Goal: Transaction & Acquisition: Purchase product/service

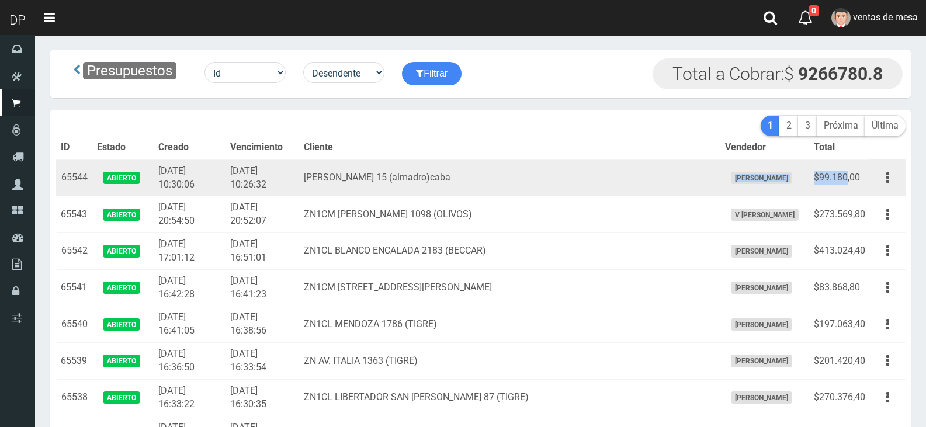
drag, startPoint x: 694, startPoint y: 172, endPoint x: 845, endPoint y: 183, distance: 151.1
click at [846, 182] on tr "65544 Abierto 2025-08-20 10:30:06 2025-08-20 10:26:32 mario bravo 15 (almadro)c…" at bounding box center [480, 177] width 849 height 37
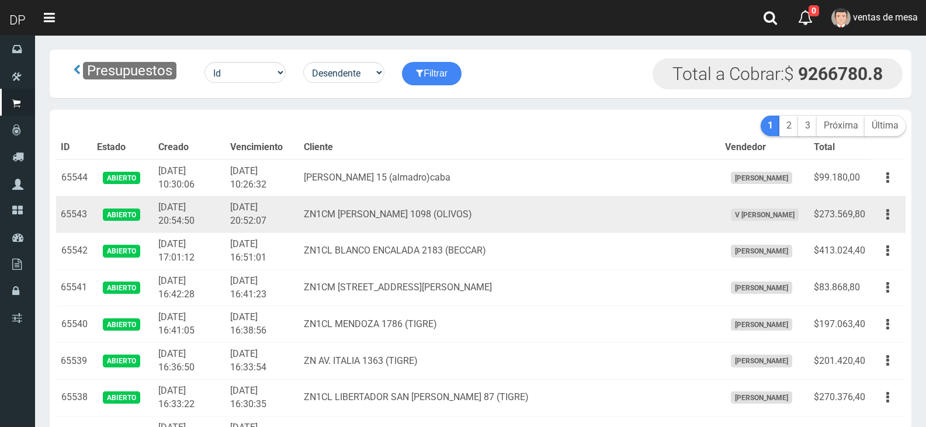
click at [815, 219] on td "$273.569,80" at bounding box center [839, 214] width 61 height 37
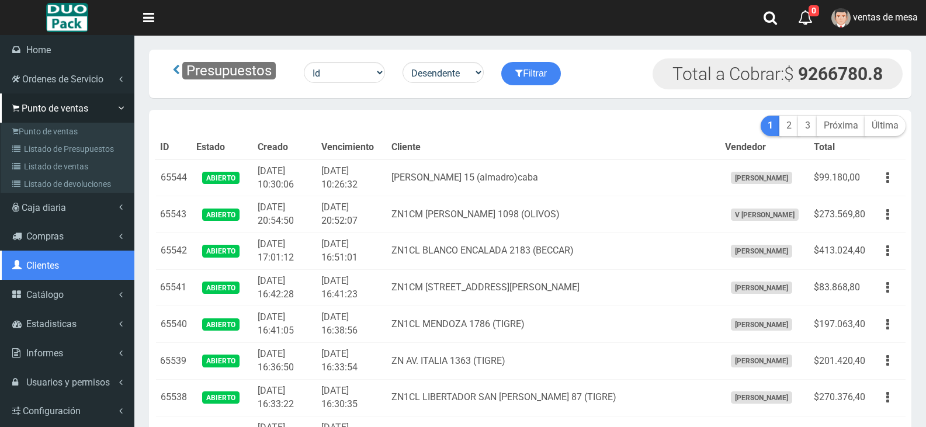
click at [40, 275] on link "Clientes" at bounding box center [67, 265] width 134 height 29
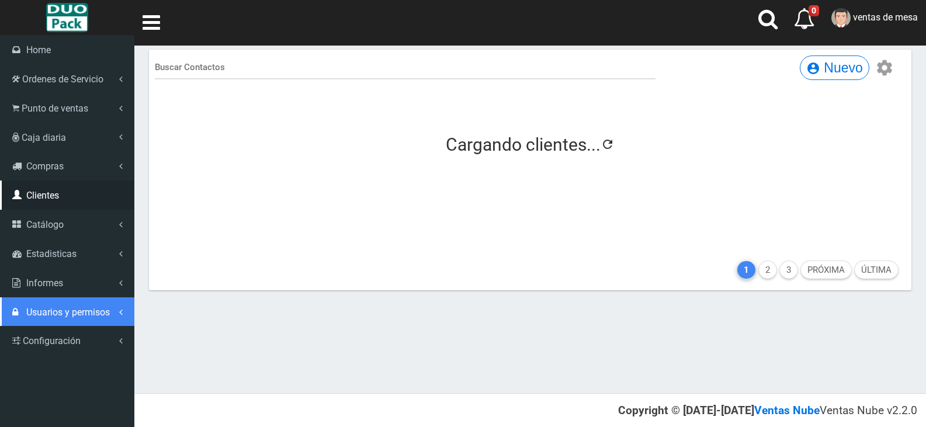
click at [39, 324] on link "Usuarios y permisos" at bounding box center [67, 311] width 134 height 29
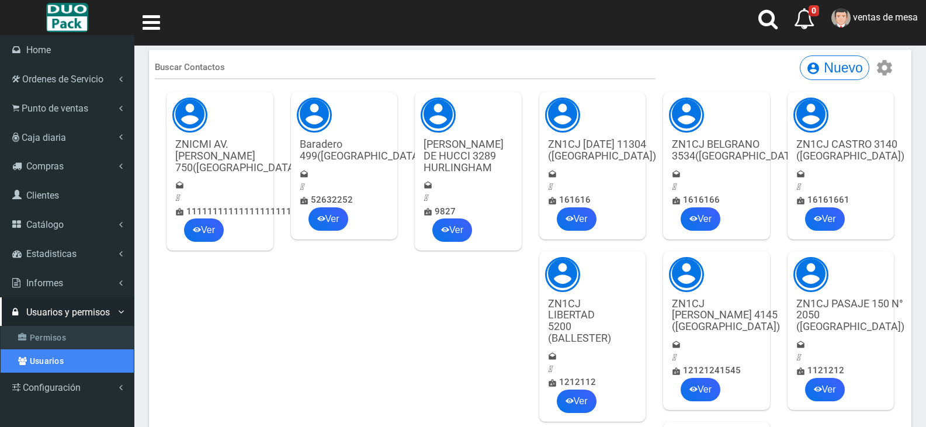
click at [46, 353] on link "Usuarios" at bounding box center [67, 360] width 133 height 23
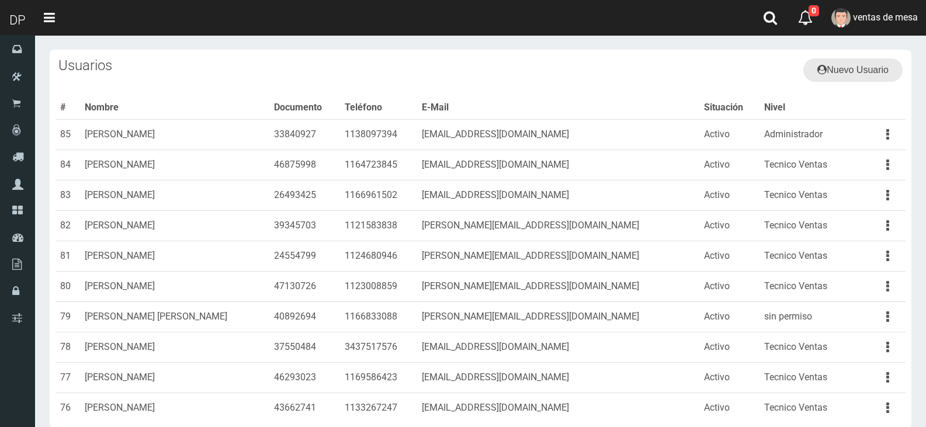
click at [869, 72] on link "Nuevo Usuario" at bounding box center [852, 69] width 99 height 23
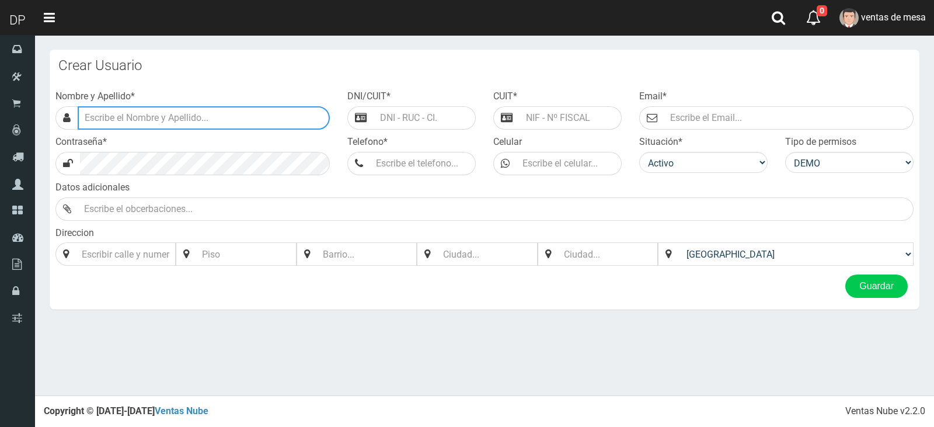
click at [300, 110] on input "text" at bounding box center [204, 117] width 252 height 23
type input "m"
type input "[PERSON_NAME]"
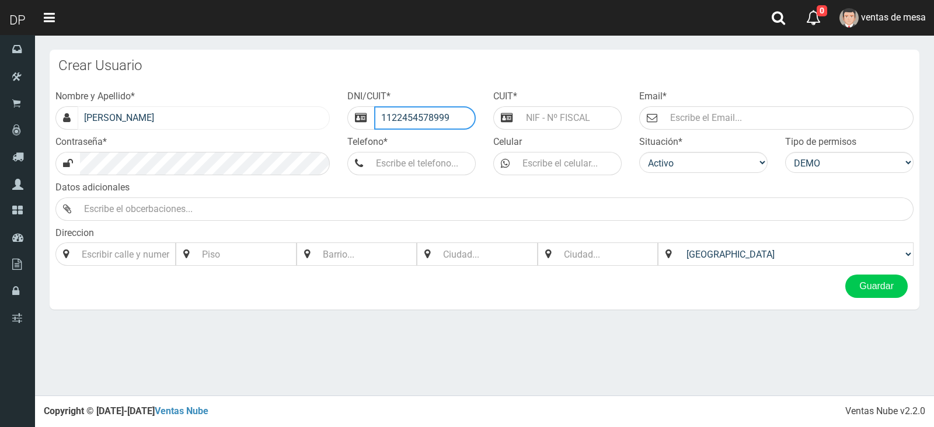
type input "1122454578999"
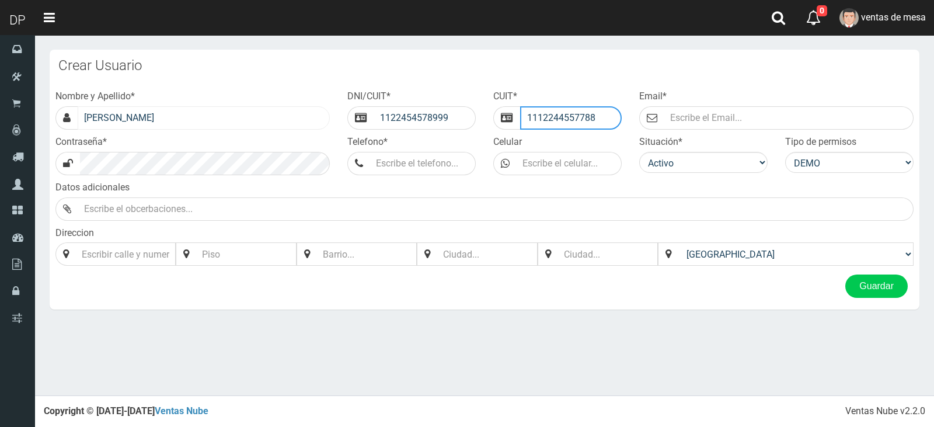
type input "1112244557788"
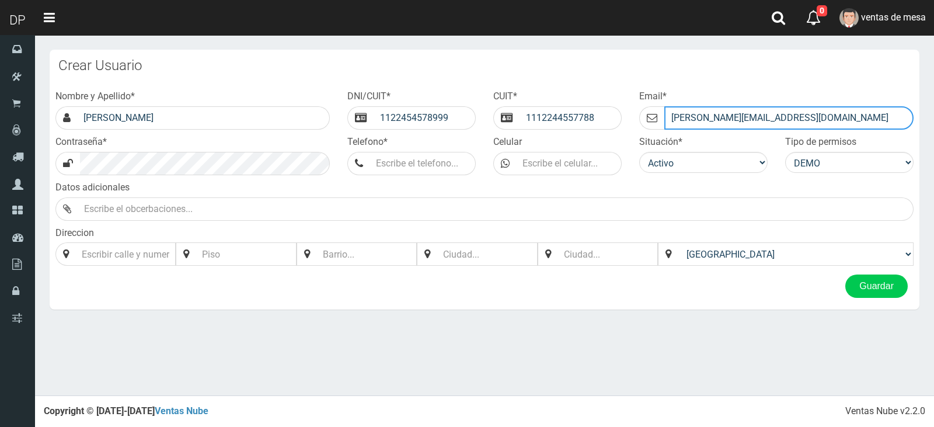
click at [715, 121] on input "MARCELO@GMAIL.COM" at bounding box center [789, 117] width 249 height 23
type input "MARCELOAVALOS@GMAIL.COM"
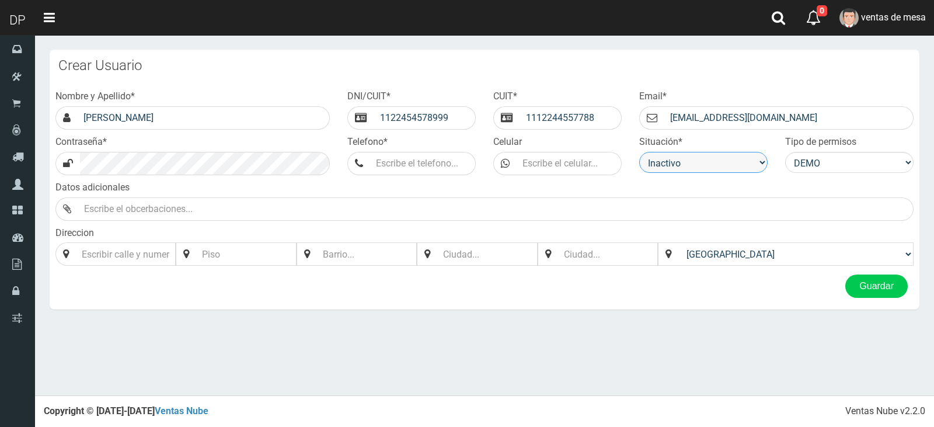
select select "1"
select select "8"
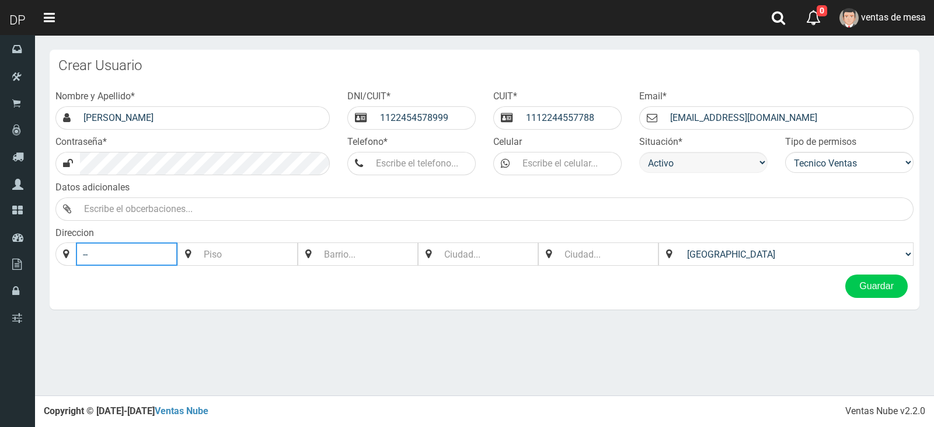
type input "--"
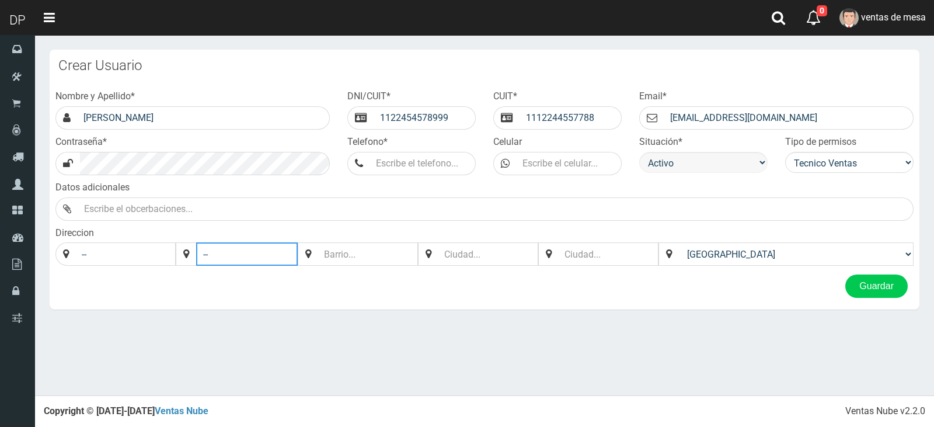
type input "--"
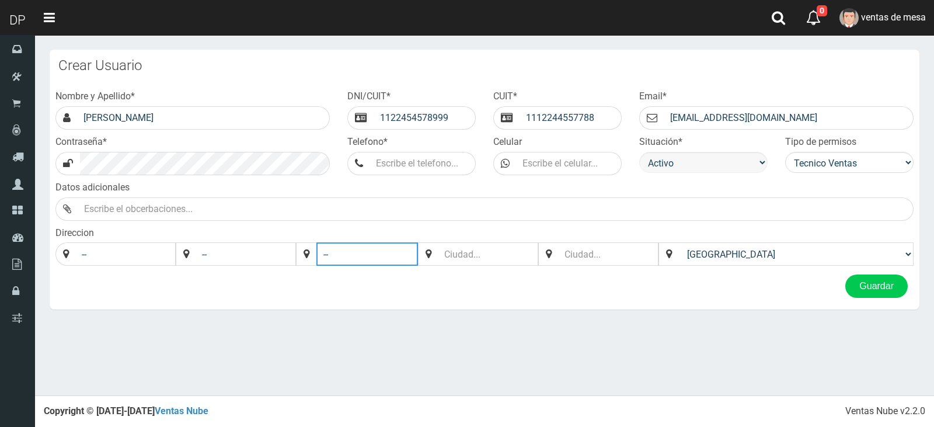
type input "--"
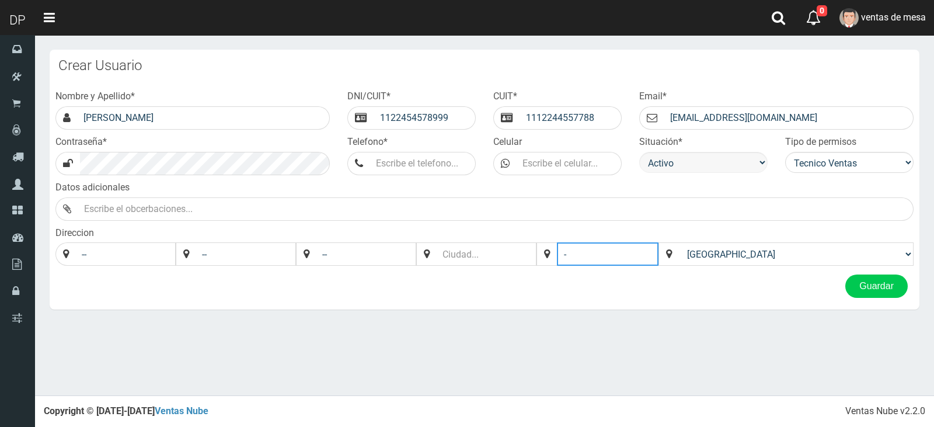
type input "-"
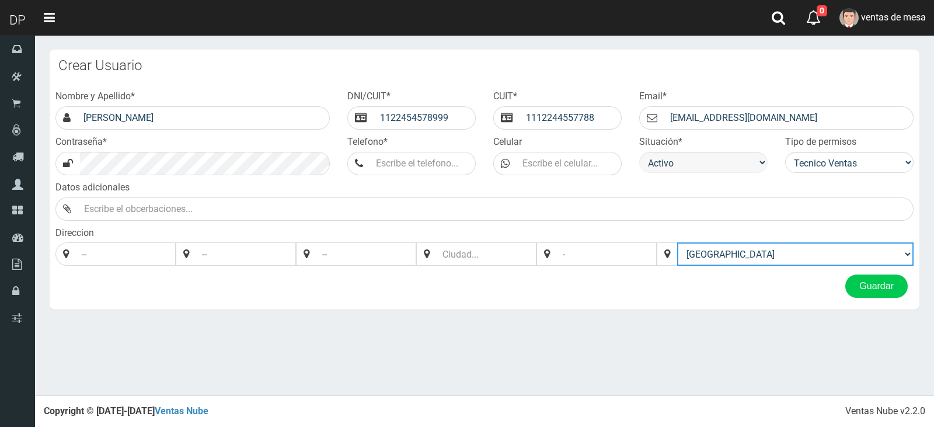
select select "[GEOGRAPHIC_DATA]"
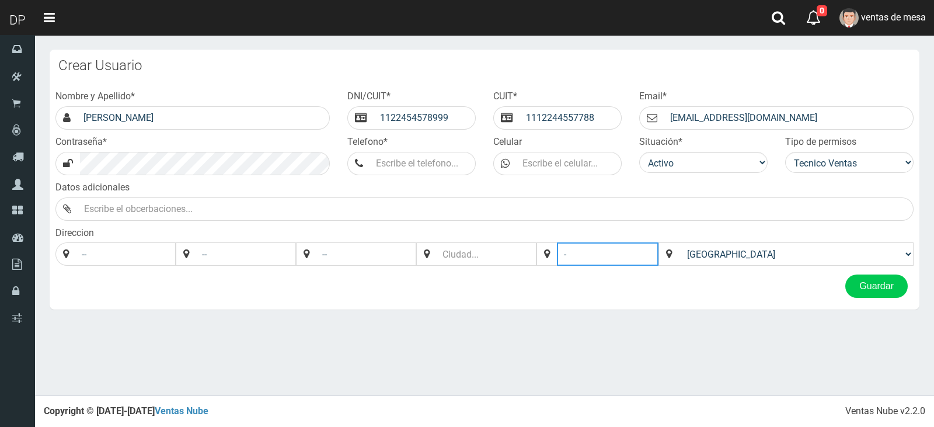
click at [659, 260] on input "-" at bounding box center [608, 253] width 102 height 23
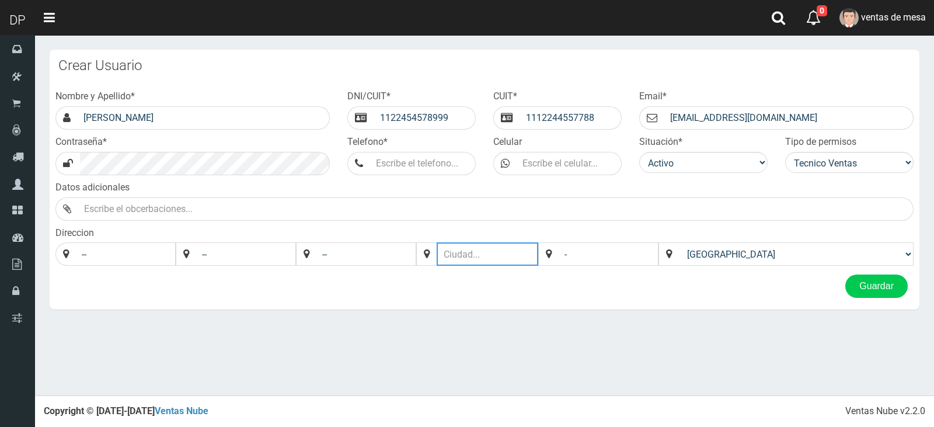
drag, startPoint x: 558, startPoint y: 258, endPoint x: 543, endPoint y: 255, distance: 14.9
click at [538, 258] on input "text" at bounding box center [488, 253] width 102 height 23
type input "*"
type input "-"
click at [876, 295] on button "Guardar" at bounding box center [877, 285] width 62 height 23
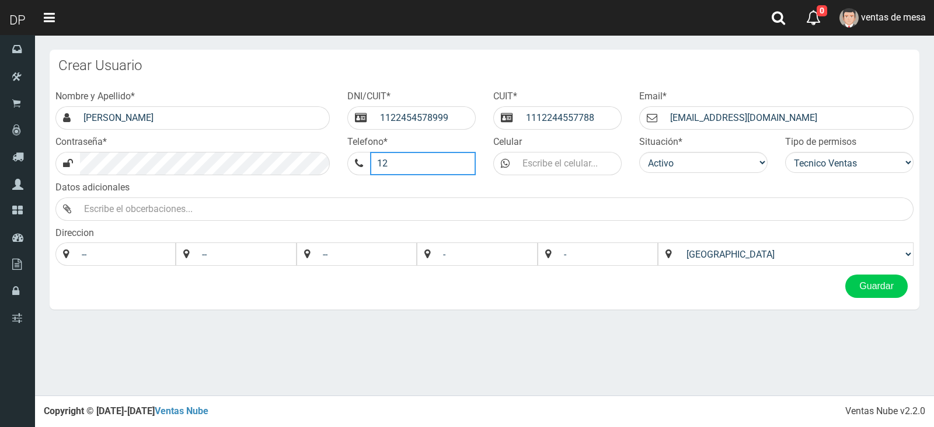
type input "1"
type input "1165382183"
click at [896, 289] on button "Guardar" at bounding box center [877, 285] width 62 height 23
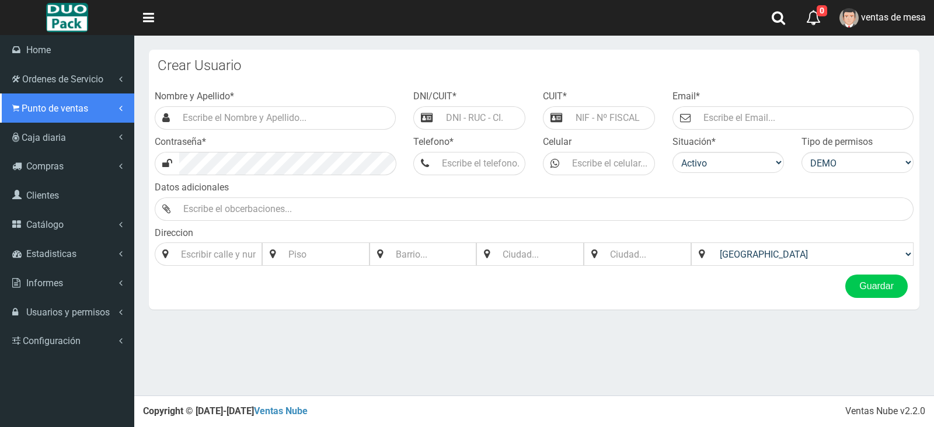
click at [46, 100] on link "Punto de ventas" at bounding box center [67, 107] width 134 height 29
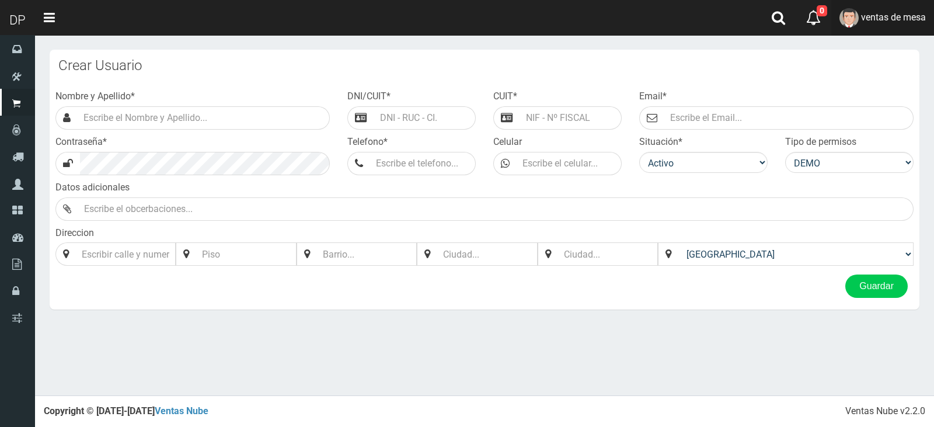
click at [869, 25] on link "ventas de mesa" at bounding box center [883, 18] width 103 height 36
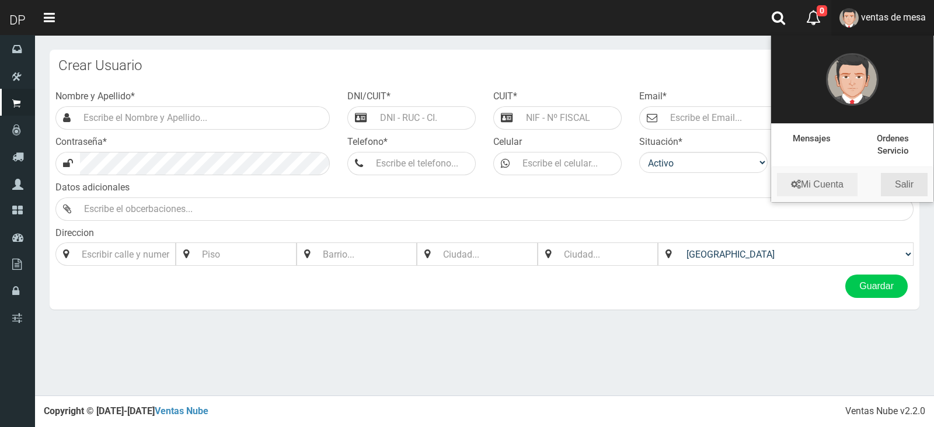
click at [917, 194] on link "Salir" at bounding box center [904, 184] width 47 height 23
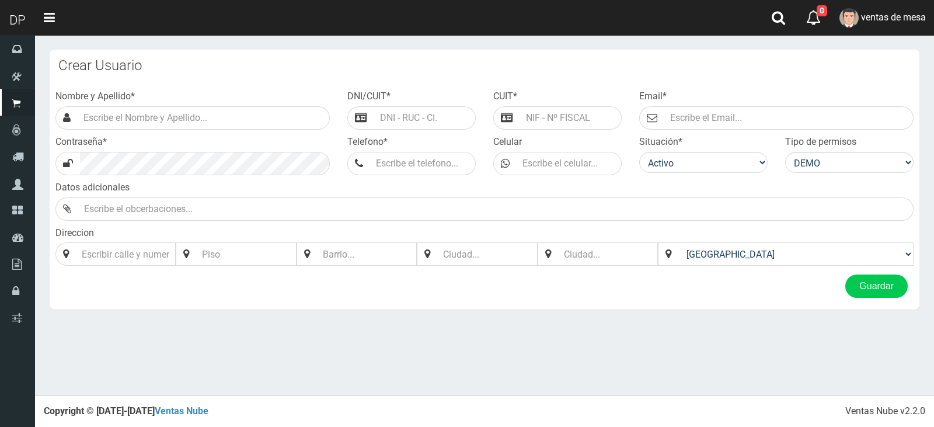
click at [916, 190] on div "Datos adicionales" at bounding box center [485, 201] width 876 height 40
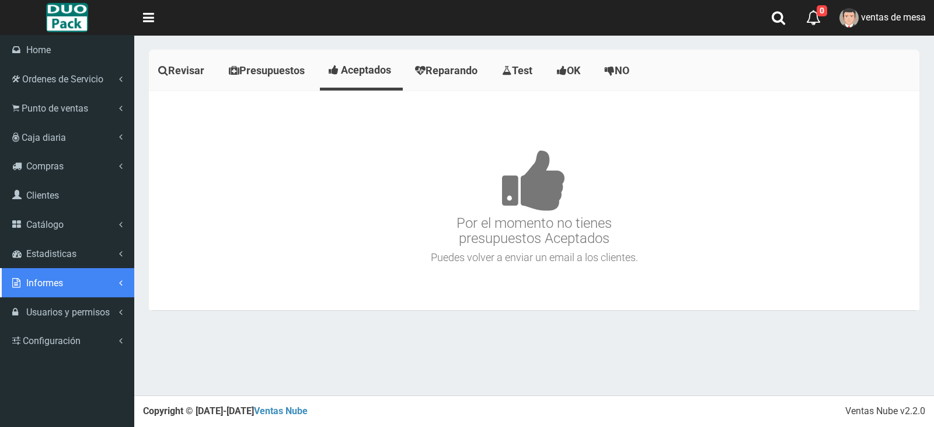
click at [95, 279] on link "Informes" at bounding box center [67, 282] width 134 height 29
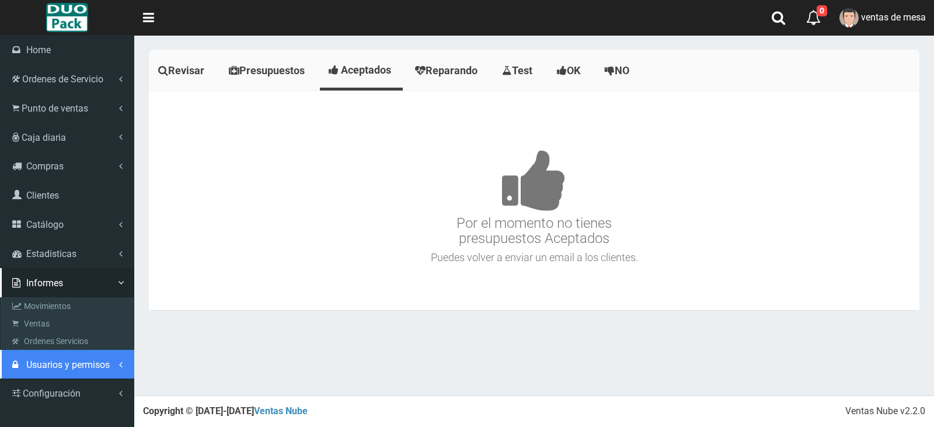
click at [100, 374] on link "Usuarios y permisos" at bounding box center [67, 364] width 134 height 29
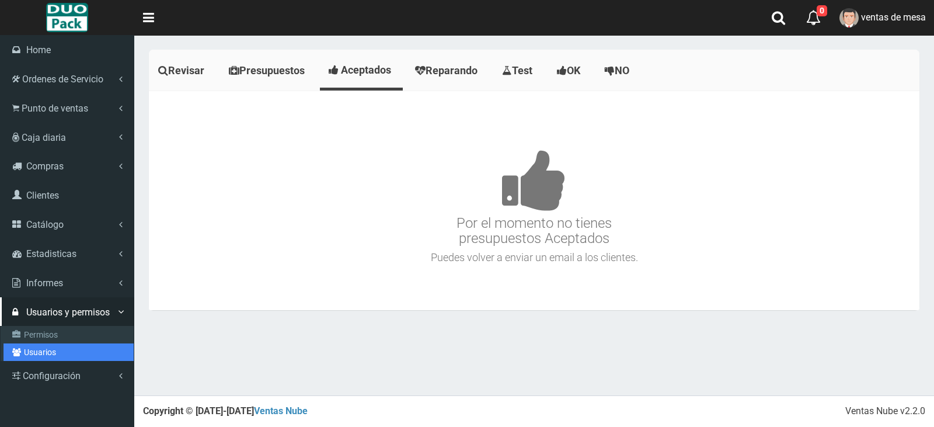
click at [72, 357] on link "Usuarios" at bounding box center [69, 352] width 130 height 18
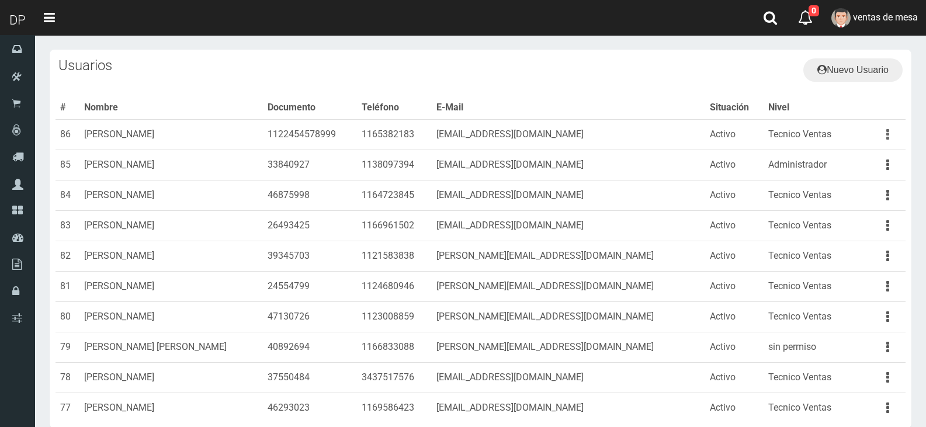
click at [889, 133] on button "button" at bounding box center [887, 134] width 26 height 20
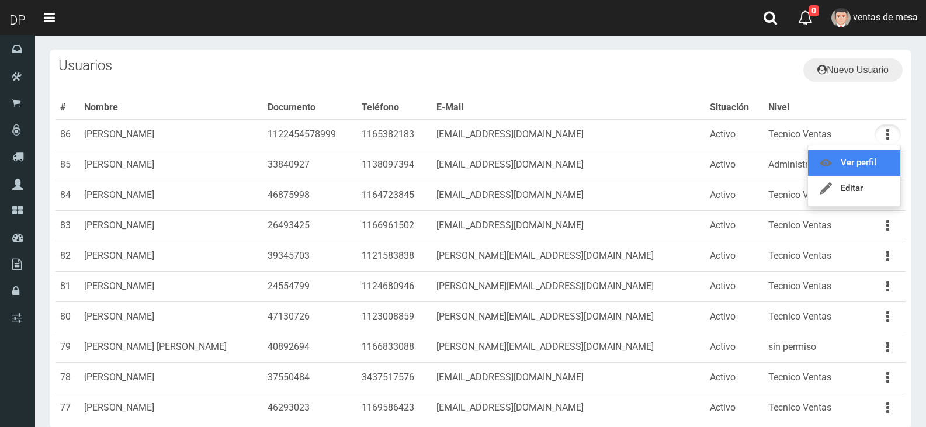
click at [878, 167] on link "Ver perfil" at bounding box center [854, 163] width 92 height 26
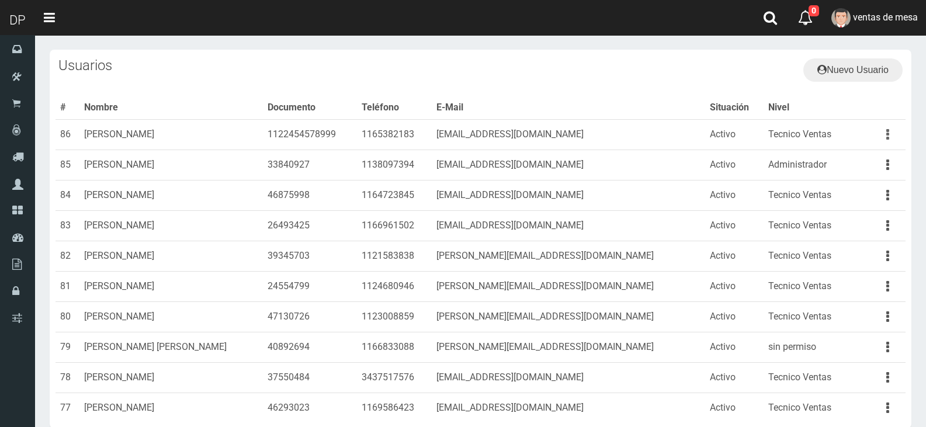
click at [883, 140] on button "button" at bounding box center [887, 134] width 26 height 20
click at [872, 188] on link "Editar" at bounding box center [854, 189] width 92 height 26
click at [872, 188] on td "Ver perfil Editar" at bounding box center [883, 195] width 43 height 30
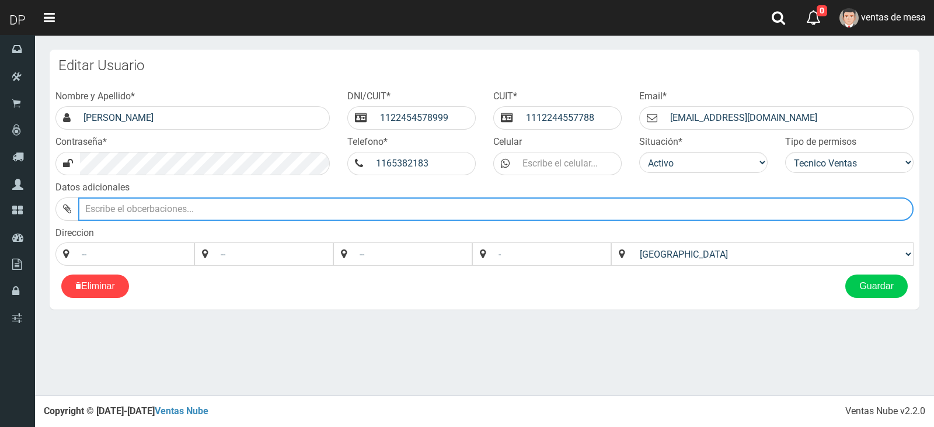
click at [343, 207] on input "text" at bounding box center [496, 208] width 836 height 23
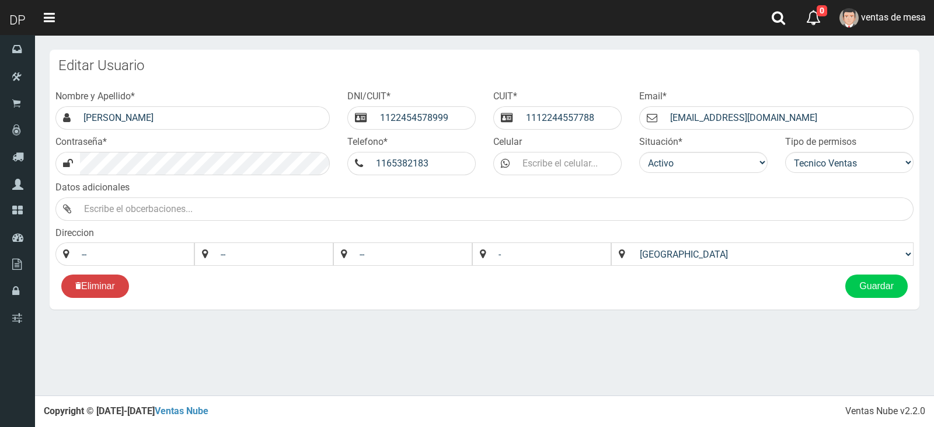
click at [114, 291] on link "Eliminar" at bounding box center [95, 285] width 68 height 23
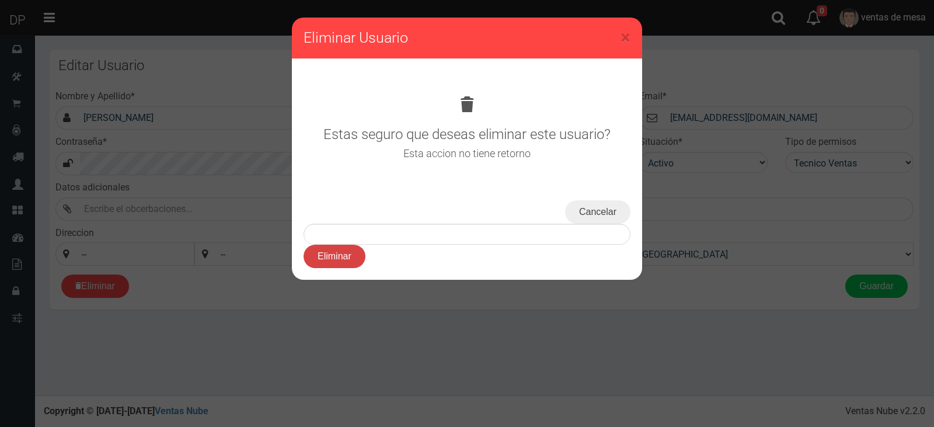
click at [343, 254] on button "Eliminar" at bounding box center [335, 256] width 62 height 23
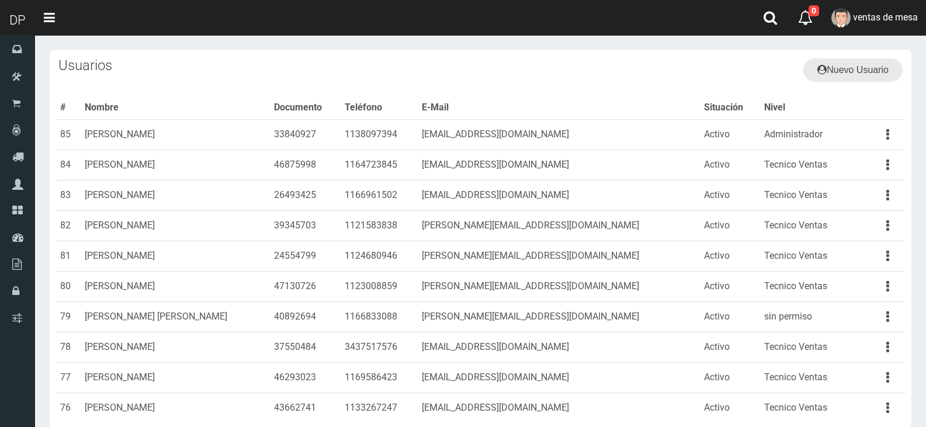
click at [856, 66] on link "Nuevo Usuario" at bounding box center [852, 69] width 99 height 23
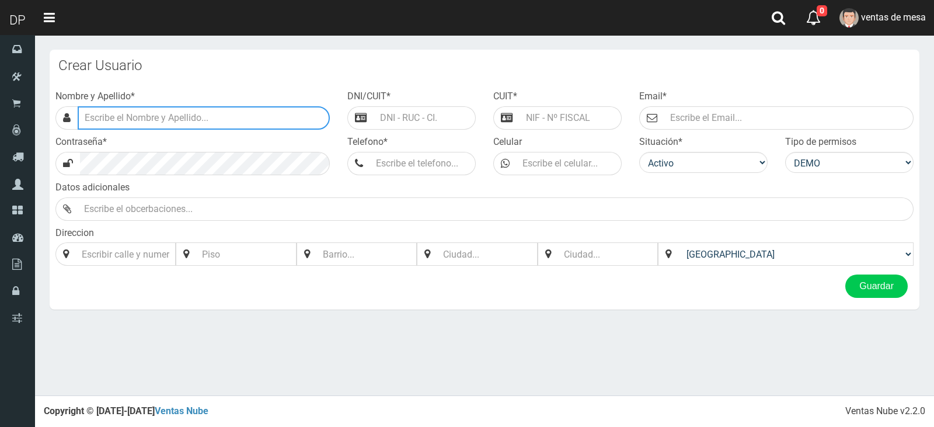
click at [221, 117] on input "text" at bounding box center [204, 117] width 252 height 23
type input "MARCELO AVALOS"
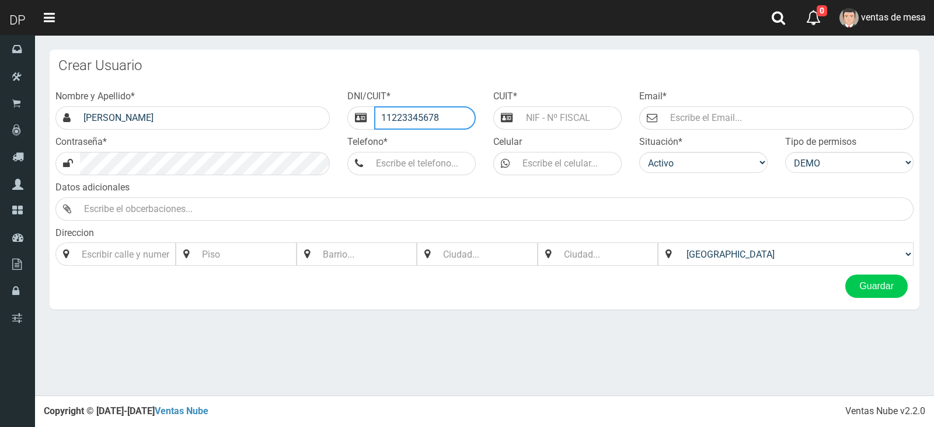
type input "11223345678"
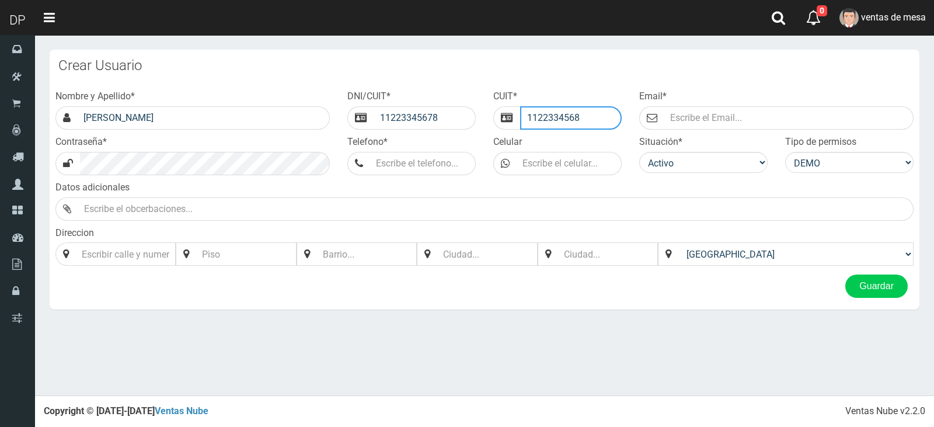
type input "1122334568"
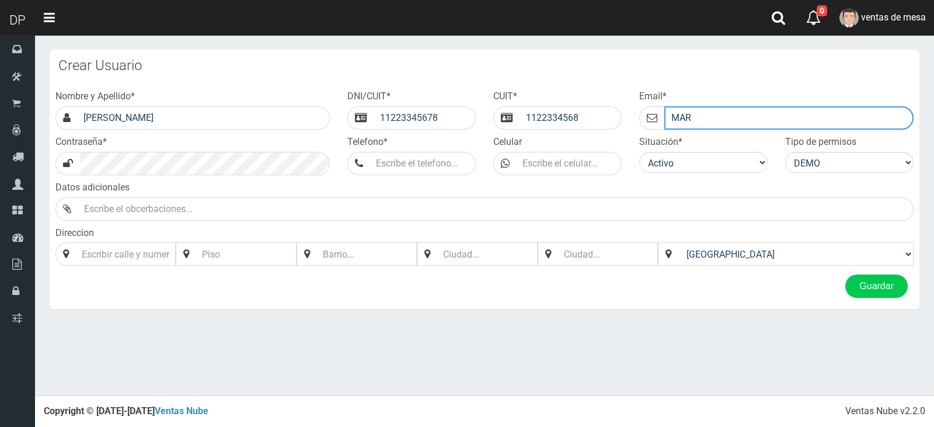
type input "MARCELOAVALOS@GMAIL.COM"
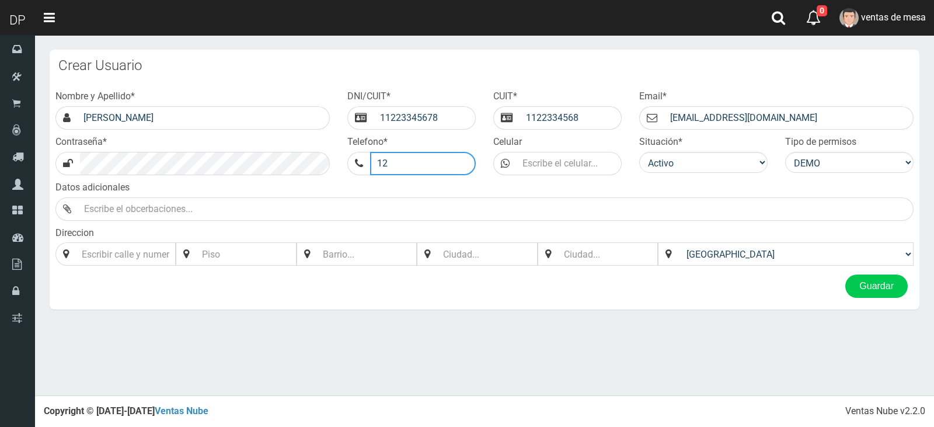
type input "1"
type input "112233445566"
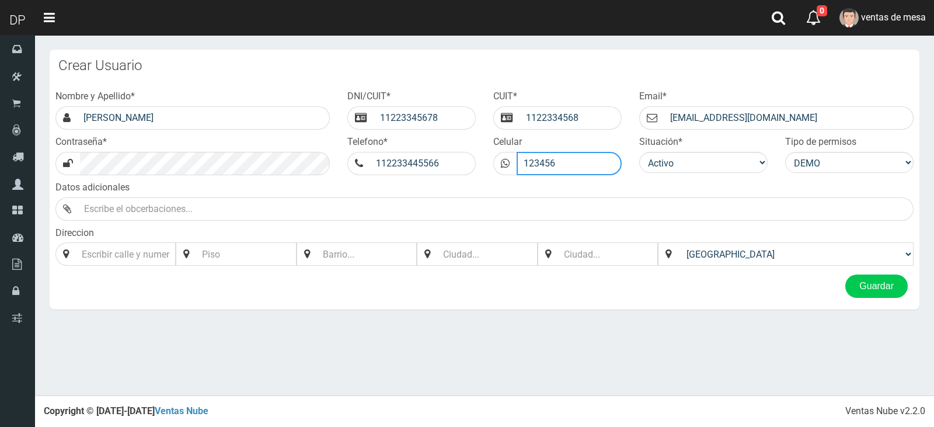
type input "123456"
select select "8"
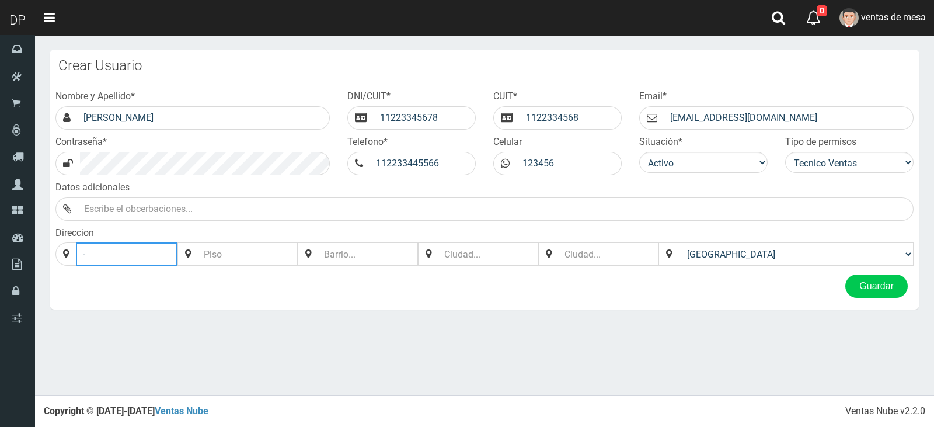
type input "-"
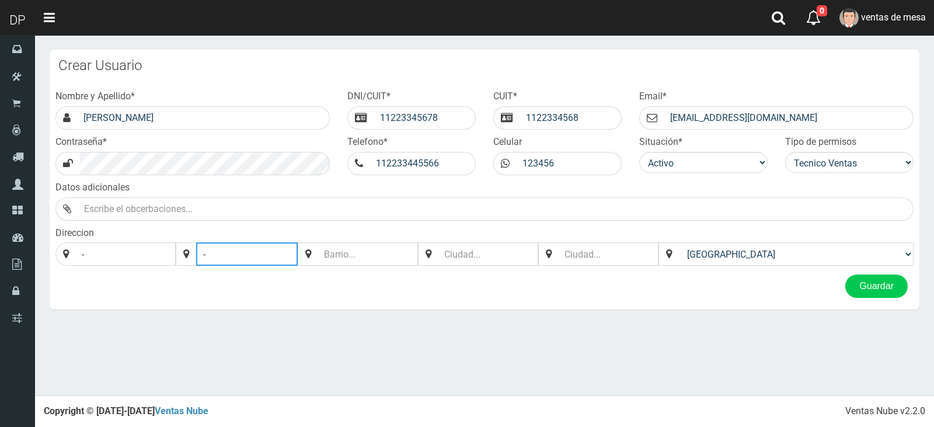
type input "-"
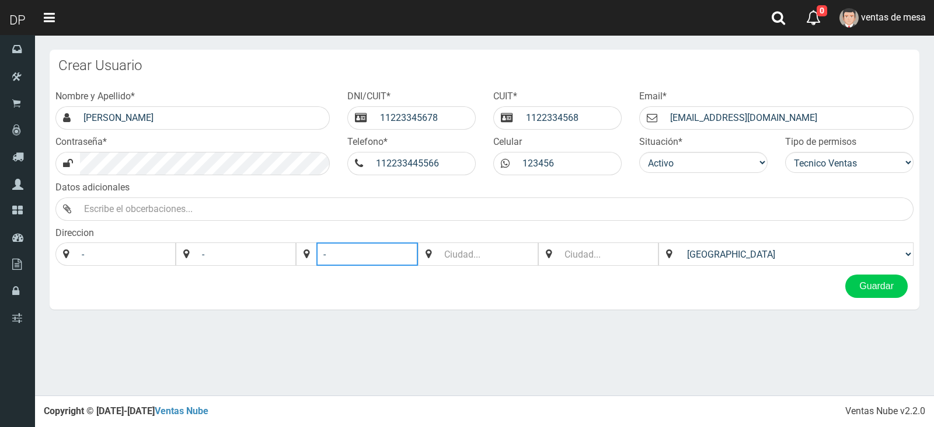
type input "-"
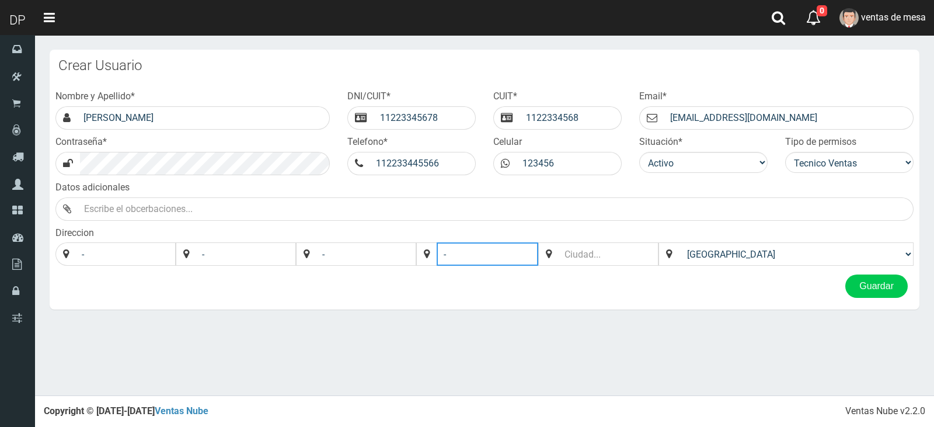
type input "-"
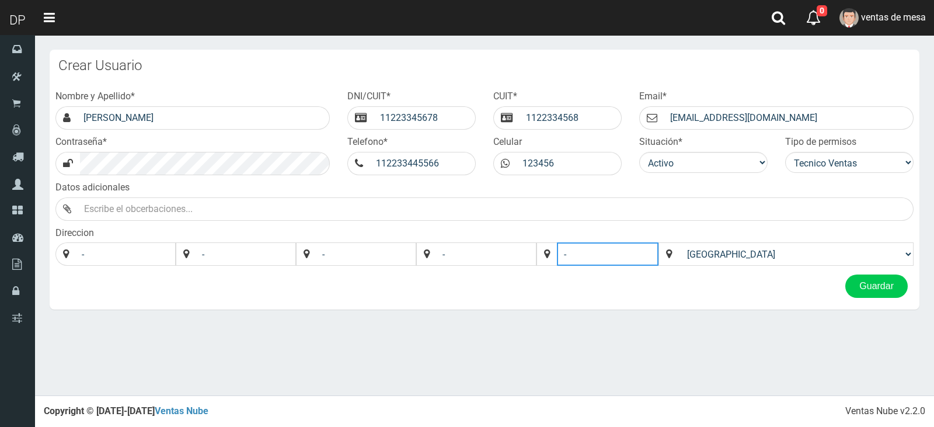
type input "-"
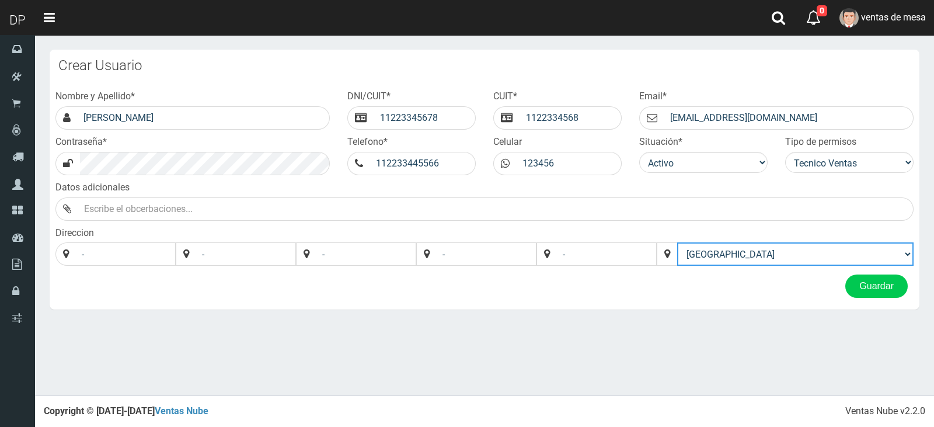
select select "Argentina"
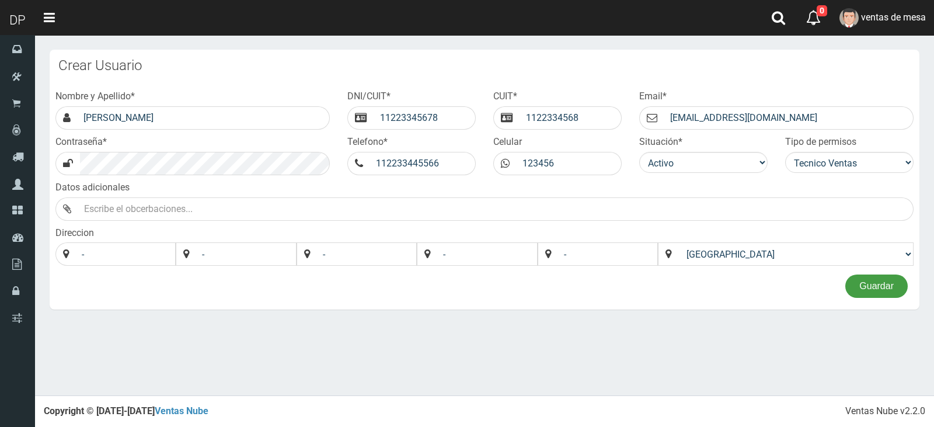
click at [846, 274] on button "Guardar" at bounding box center [877, 285] width 62 height 23
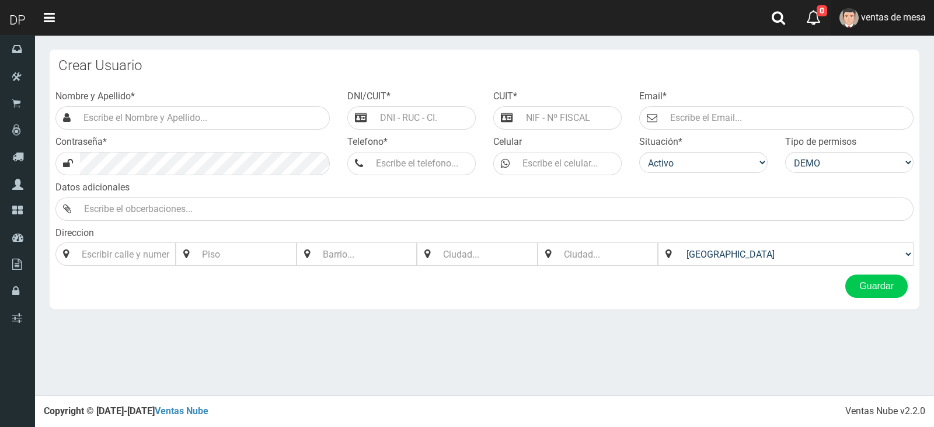
click at [901, 19] on span "ventas de mesa" at bounding box center [893, 17] width 65 height 11
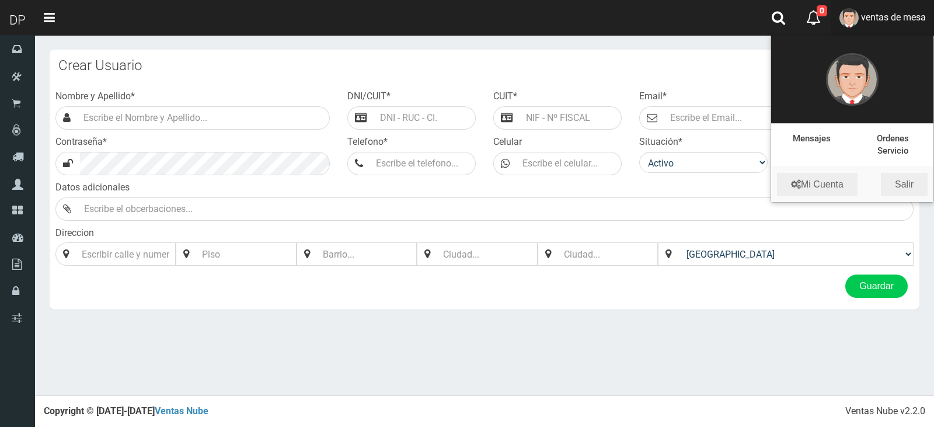
click at [927, 204] on section "× Titulo del Msj texto Mas Texto Cancelar Aceptar × Listo! * *" at bounding box center [484, 185] width 899 height 301
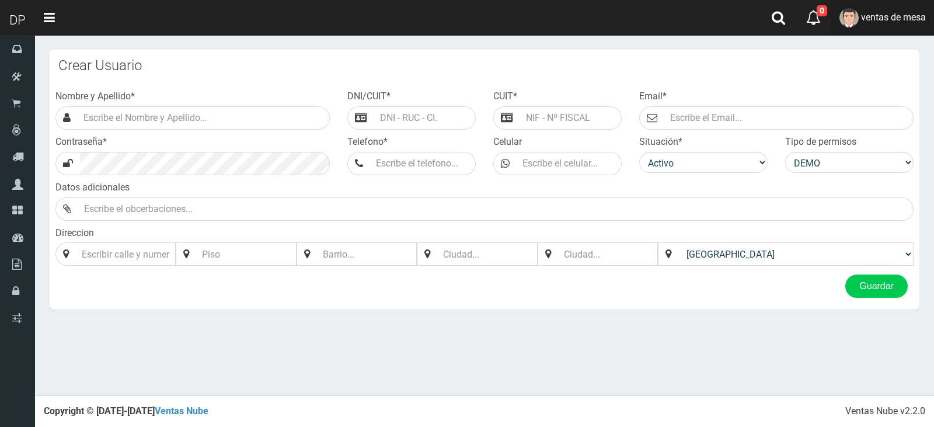
click at [909, 9] on link "ventas de mesa" at bounding box center [883, 18] width 103 height 36
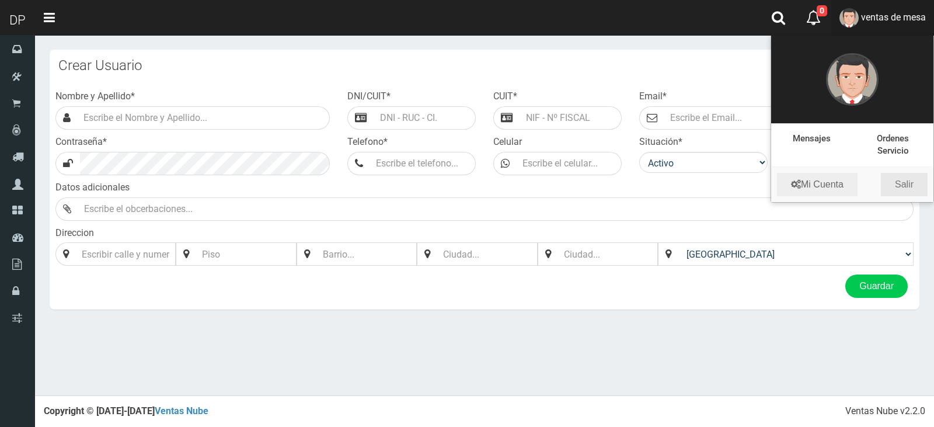
click at [905, 179] on link "Salir" at bounding box center [904, 184] width 47 height 23
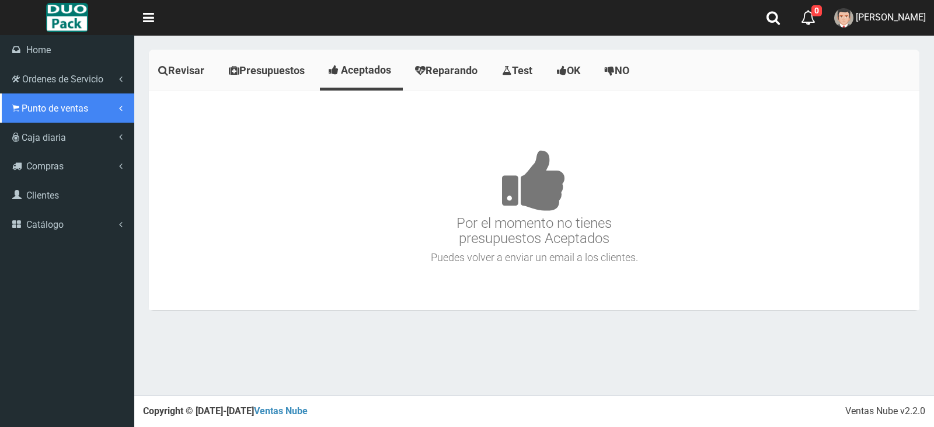
click at [5, 114] on link "Punto de ventas" at bounding box center [67, 107] width 134 height 29
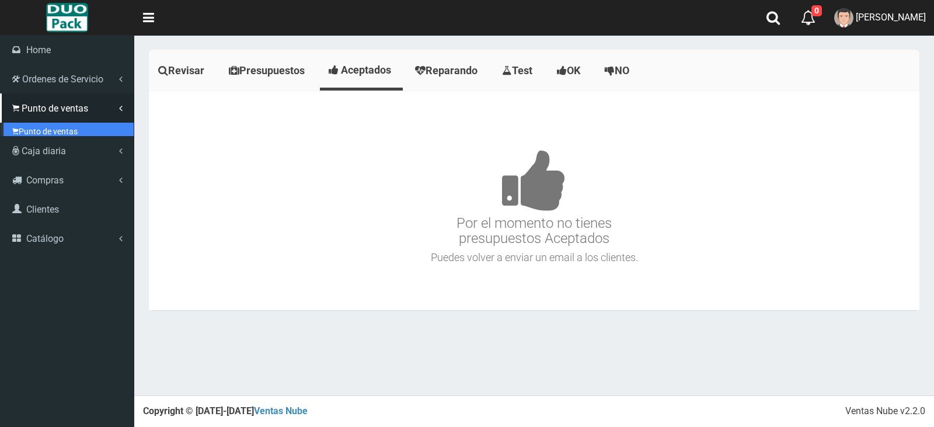
click at [30, 128] on link "Punto de ventas" at bounding box center [69, 132] width 130 height 18
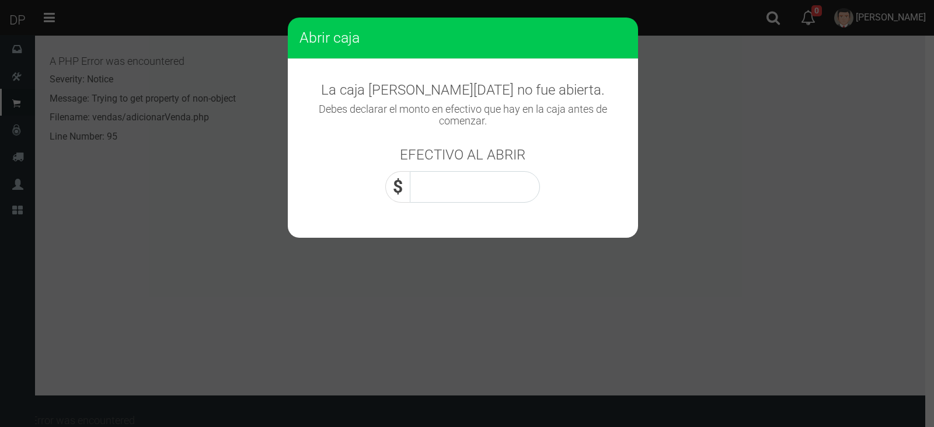
scroll to position [509, 0]
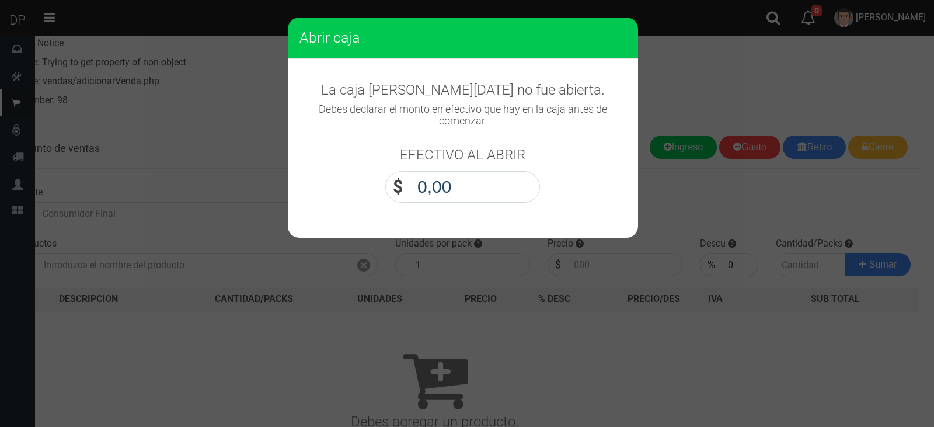
click at [475, 193] on input "0,00" at bounding box center [475, 187] width 130 height 32
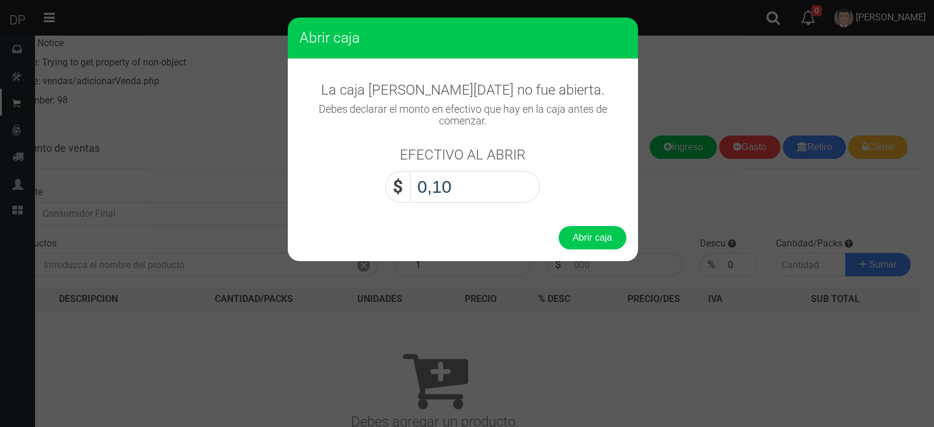
type input "1,00"
click at [559, 226] on button "Abrir caja" at bounding box center [593, 237] width 68 height 23
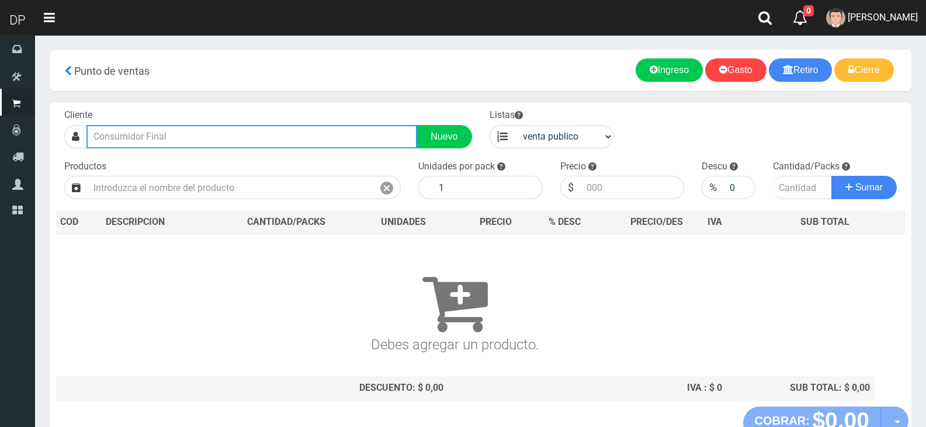
click at [363, 137] on input "text" at bounding box center [251, 136] width 331 height 23
type input "[PERSON_NAME] 30"
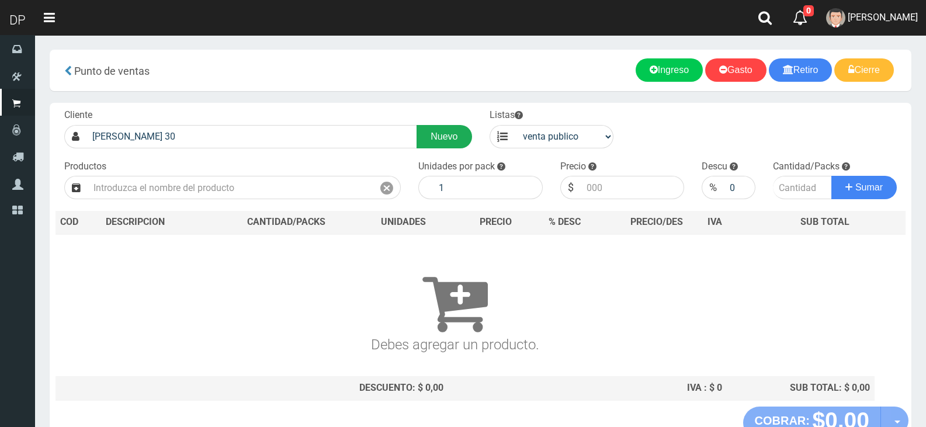
click at [457, 138] on link "Nuevo" at bounding box center [443, 136] width 55 height 23
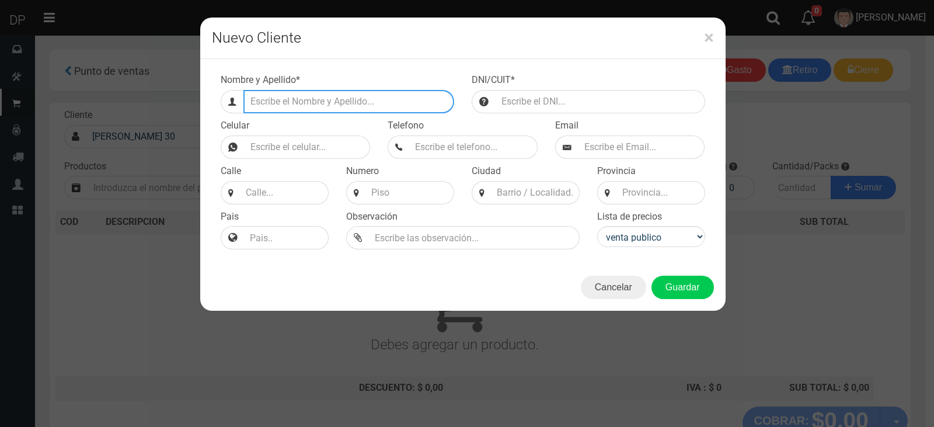
click at [301, 105] on input "Efectivo a retirar" at bounding box center [349, 101] width 211 height 23
click at [85, 122] on div "× Nuevo Cliente Nombre y Apellido * DNI/CUIT * Celular Email" at bounding box center [467, 213] width 934 height 427
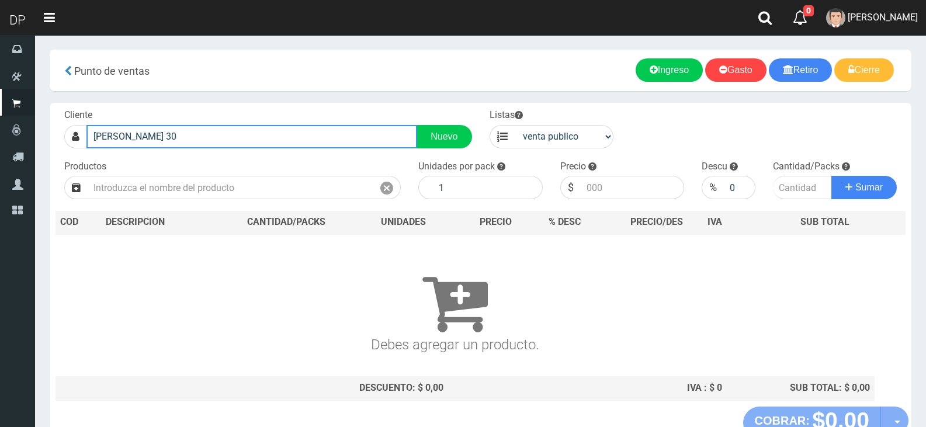
click at [128, 134] on input "EVA PERON 30" at bounding box center [251, 136] width 331 height 23
drag, startPoint x: 118, startPoint y: 135, endPoint x: 93, endPoint y: 137, distance: 24.6
click at [102, 137] on input "EVA PERON 30" at bounding box center [251, 136] width 331 height 23
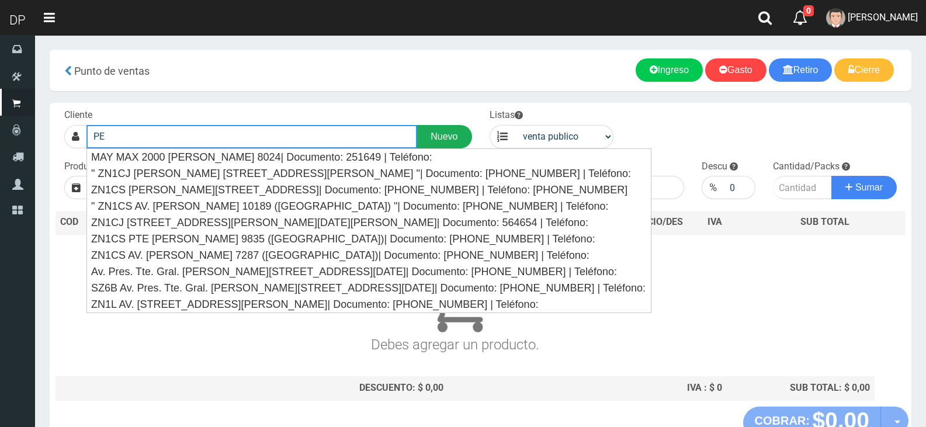
type input "P"
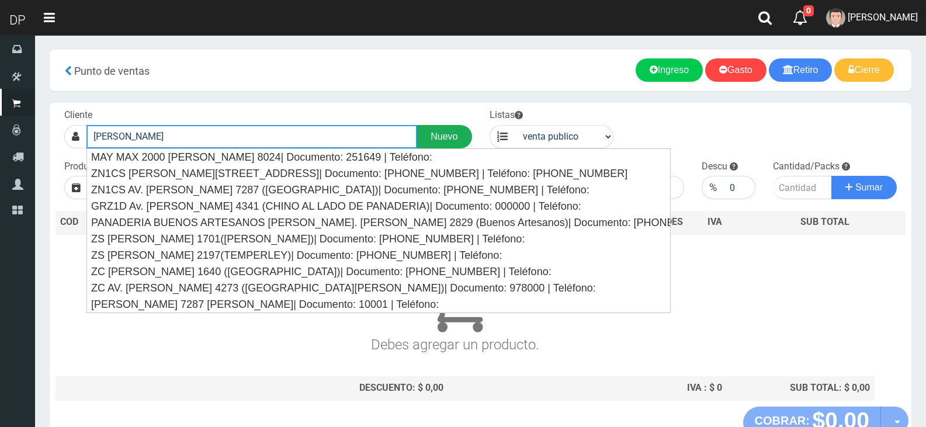
type input "EVA PERON"
click at [831, 176] on button "Sumar" at bounding box center [863, 187] width 65 height 23
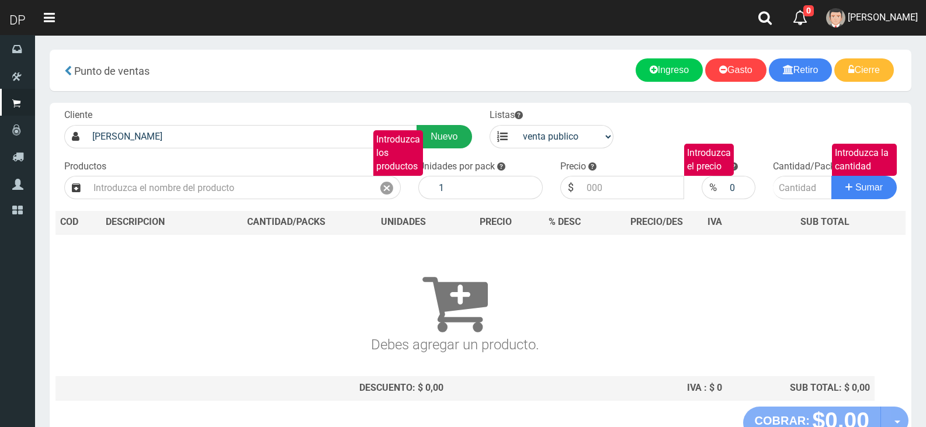
click at [446, 133] on link "Nuevo" at bounding box center [443, 136] width 55 height 23
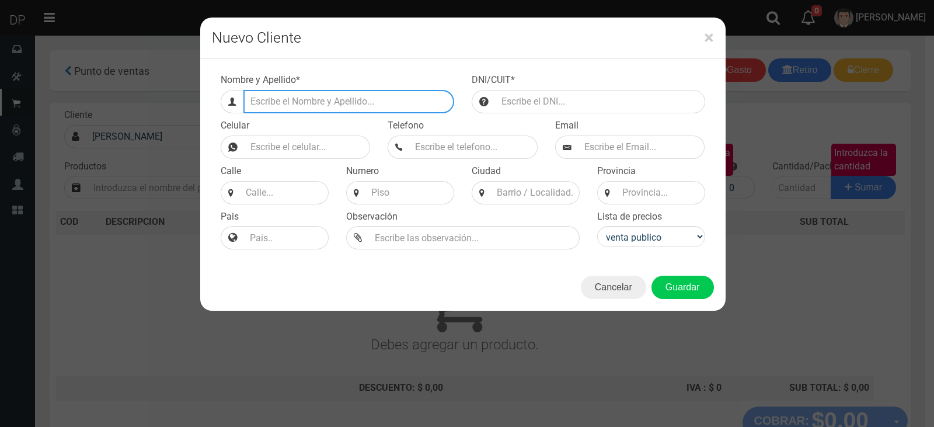
click at [307, 101] on input "Efectivo a retirar" at bounding box center [349, 101] width 211 height 23
type input "EVA PERON 3028 (FLORES)"
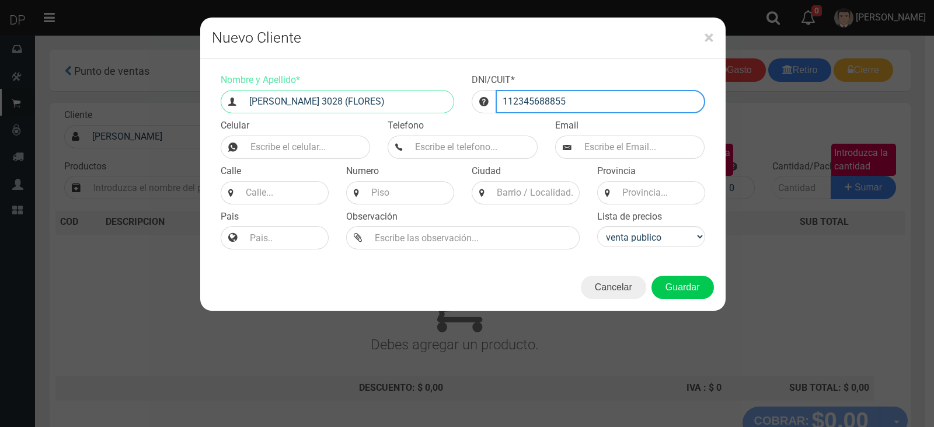
type input "112345688855"
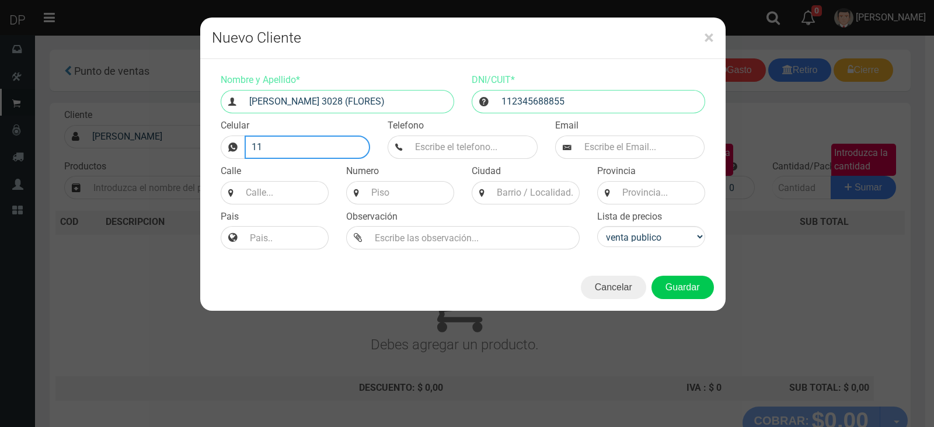
type input "1"
type input "R"
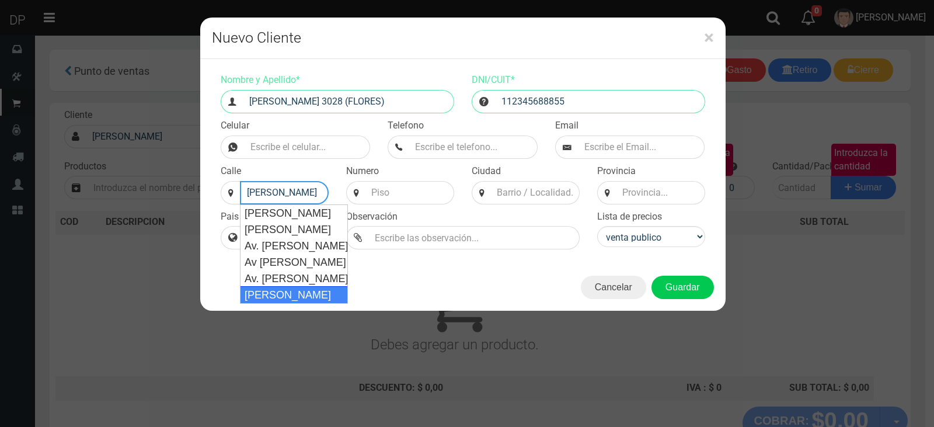
type input "EVA PERON"
select select
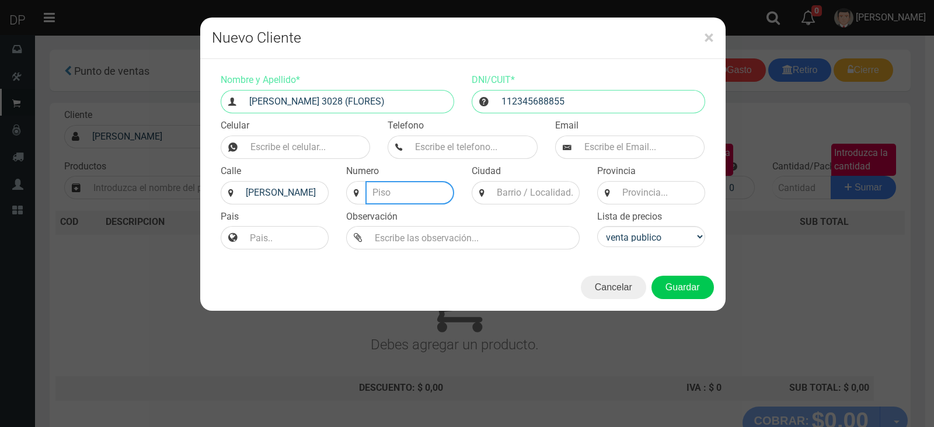
click at [375, 182] on input at bounding box center [410, 192] width 89 height 23
type input "3028"
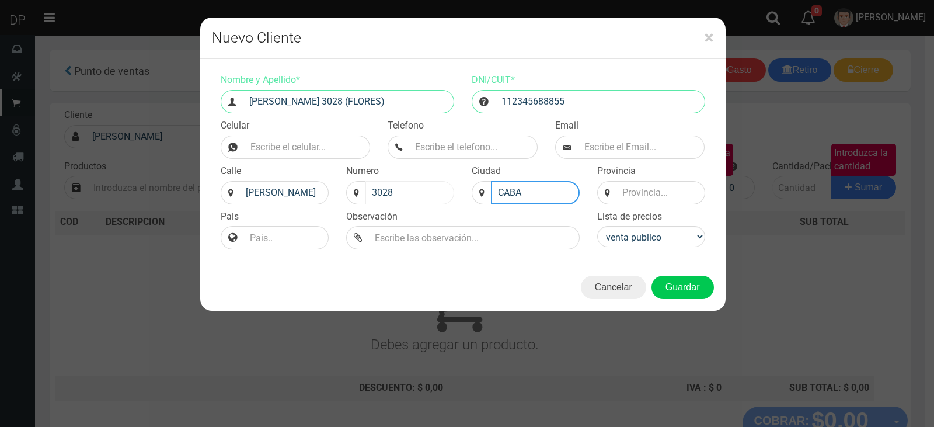
type input "CABA"
type input "BS AS"
select select "2"
click at [597, 226] on select "venta publico Sup chinos reventas" at bounding box center [651, 236] width 108 height 21
click at [684, 286] on button "Guardar" at bounding box center [683, 287] width 62 height 23
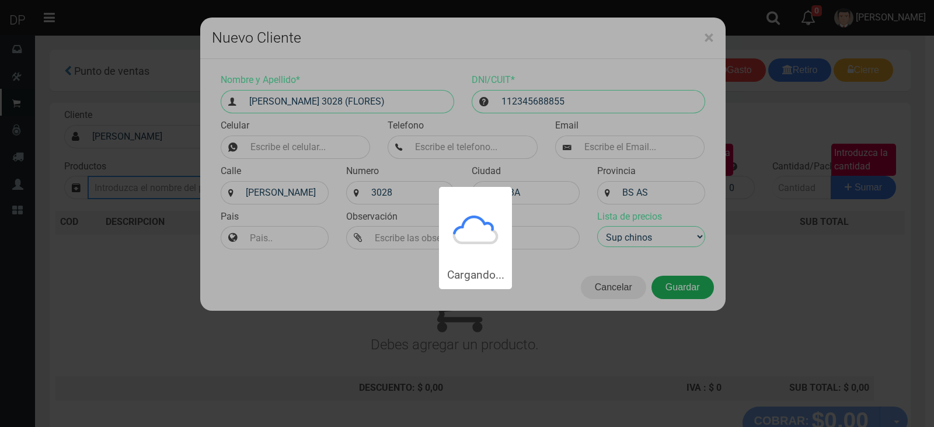
type input "EVA PERON 3028 (FLORES) | Documento: 112345688855"
select select "2"
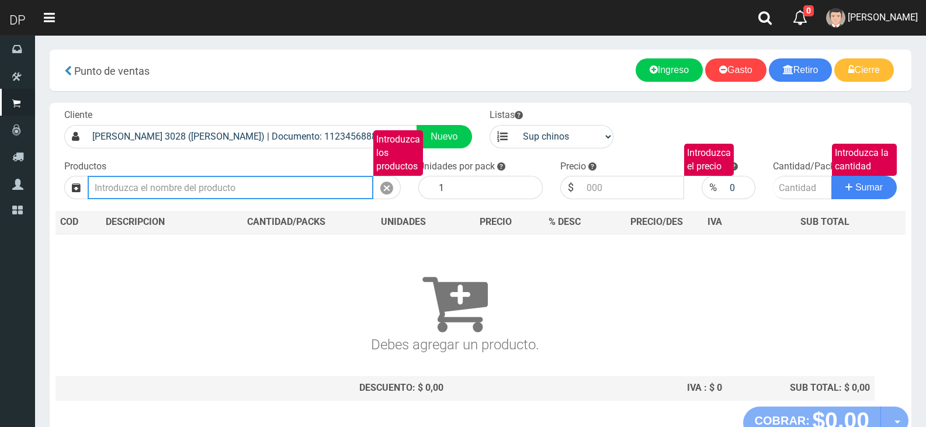
click at [276, 190] on input "Introduzca los productos" at bounding box center [231, 187] width 286 height 23
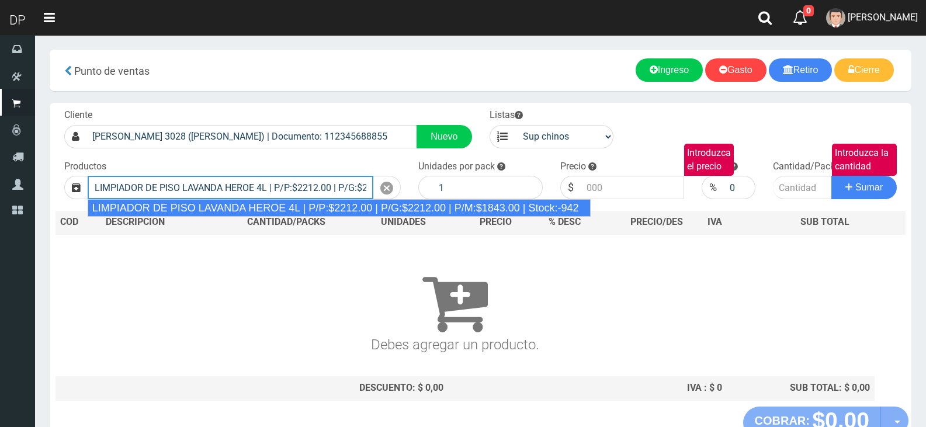
type input "LIMPIADOR DE PISO LAVANDA HEROE 4L | P/P:$2212.00 | P/G:$2212.00 | P/M:$1843.00…"
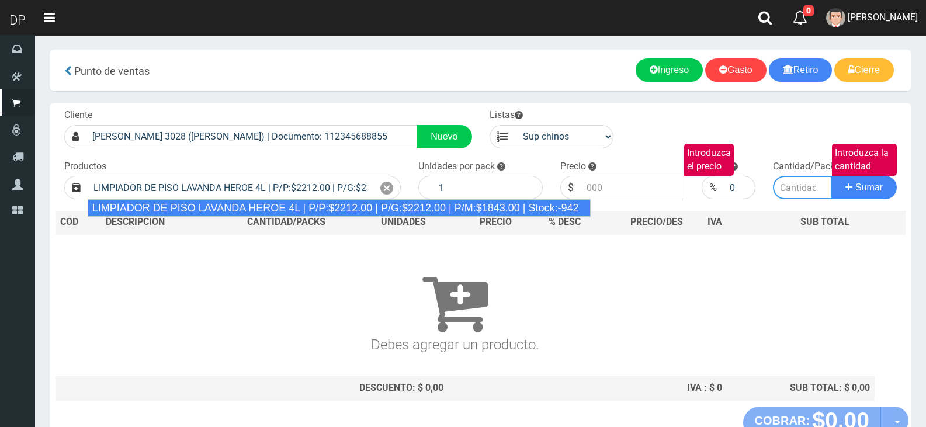
type input "3"
type input "2212.00"
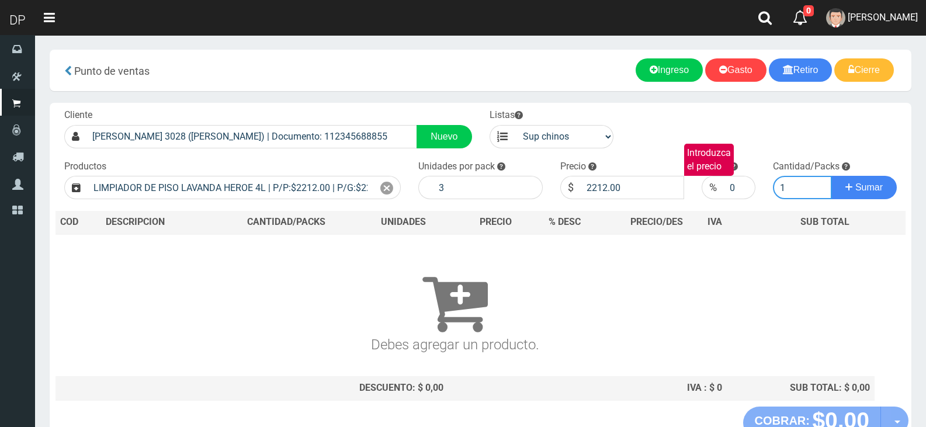
type input "1"
click at [831, 176] on button "Sumar" at bounding box center [863, 187] width 65 height 23
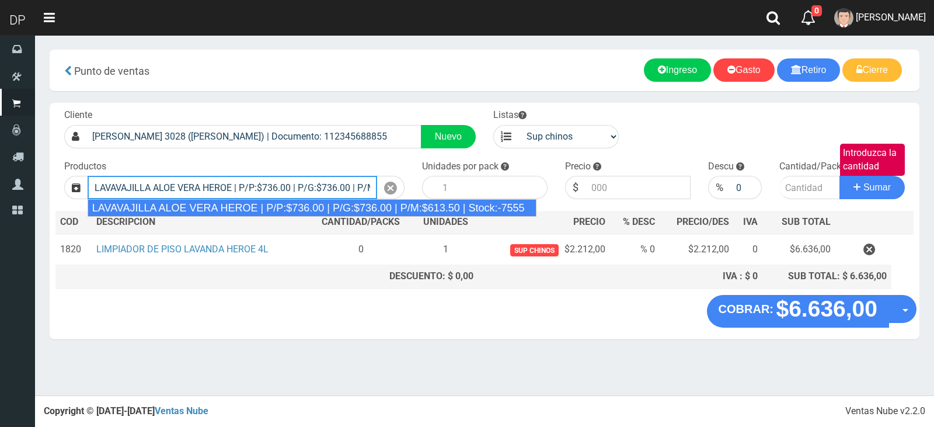
type input "LAVAVAJILLA ALOE VERA HEROE | P/P:$736.00 | P/G:$736.00 | P/M:$613.50 | Stock:-…"
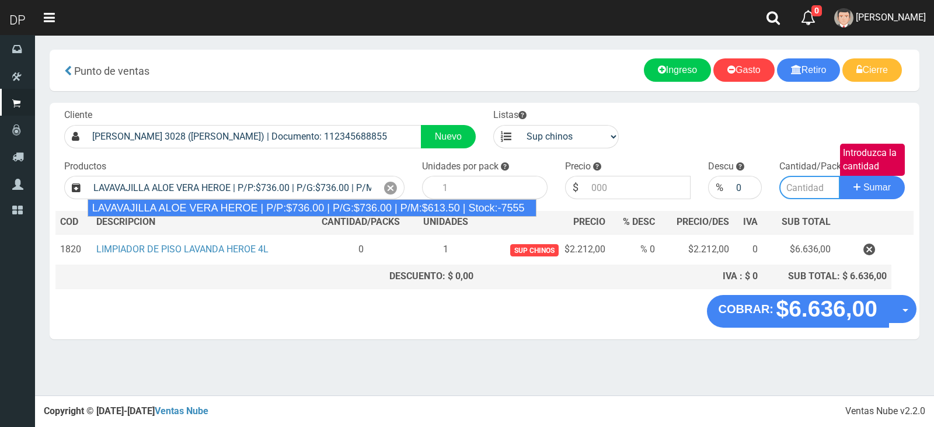
type input "15"
type input "736.00"
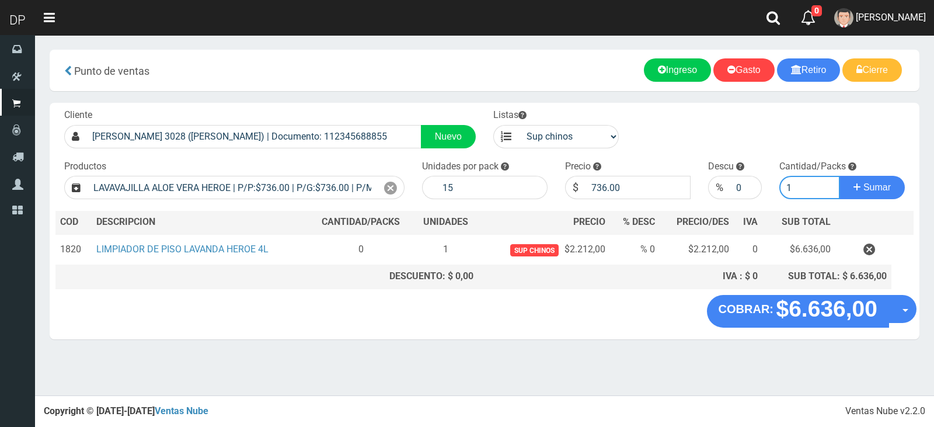
type input "1"
click at [840, 176] on button "Sumar" at bounding box center [872, 187] width 65 height 23
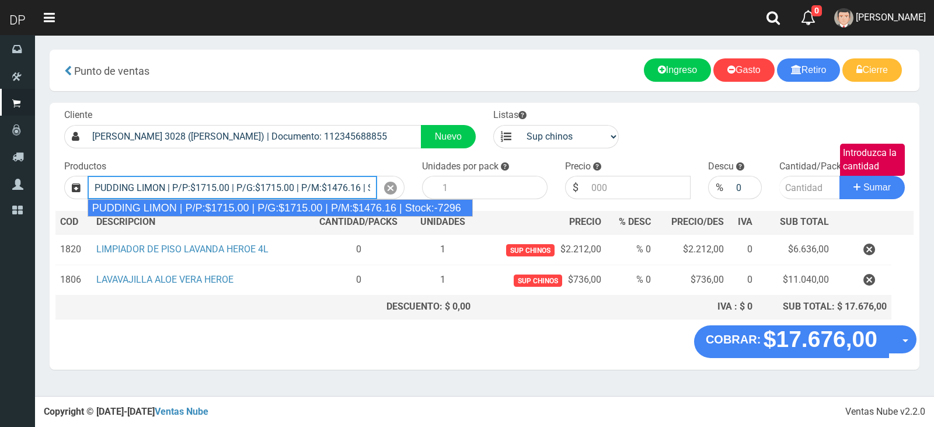
type input "PUDDING LIMON | P/P:$1715.00 | P/G:$1715.00 | P/M:$1476.16 | Stock:-7296"
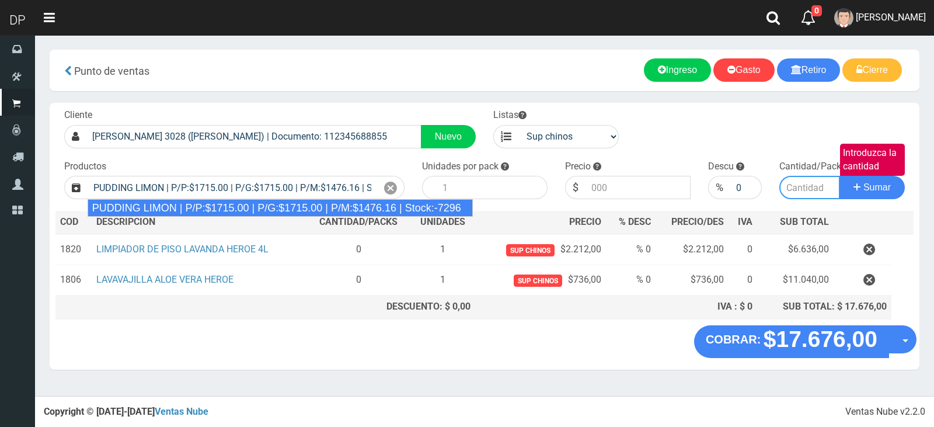
type input "8"
type input "1715.00"
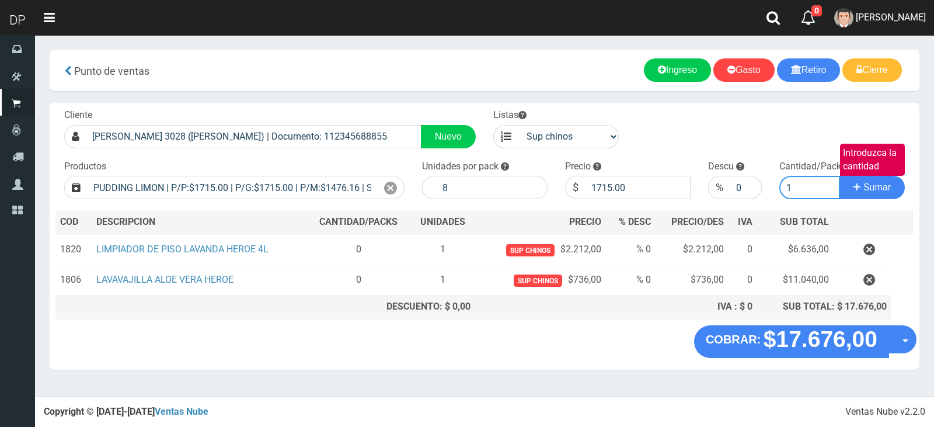
type input "1"
click at [840, 176] on button "Sumar" at bounding box center [872, 187] width 65 height 23
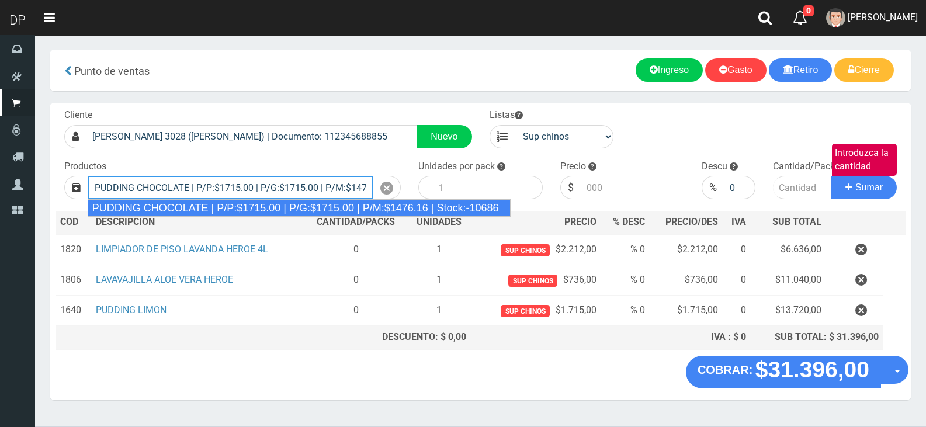
type input "PUDDING CHOCOLATE | P/P:$1715.00 | P/G:$1715.00 | P/M:$1476.16 | Stock:-10686"
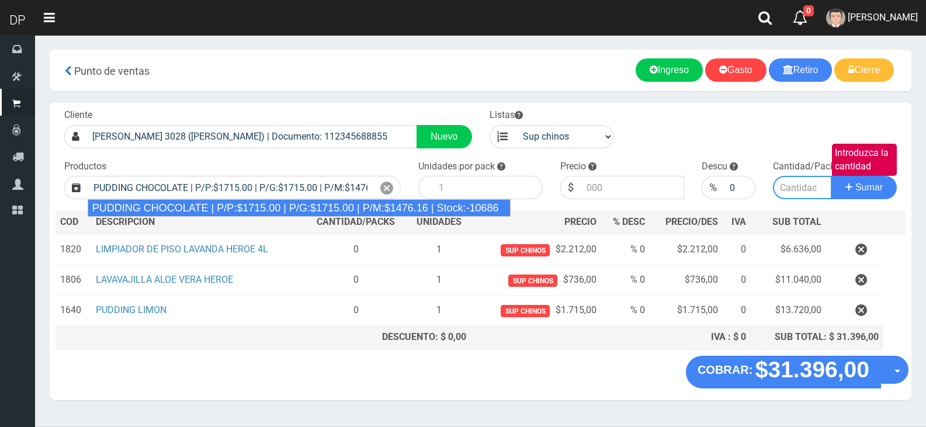
type input "8"
type input "1715.00"
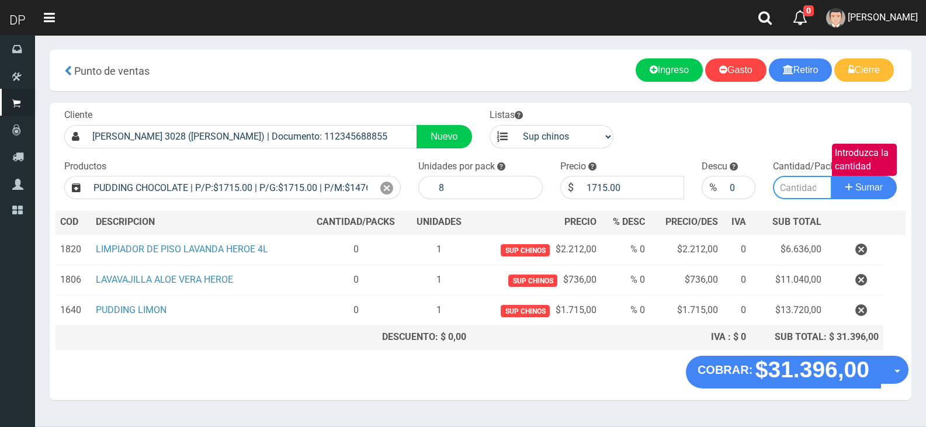
click at [831, 176] on button "Sumar" at bounding box center [863, 187] width 65 height 23
type input "1"
click at [831, 176] on button "Sumar" at bounding box center [863, 187] width 65 height 23
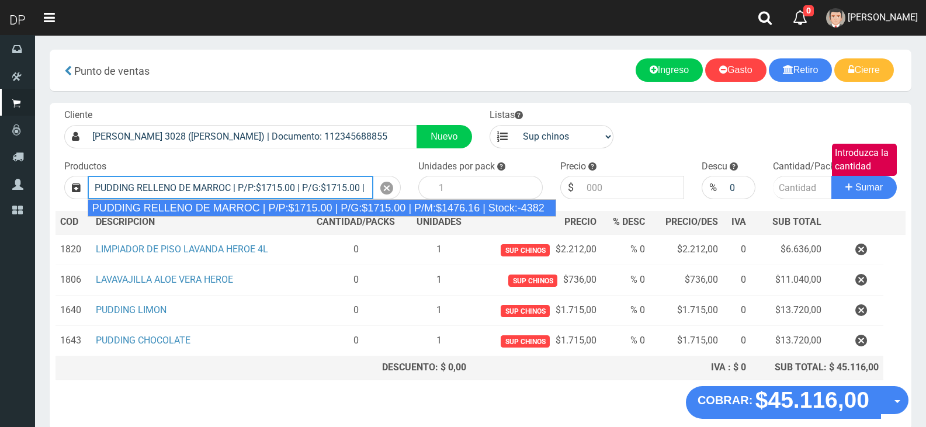
type input "PUDDING RELLENO DE MARROC | P/P:$1715.00 | P/G:$1715.00 | P/M:$1476.16 | Stock:…"
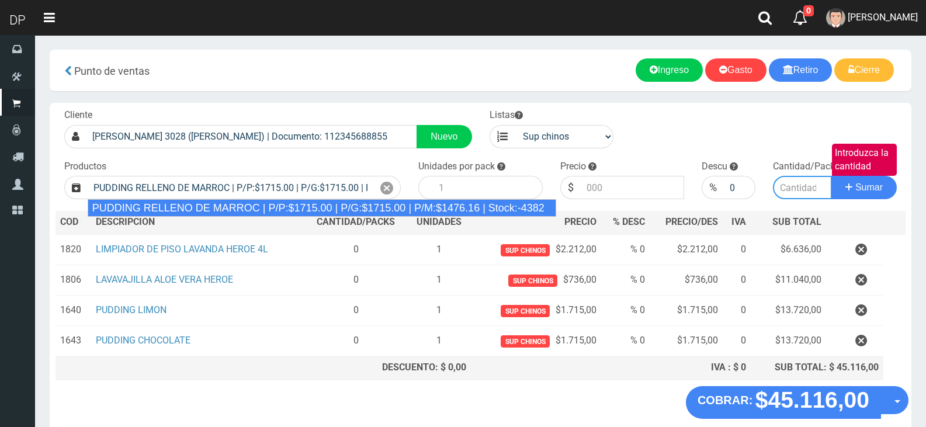
type input "8"
type input "1715.00"
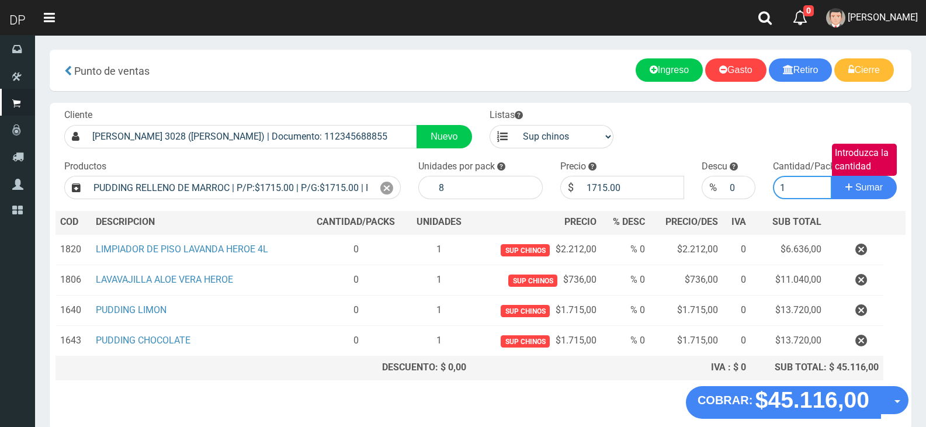
type input "1"
click at [831, 176] on button "Sumar" at bounding box center [863, 187] width 65 height 23
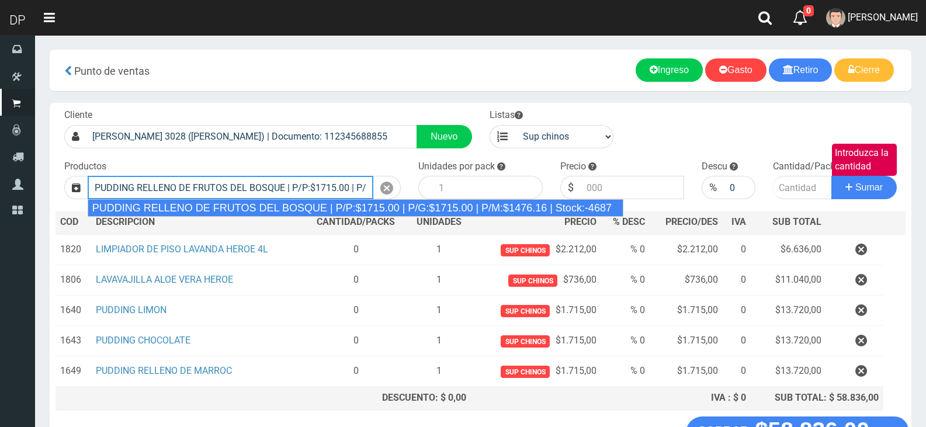
type input "PUDDING RELLENO DE FRUTOS DEL BOSQUE | P/P:$1715.00 | P/G:$1715.00 | P/M:$1476.…"
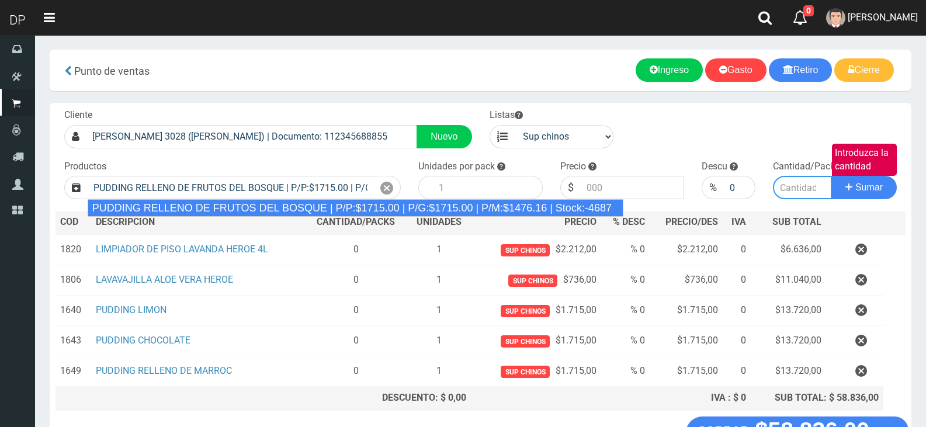
type input "8"
type input "1715.00"
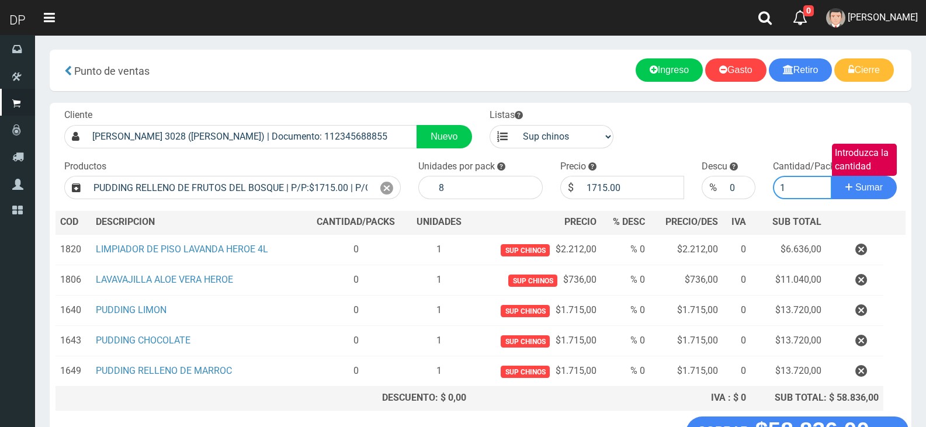
type input "1"
click at [831, 176] on button "Sumar" at bounding box center [863, 187] width 65 height 23
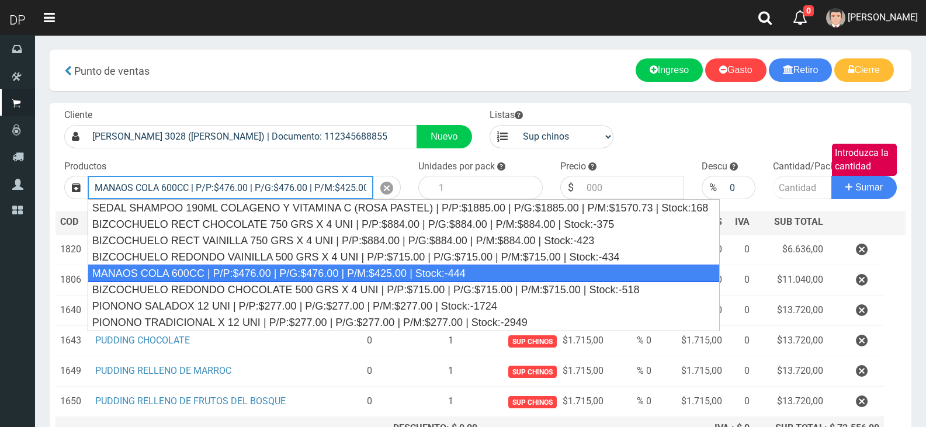
type input "MANAOS COLA 600CC | P/P:$476.00 | P/G:$476.00 | P/M:$425.00 | Stock:-444"
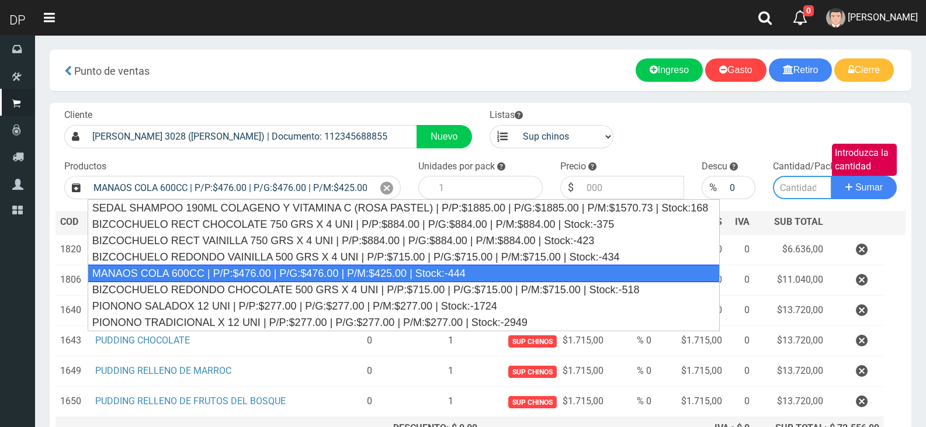
type input "12"
type input "476.00"
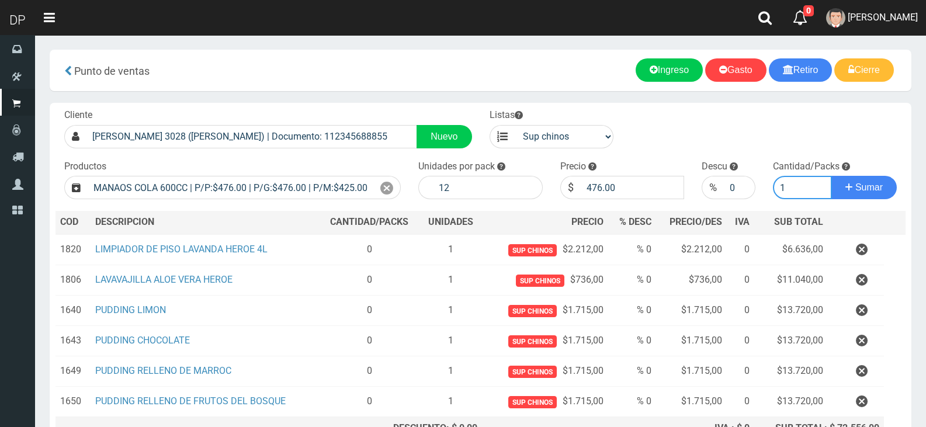
type input "1"
click at [831, 176] on button "Sumar" at bounding box center [863, 187] width 65 height 23
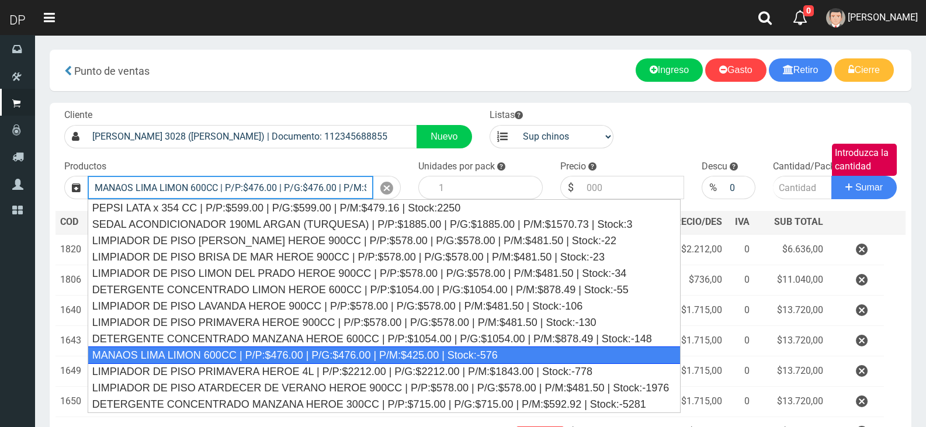
type input "MANAOS LIMA LIMON 600CC | P/P:$476.00 | P/G:$476.00 | P/M:$425.00 | Stock:-576"
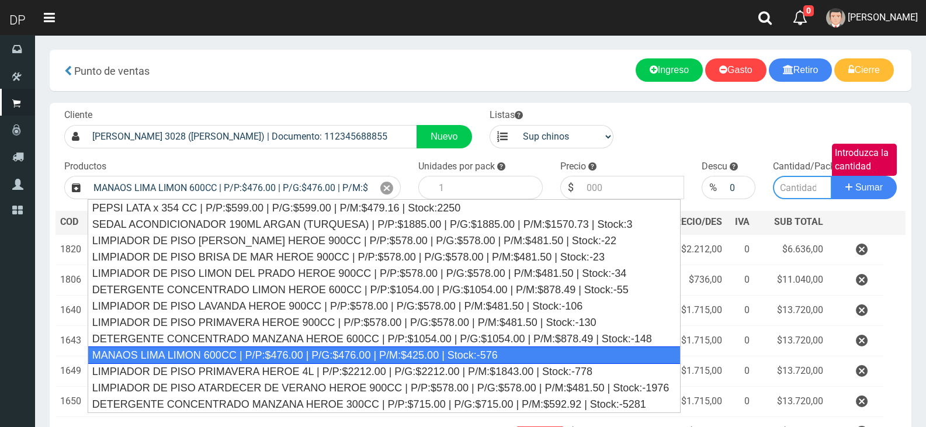
type input "12"
type input "476.00"
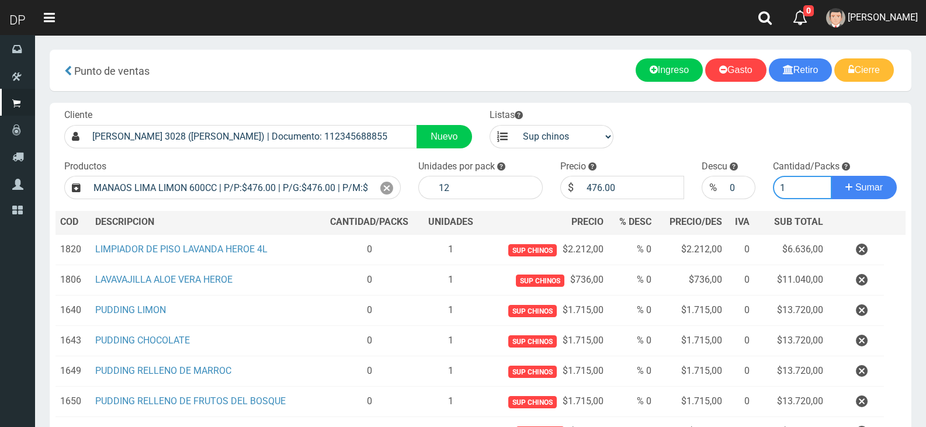
type input "1"
click at [831, 176] on button "Sumar" at bounding box center [863, 187] width 65 height 23
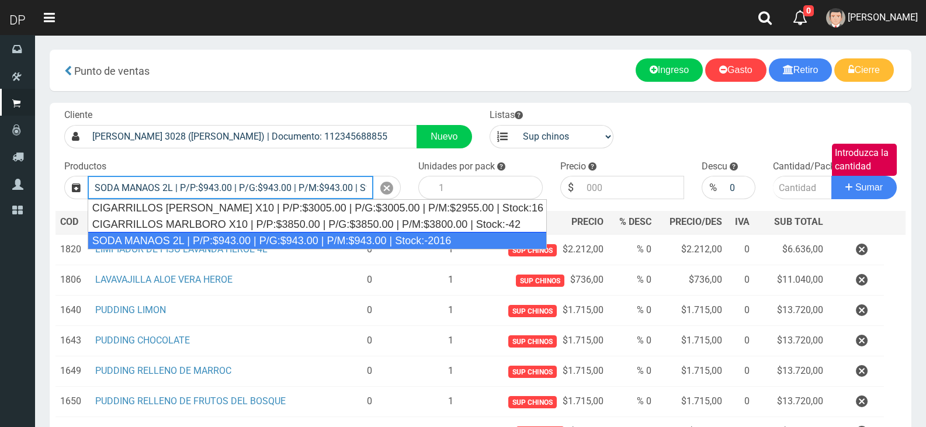
type input "SODA MANAOS 2L | P/P:$943.00 | P/G:$943.00 | P/M:$943.00 | Stock:-2016"
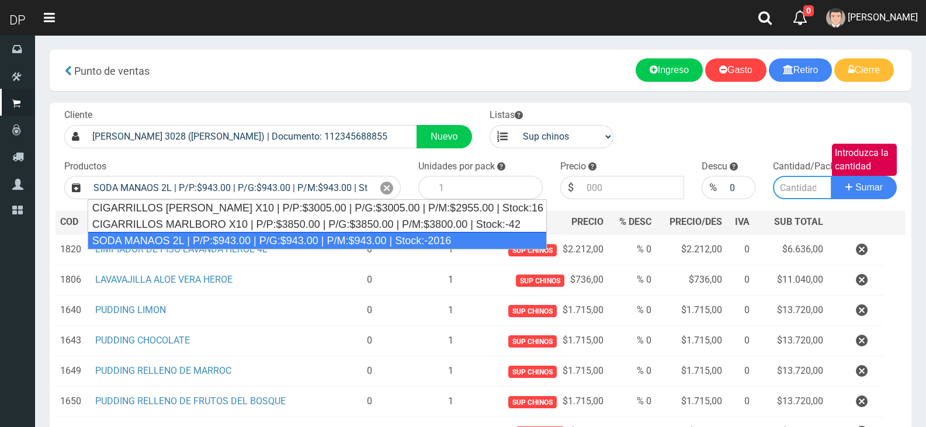
type input "6"
type input "943.00"
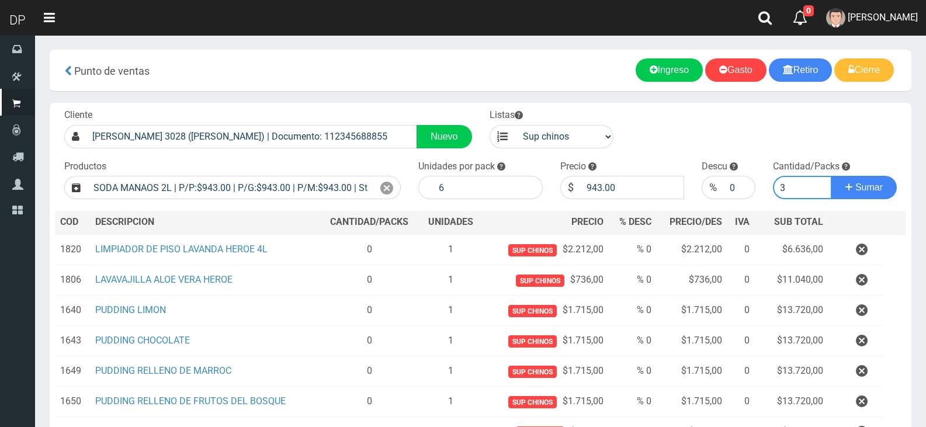
type input "2"
click at [386, 190] on icon at bounding box center [386, 188] width 13 height 17
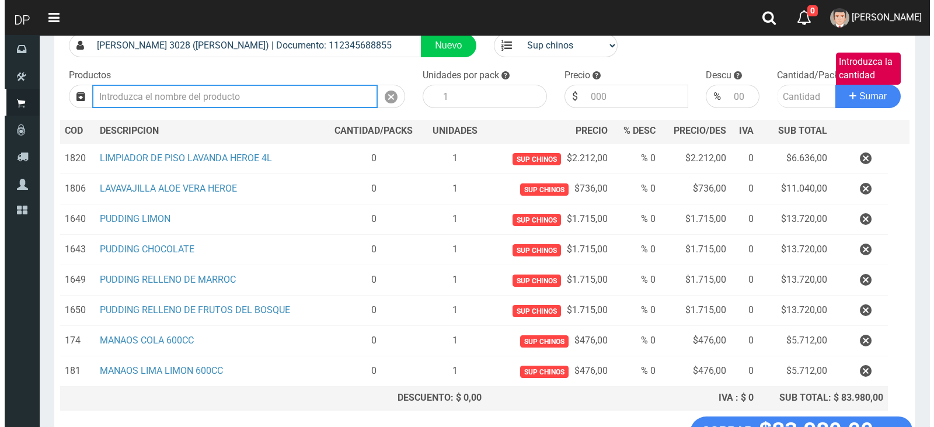
scroll to position [178, 0]
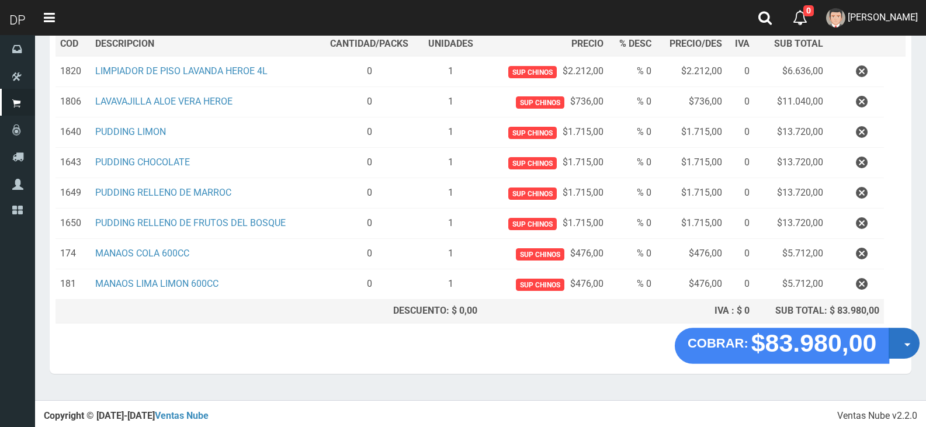
click at [899, 340] on button "Opciones" at bounding box center [903, 343] width 31 height 31
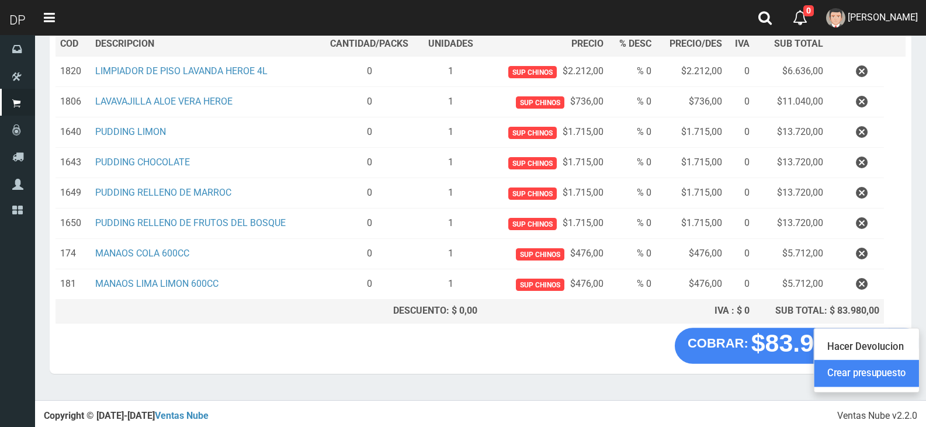
click at [901, 371] on link "Crear presupuesto" at bounding box center [866, 373] width 105 height 27
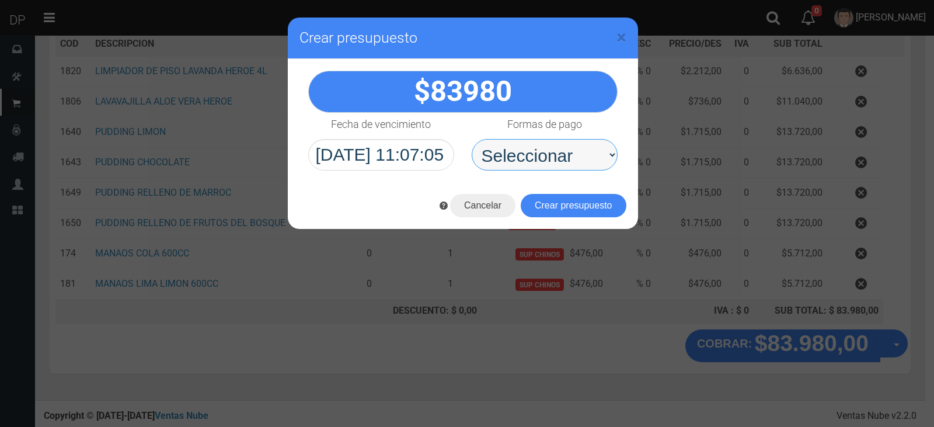
click at [571, 155] on select "Seleccionar Efectivo Tarjeta de Crédito Depósito Débito" at bounding box center [545, 155] width 146 height 32
select select "Efectivo"
click at [472, 139] on select "Seleccionar Efectivo Tarjeta de Crédito Depósito Débito" at bounding box center [545, 155] width 146 height 32
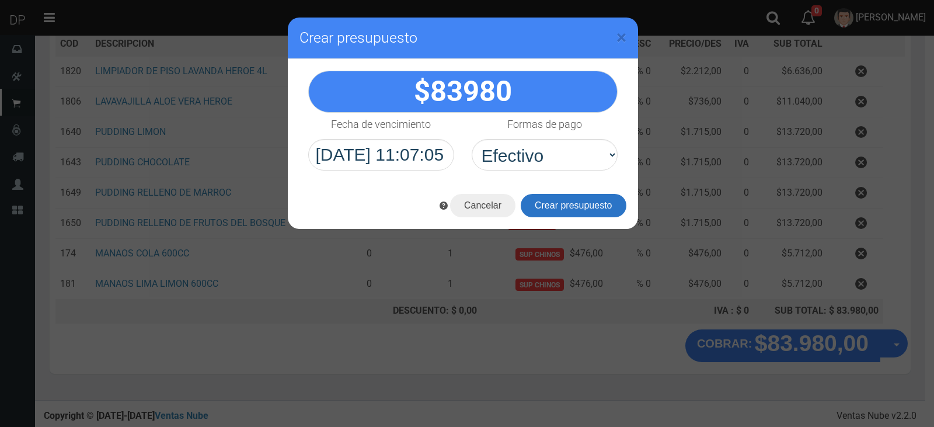
click at [574, 201] on button "Crear presupuesto" at bounding box center [574, 205] width 106 height 23
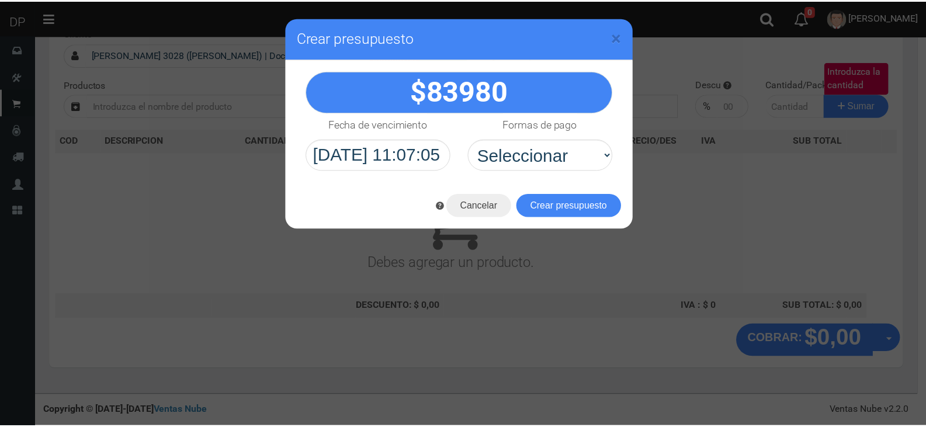
scroll to position [77, 0]
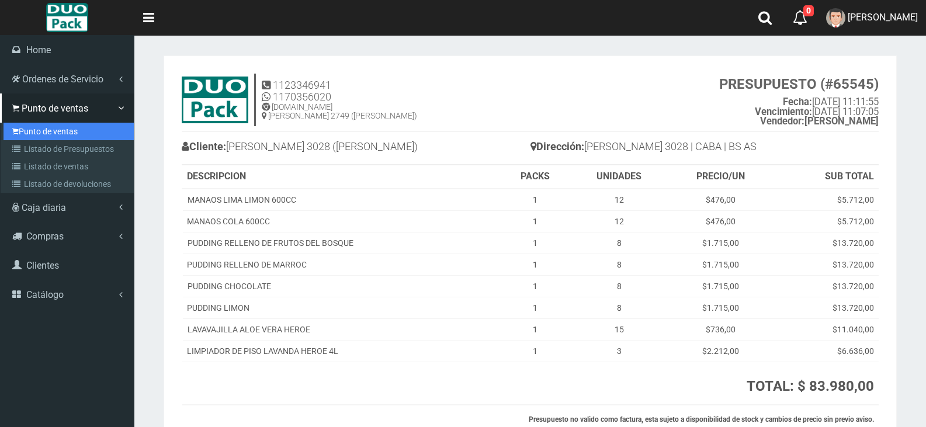
click at [32, 126] on link "Punto de ventas" at bounding box center [69, 132] width 130 height 18
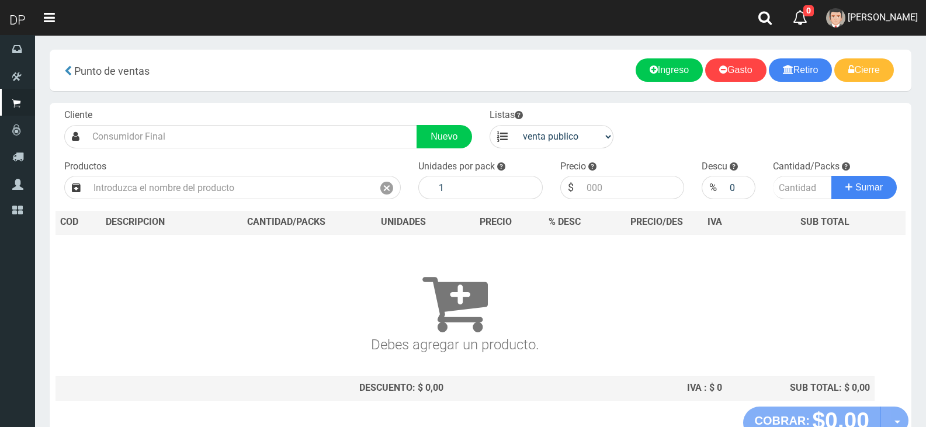
click at [221, 153] on div "Cliente Nuevo Listas venta publico Sup chinos reventas Productos" at bounding box center [480, 255] width 861 height 304
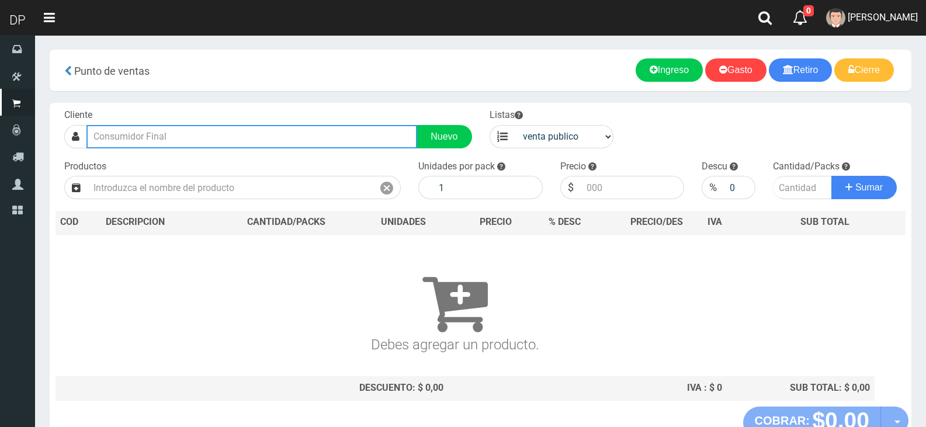
click at [225, 143] on input "text" at bounding box center [251, 136] width 331 height 23
click at [333, 138] on input "[PERSON_NAME] 282" at bounding box center [251, 136] width 331 height 23
click at [333, 138] on input "ALVAREZ 282" at bounding box center [251, 136] width 331 height 23
type input "CRISOSTOMO ALVAREZ 2825"
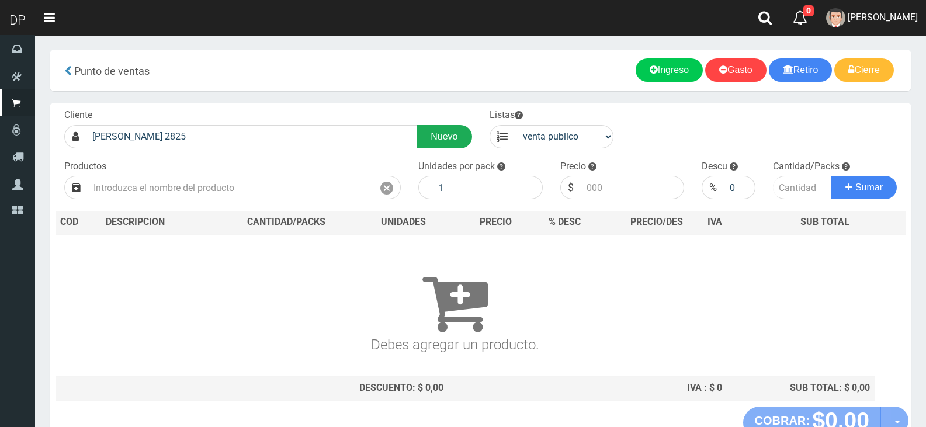
click at [458, 130] on link "Nuevo" at bounding box center [443, 136] width 55 height 23
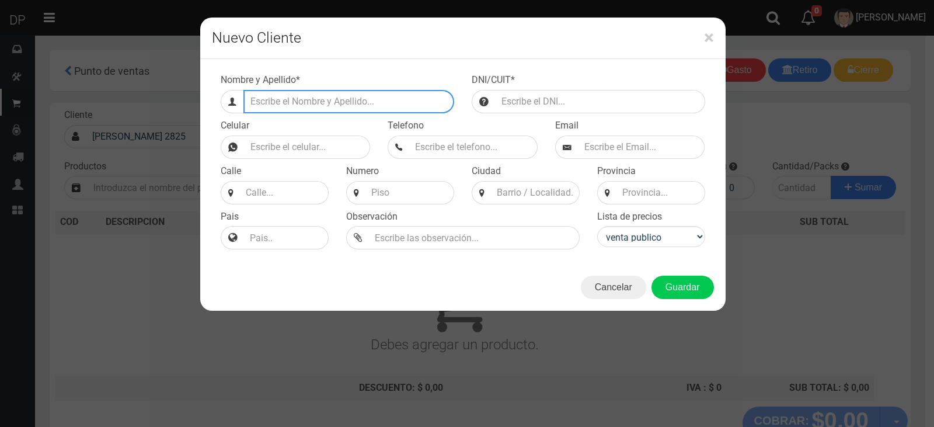
click at [294, 100] on input "Efectivo a retirar" at bounding box center [349, 101] width 211 height 23
type input "[PERSON_NAME] 2825 ([PERSON_NAME])"
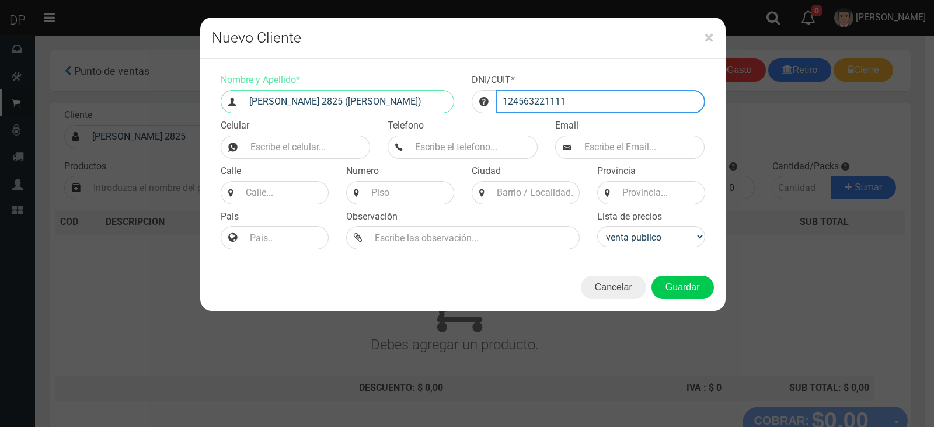
type input "124563221111"
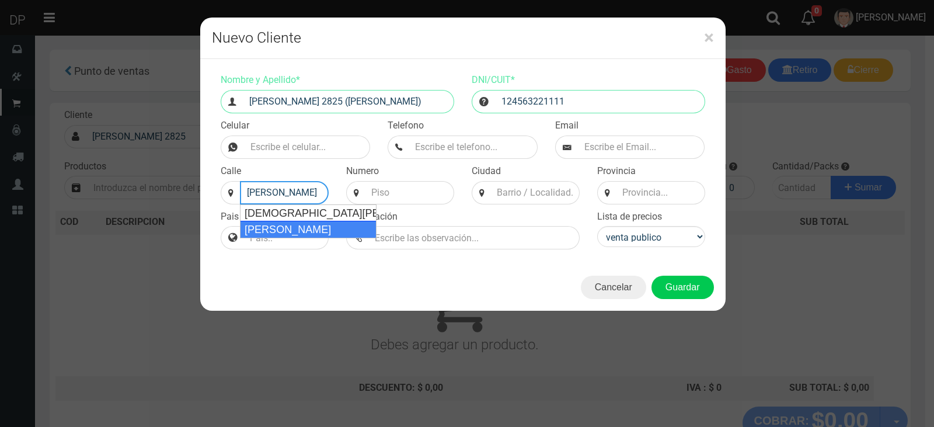
type input "CRISOSTOMO ALVAREZ"
select select
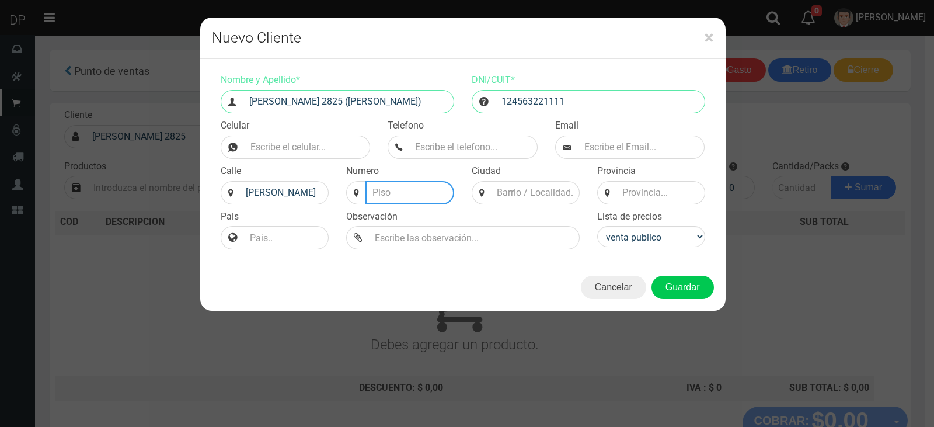
click at [425, 186] on input at bounding box center [410, 192] width 89 height 23
type input "2825"
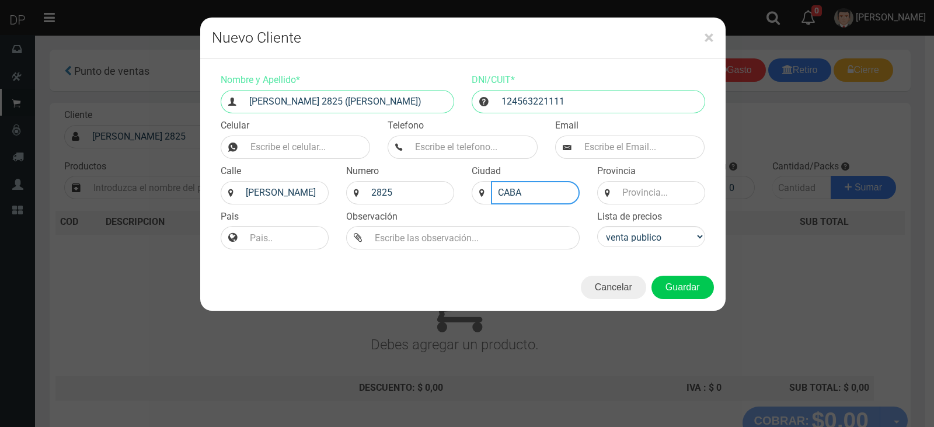
type input "CABA"
type input "BS AS"
select select "2"
click at [652, 276] on button "Guardar" at bounding box center [683, 287] width 62 height 23
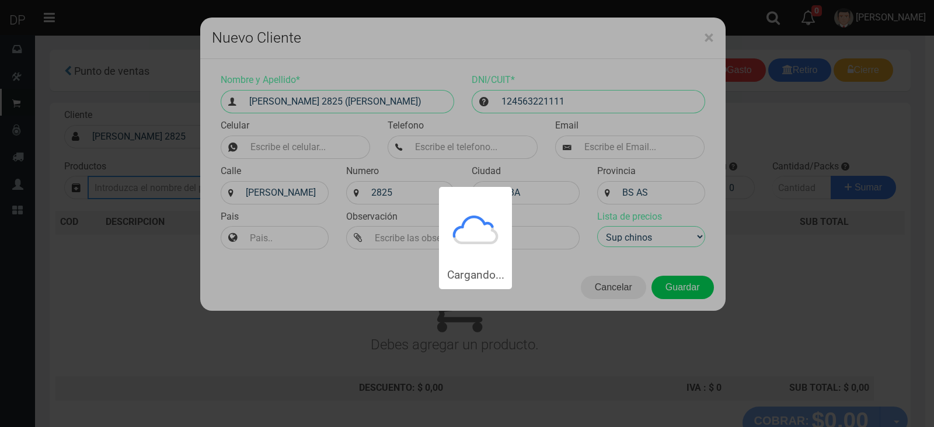
type input "CRISOSTOMO ALVAREZ 2825 (FLORES) | Documento: 124563221111"
select select "2"
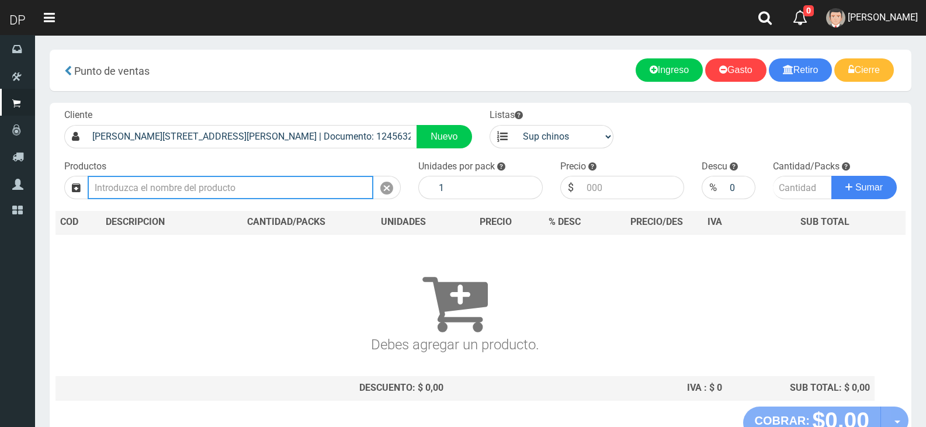
click at [206, 185] on input "text" at bounding box center [231, 187] width 286 height 23
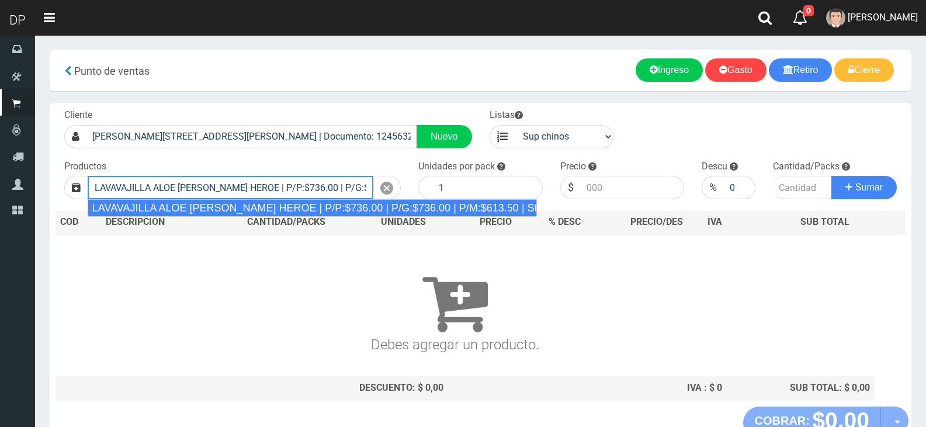
type input "LAVAVAJILLA ALOE VERA HEROE | P/P:$736.00 | P/G:$736.00 | P/M:$613.50 | Stock:-…"
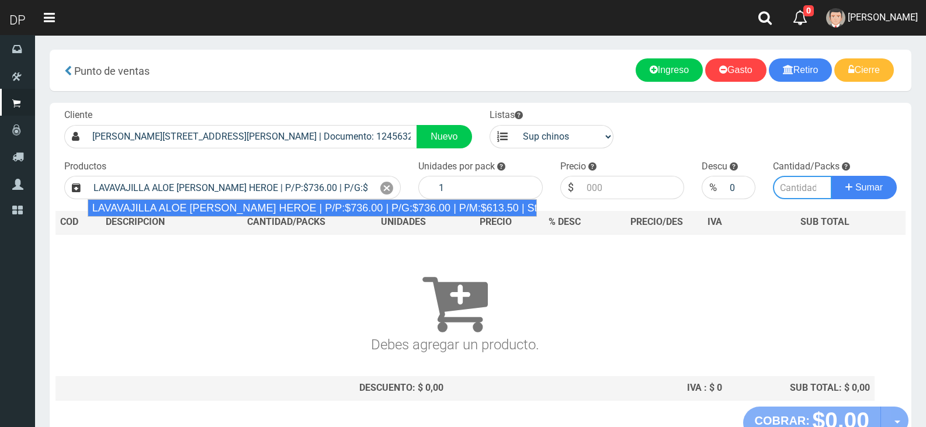
type input "15"
type input "736.00"
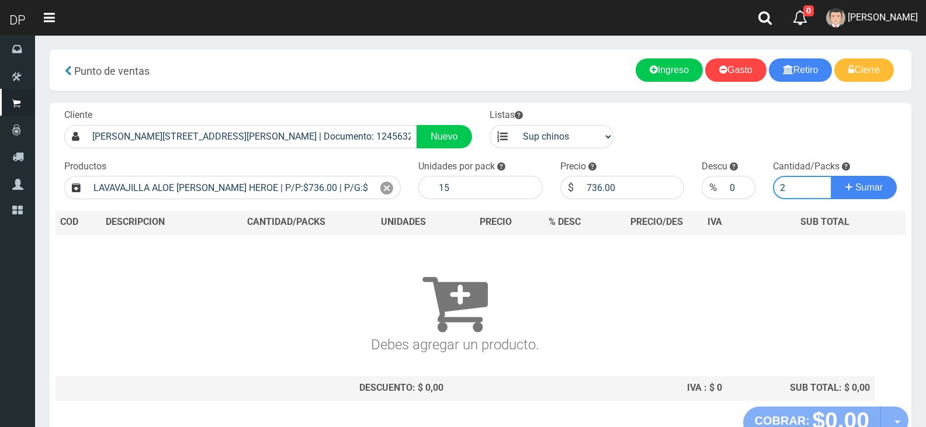
type input "2"
click at [831, 176] on button "Sumar" at bounding box center [863, 187] width 65 height 23
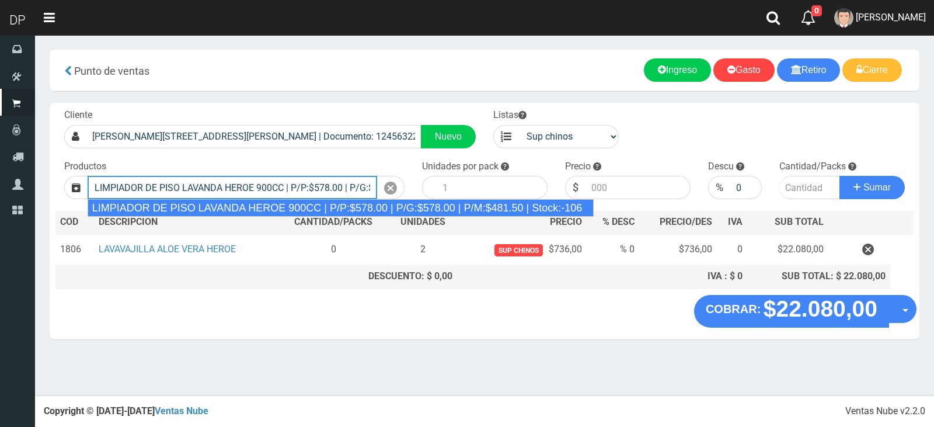
type input "LIMPIADOR DE PISO LAVANDA HEROE 900CC | P/P:$578.00 | P/G:$578.00 | P/M:$481.50…"
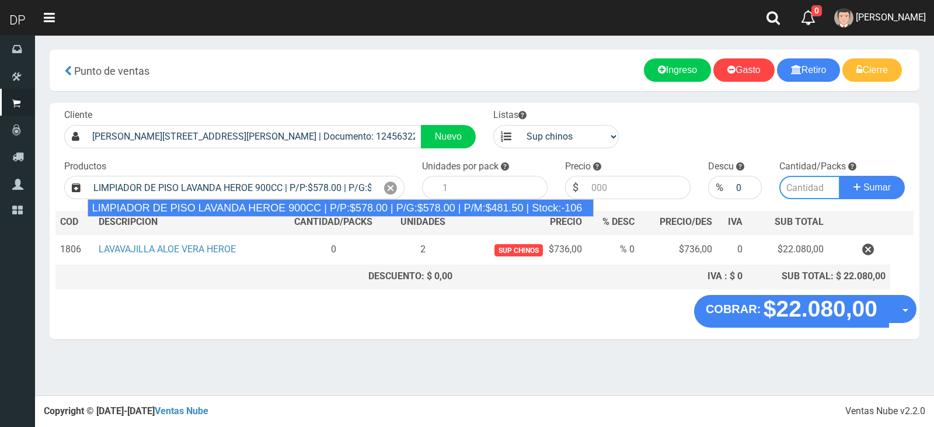
type input "12"
type input "578.00"
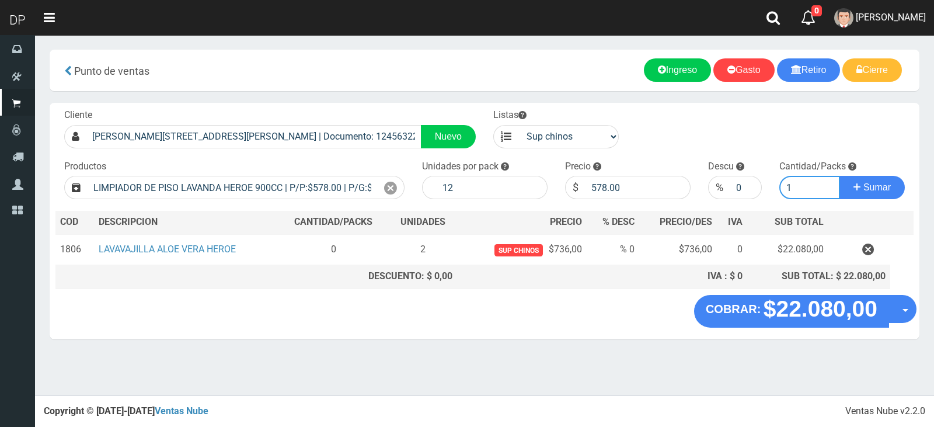
type input "2"
click at [840, 176] on button "Sumar" at bounding box center [872, 187] width 65 height 23
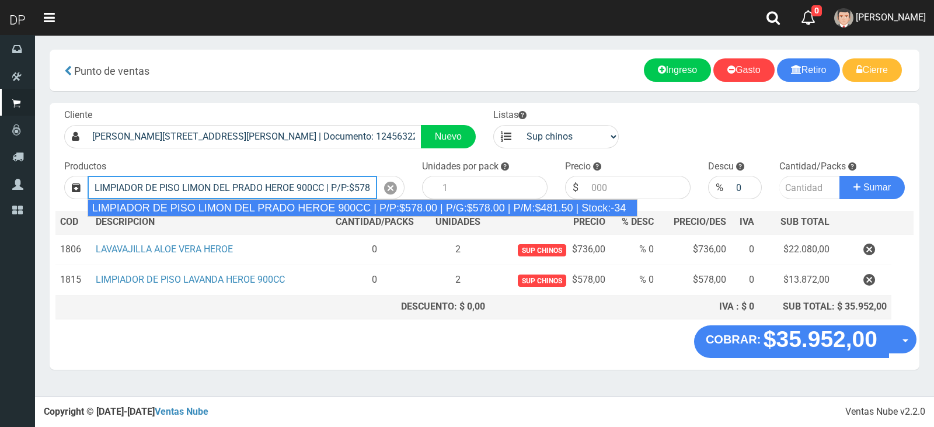
type input "LIMPIADOR DE PISO LIMON DEL PRADO HEROE 900CC | P/P:$578.00 | P/G:$578.00 | P/M…"
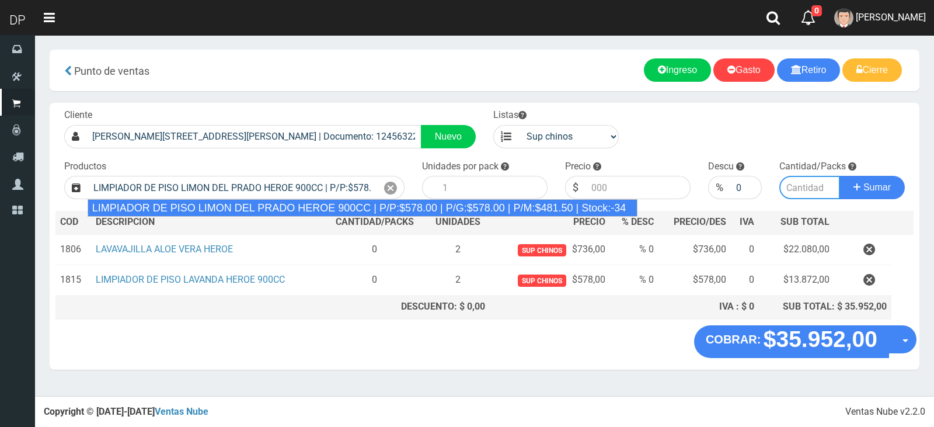
type input "12"
type input "578.00"
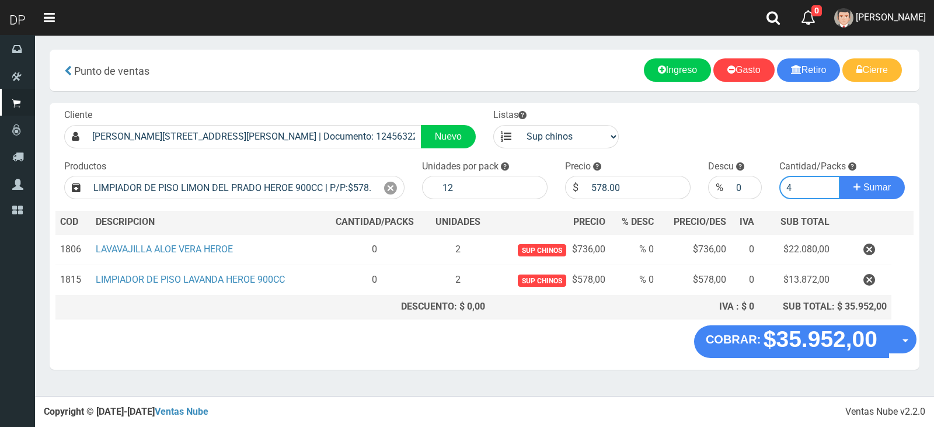
type input "4"
click at [840, 176] on button "Sumar" at bounding box center [872, 187] width 65 height 23
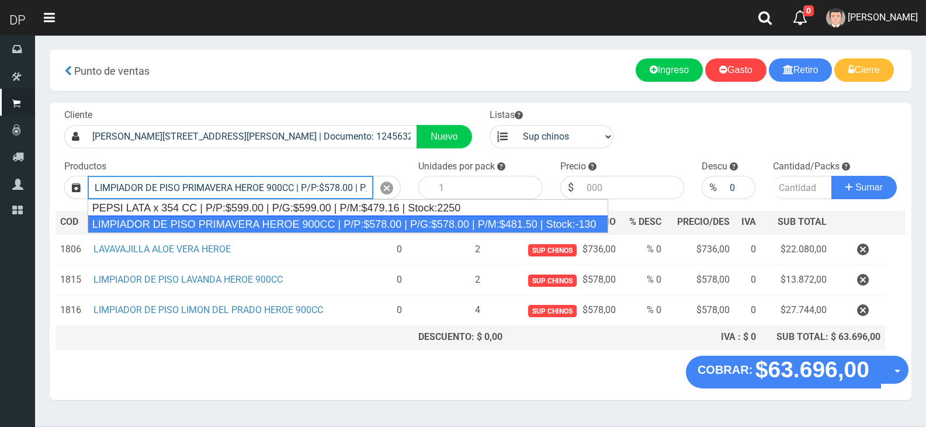
type input "LIMPIADOR DE PISO PRIMAVERA HEROE 900CC | P/P:$578.00 | P/G:$578.00 | P/M:$481.…"
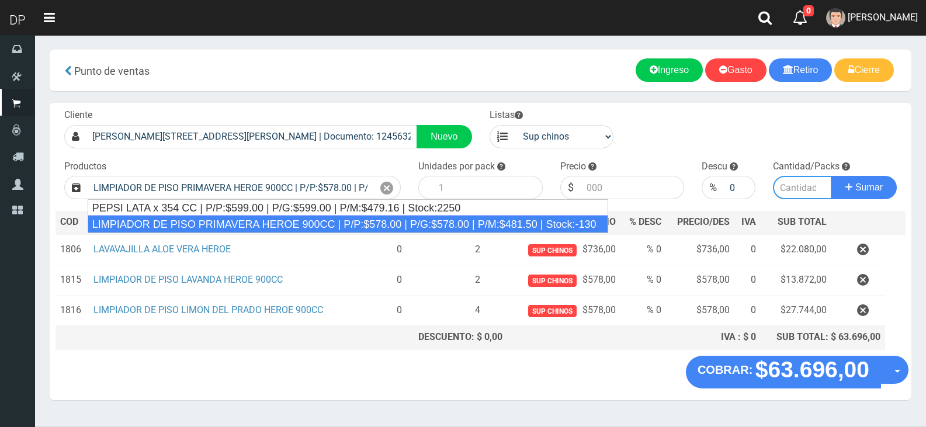
type input "12"
type input "578.00"
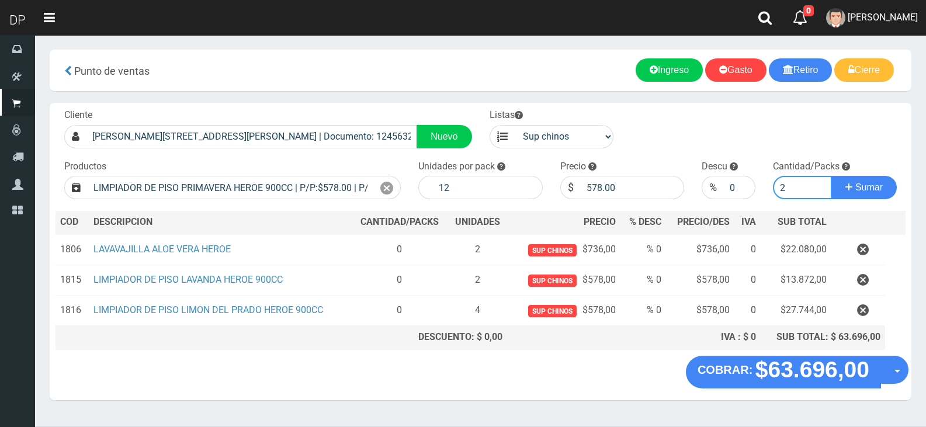
type input "2"
click at [831, 176] on button "Sumar" at bounding box center [863, 187] width 65 height 23
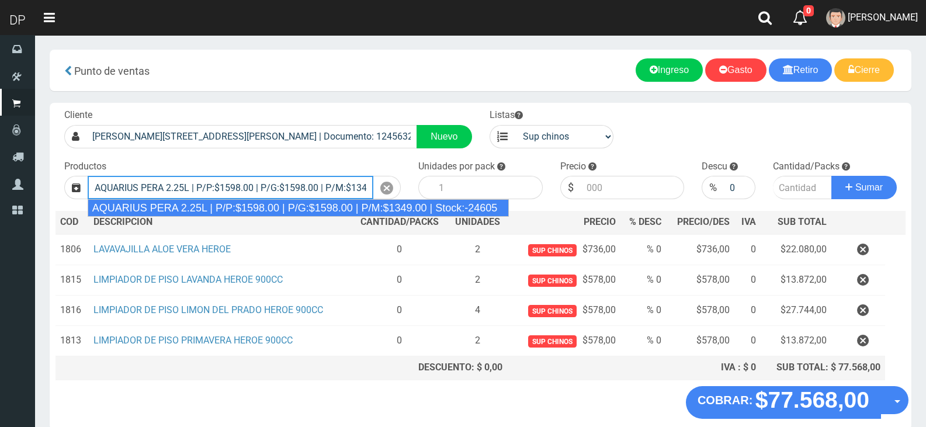
type input "AQUARIUS PERA 2.25L | P/P:$1598.00 | P/G:$1598.00 | P/M:$1349.00 | Stock:-24605"
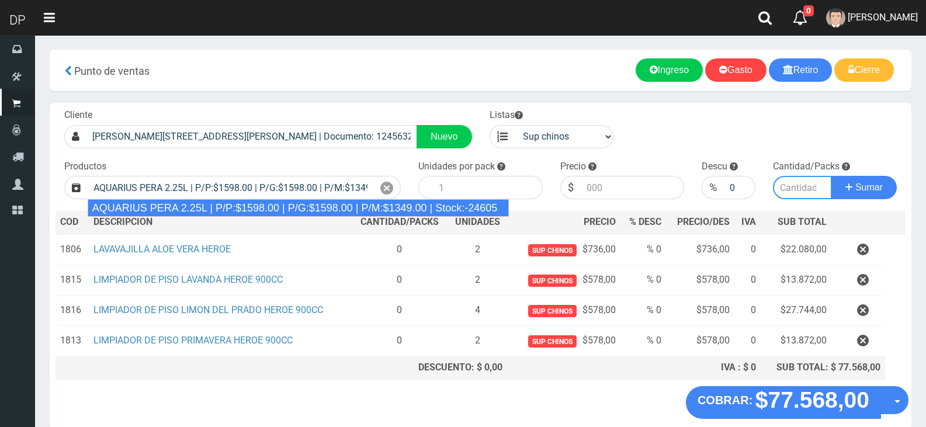
type input "6"
type input "1598.00"
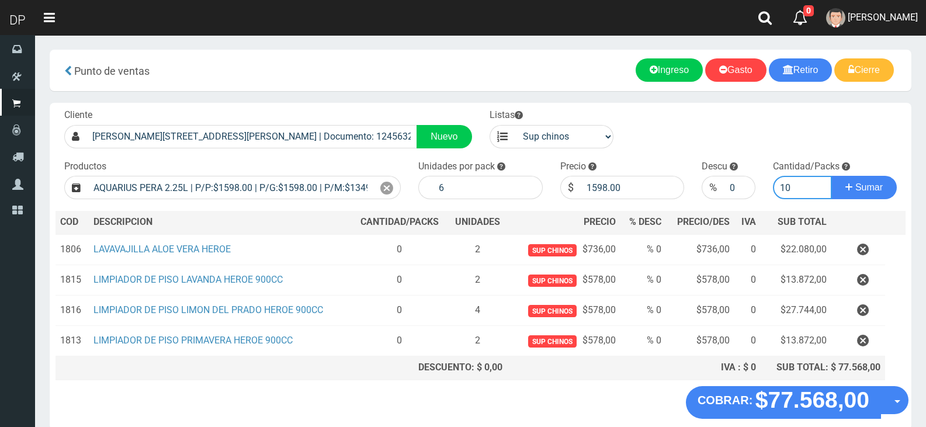
type input "10"
click at [831, 176] on button "Sumar" at bounding box center [863, 187] width 65 height 23
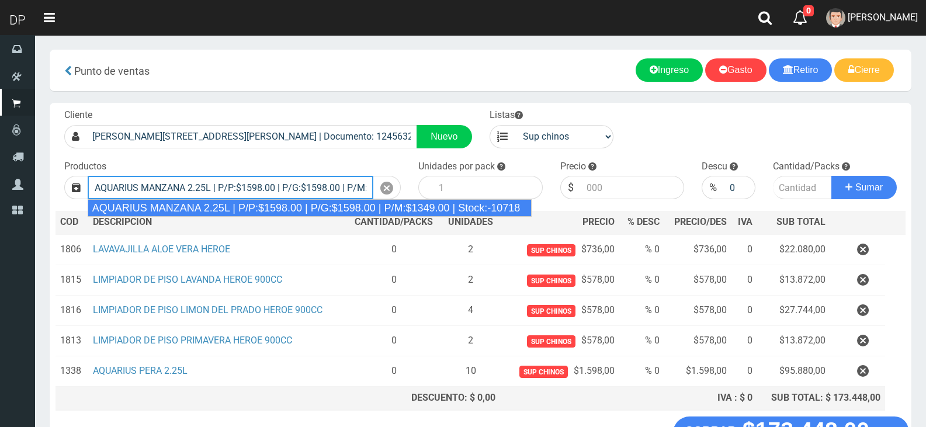
type input "AQUARIUS MANZANA 2.25L | P/P:$1598.00 | P/G:$1598.00 | P/M:$1349.00 | Stock:-10…"
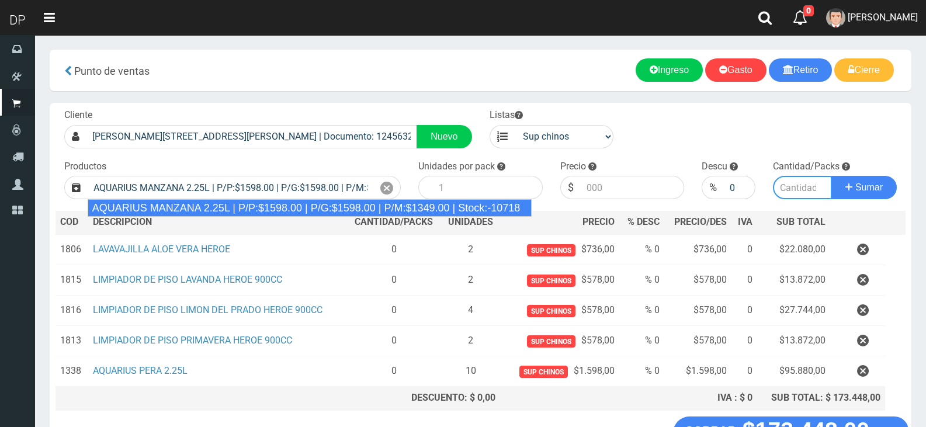
type input "6"
type input "1598.00"
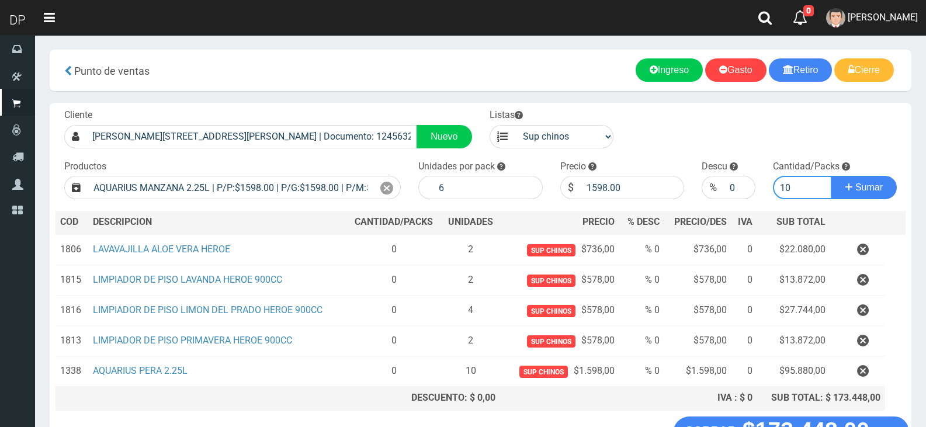
click at [831, 176] on button "Sumar" at bounding box center [863, 187] width 65 height 23
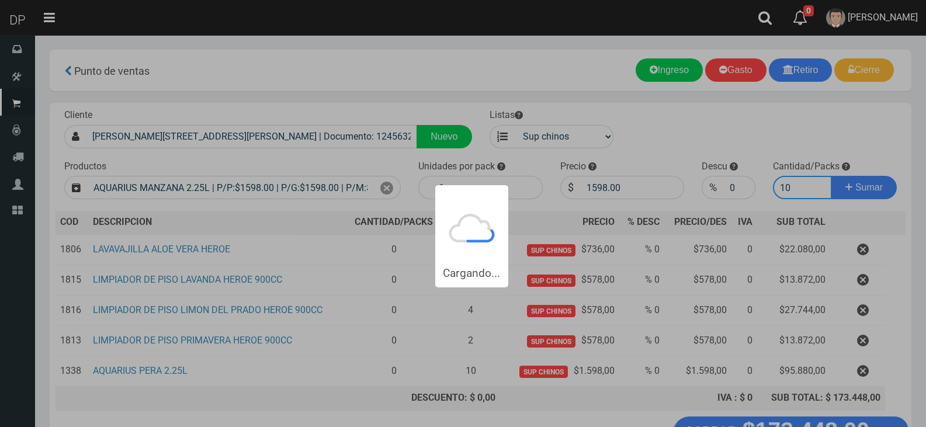
type input "101"
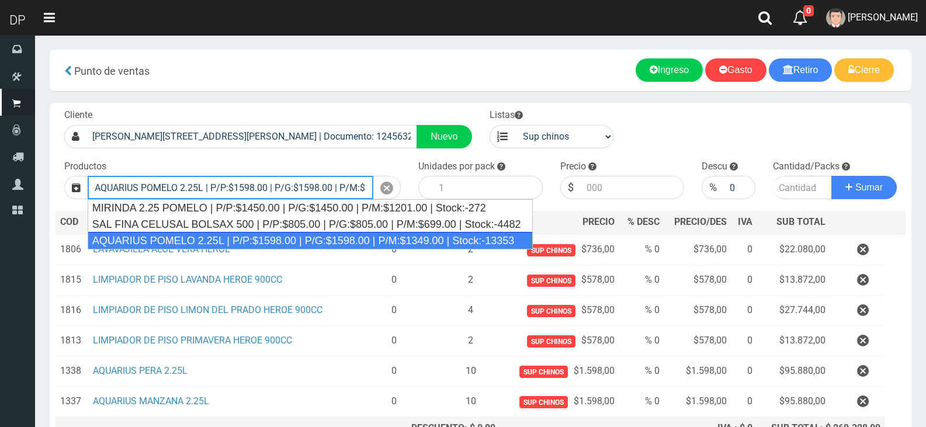
type input "AQUARIUS POMELO 2.25L | P/P:$1598.00 | P/G:$1598.00 | P/M:$1349.00 | Stock:-133…"
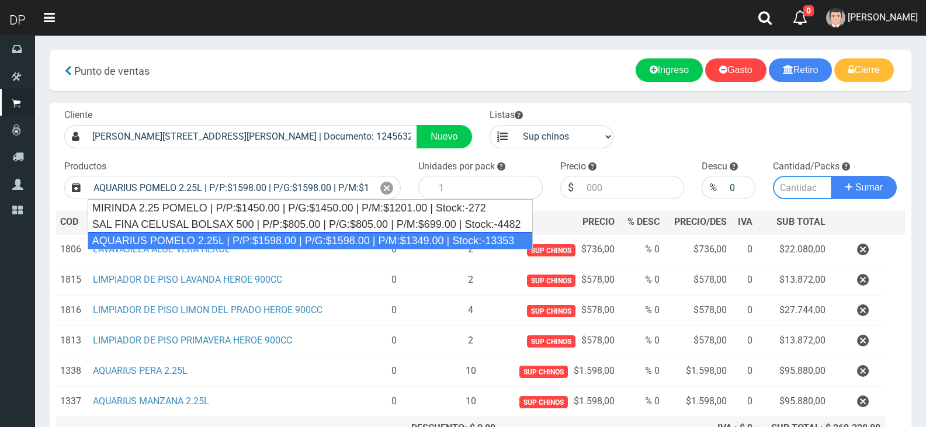
type input "6"
type input "1598.00"
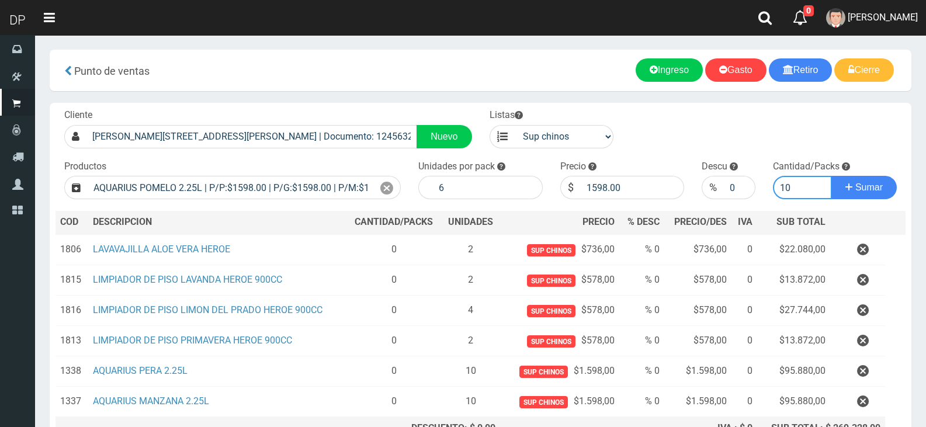
type input "10"
click at [831, 176] on button "Sumar" at bounding box center [863, 187] width 65 height 23
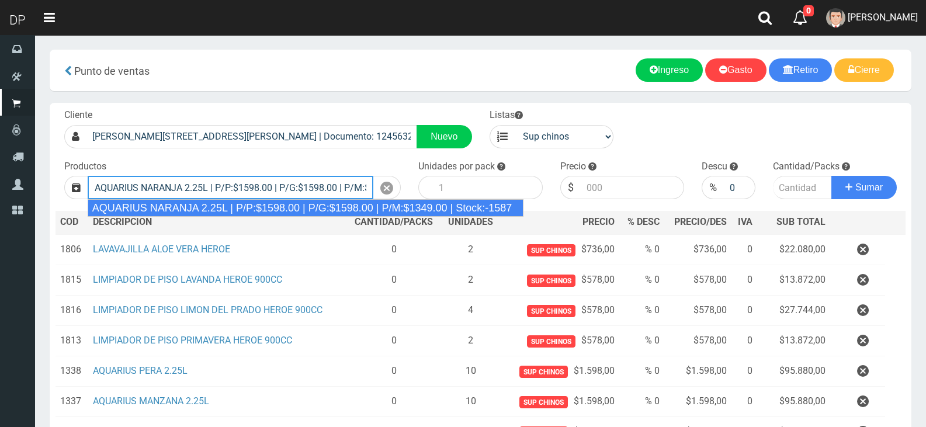
type input "AQUARIUS NARANJA 2.25L | P/P:$1598.00 | P/G:$1598.00 | P/M:$1349.00 | Stock:-15…"
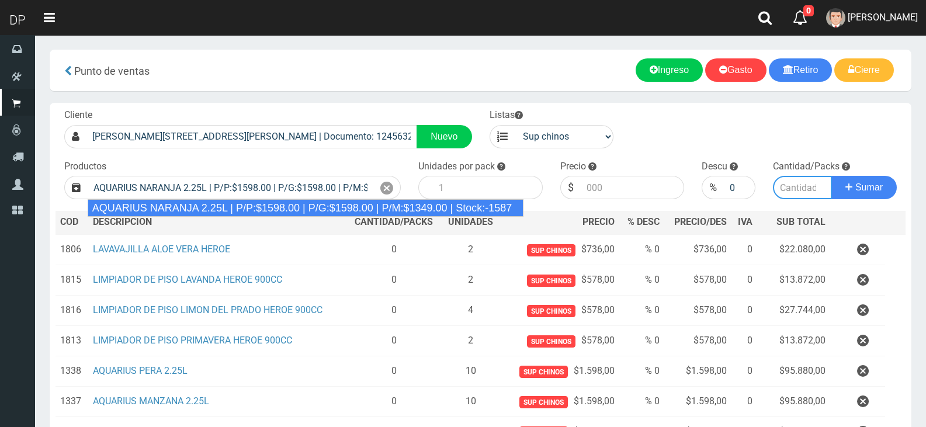
type input "6"
type input "1598.00"
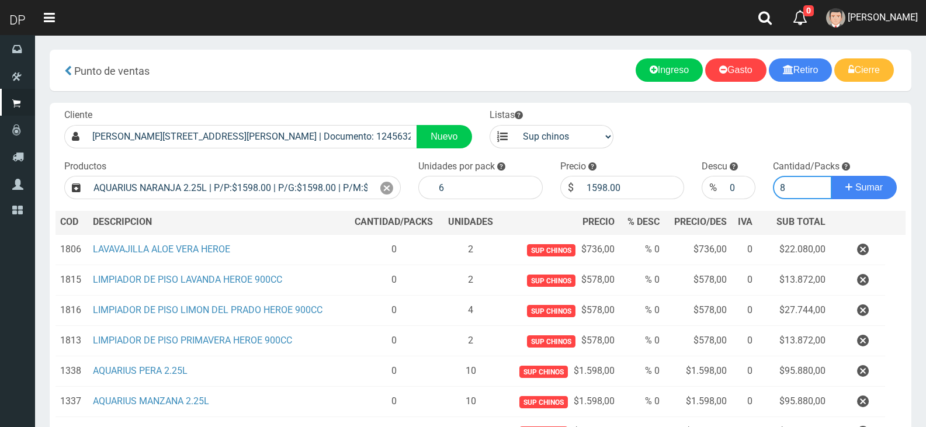
type input "8"
click at [831, 176] on button "Sumar" at bounding box center [863, 187] width 65 height 23
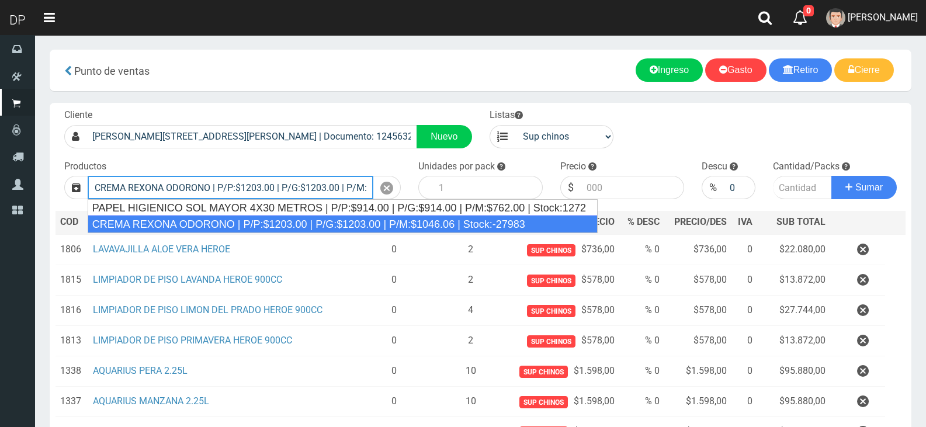
type input "CREMA REXONA ODORONO | P/P:$1203.00 | P/G:$1203.00 | P/M:$1046.06 | Stock:-27983"
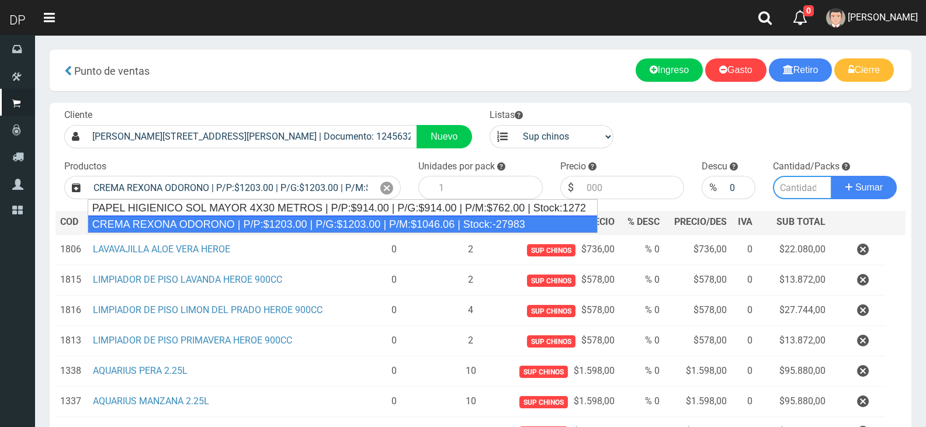
type input "12"
type input "1203.00"
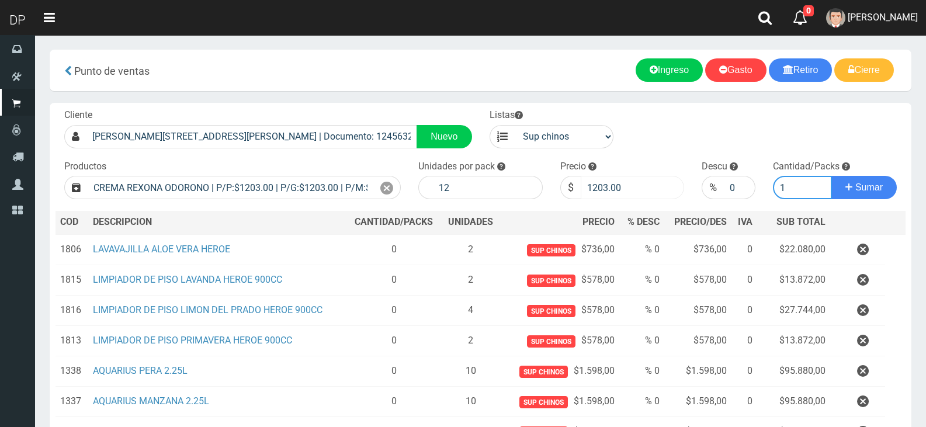
type input "1"
click at [600, 183] on input "1203.00" at bounding box center [633, 187] width 104 height 23
type input "1082"
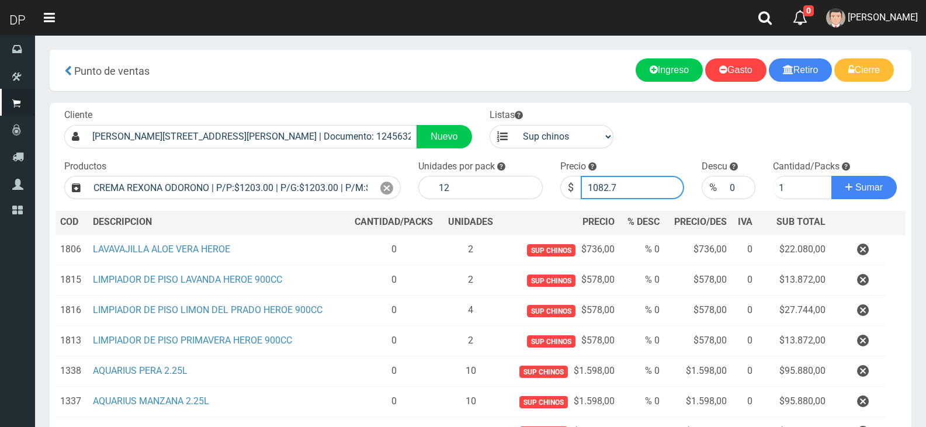
type input "1082.7"
click at [831, 176] on button "Sumar" at bounding box center [863, 187] width 65 height 23
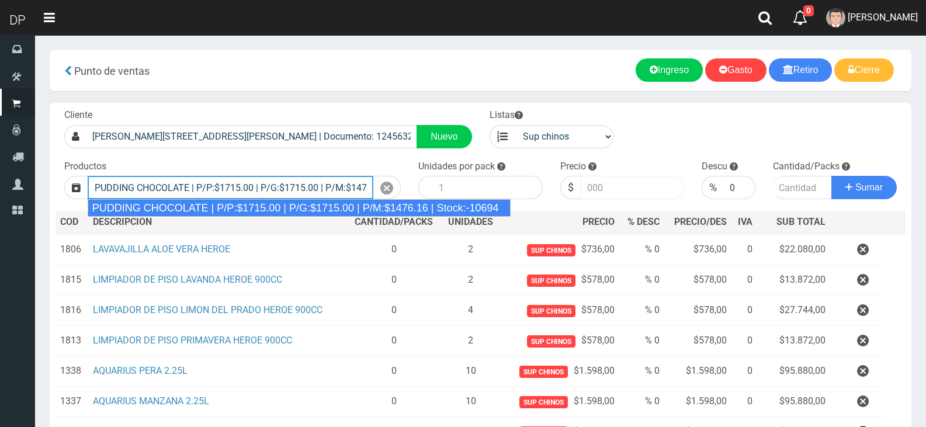
type input "PUDDING CHOCOLATE | P/P:$1715.00 | P/G:$1715.00 | P/M:$1476.16 | Stock:-10694"
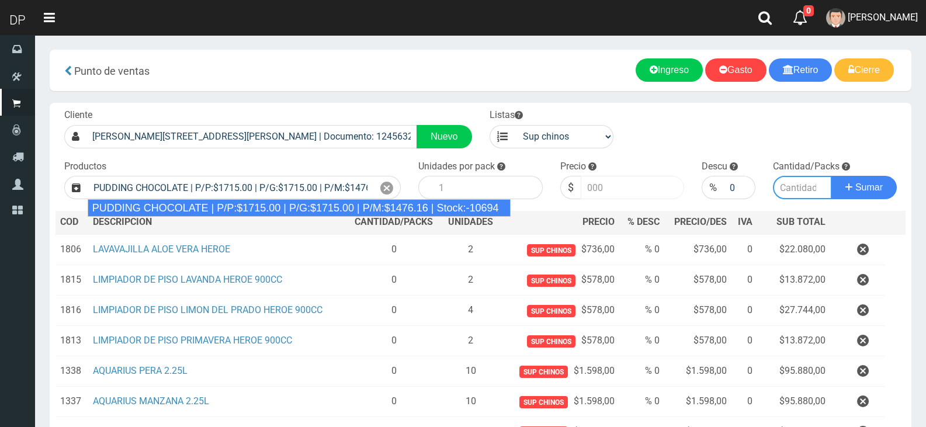
type input "8"
type input "1715.00"
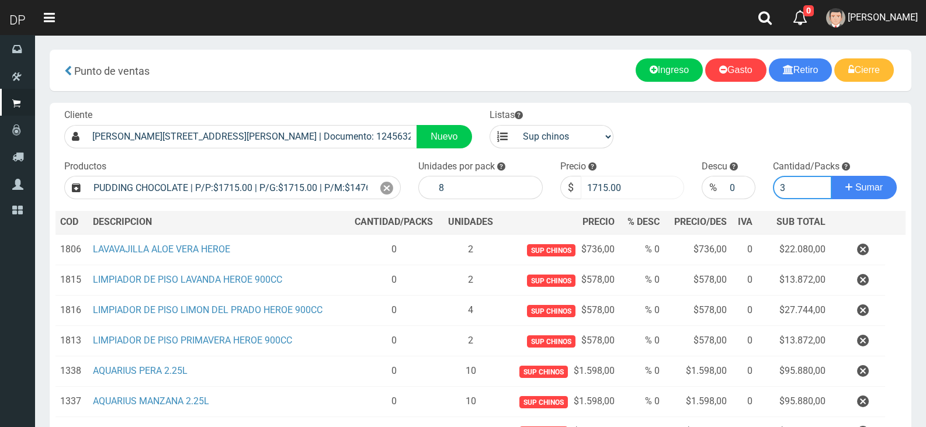
type input "3"
click at [831, 176] on button "Sumar" at bounding box center [863, 187] width 65 height 23
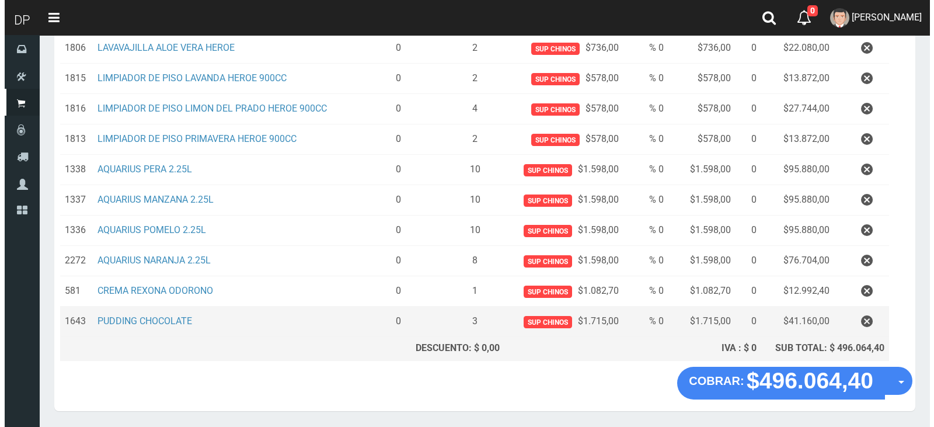
scroll to position [239, 0]
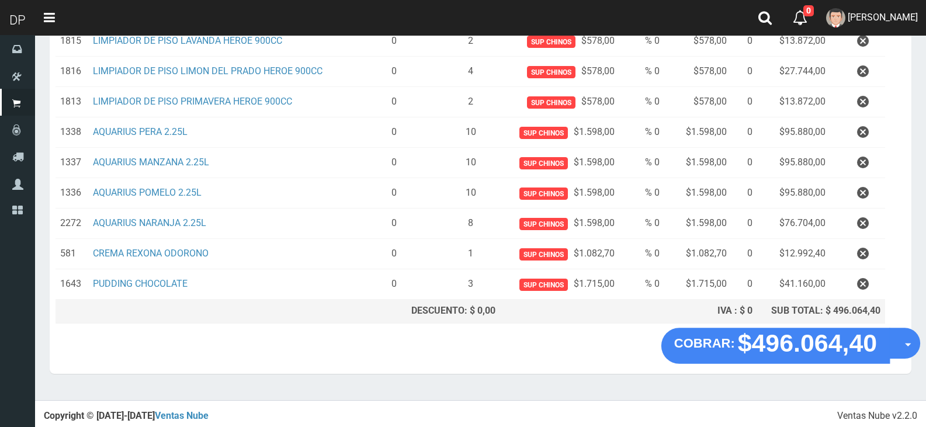
click at [910, 343] on span "button" at bounding box center [908, 345] width 6 height 4
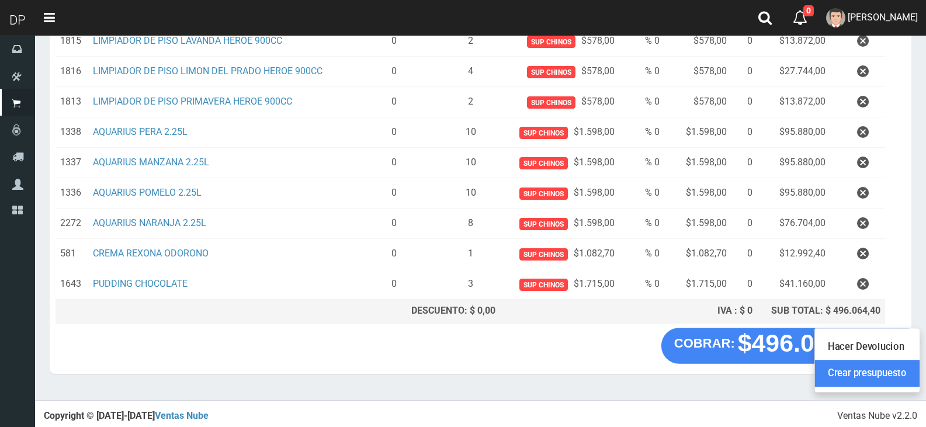
click at [893, 373] on link "Crear presupuesto" at bounding box center [867, 373] width 105 height 27
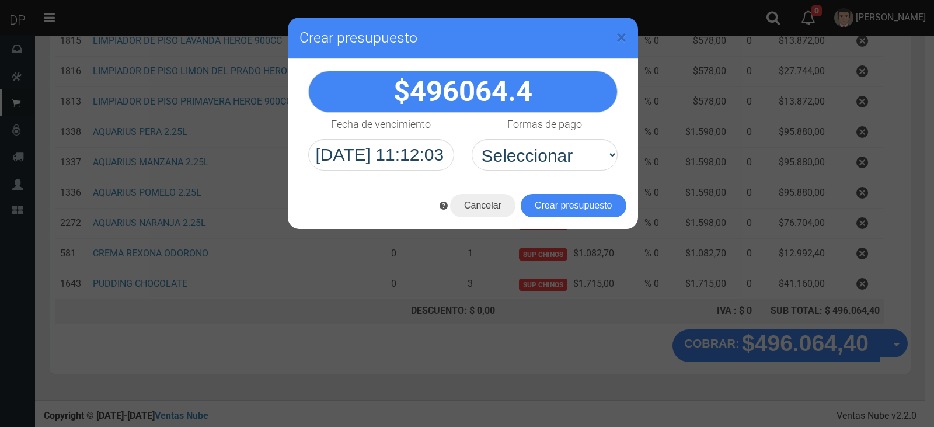
click at [502, 137] on div "Formas de pago Seleccionar Efectivo Tarjeta de Crédito Depósito Débito" at bounding box center [545, 142] width 164 height 58
click at [514, 154] on select "Seleccionar Efectivo Tarjeta de Crédito Depósito Débito" at bounding box center [545, 155] width 146 height 32
select select "Efectivo"
click at [472, 139] on select "Seleccionar Efectivo Tarjeta de Crédito Depósito Débito" at bounding box center [545, 155] width 146 height 32
click at [541, 205] on button "Crear presupuesto" at bounding box center [574, 205] width 106 height 23
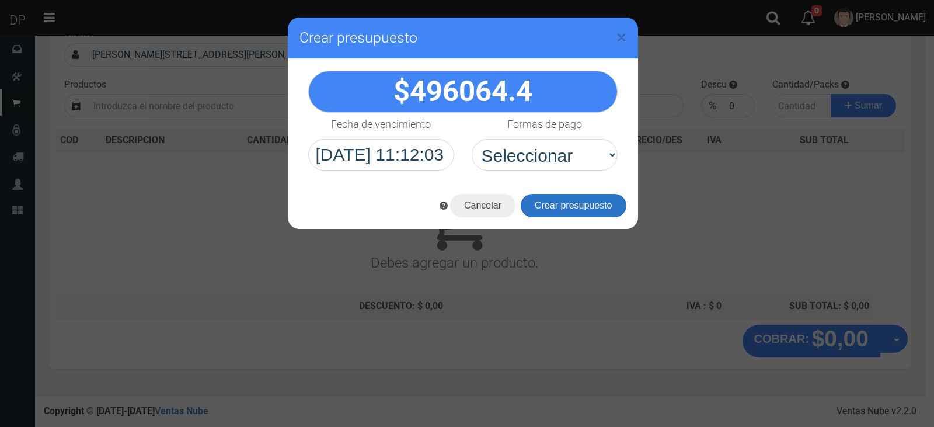
scroll to position [0, 0]
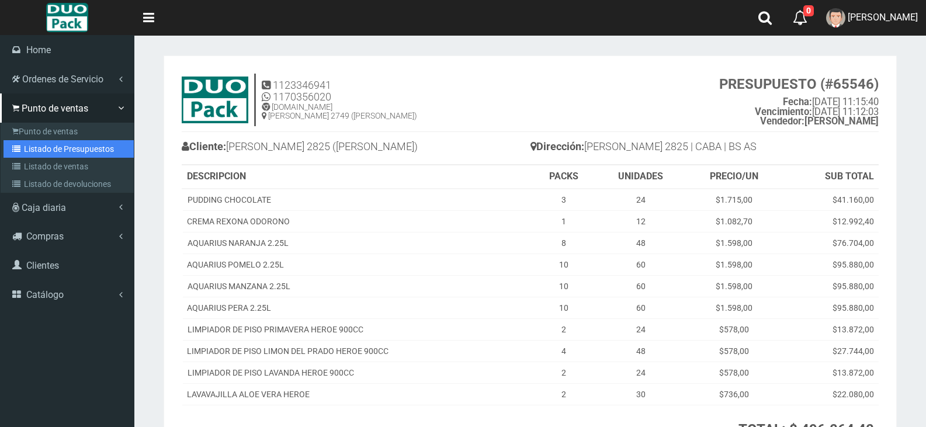
click at [32, 144] on link "Listado de Presupuestos" at bounding box center [69, 149] width 130 height 18
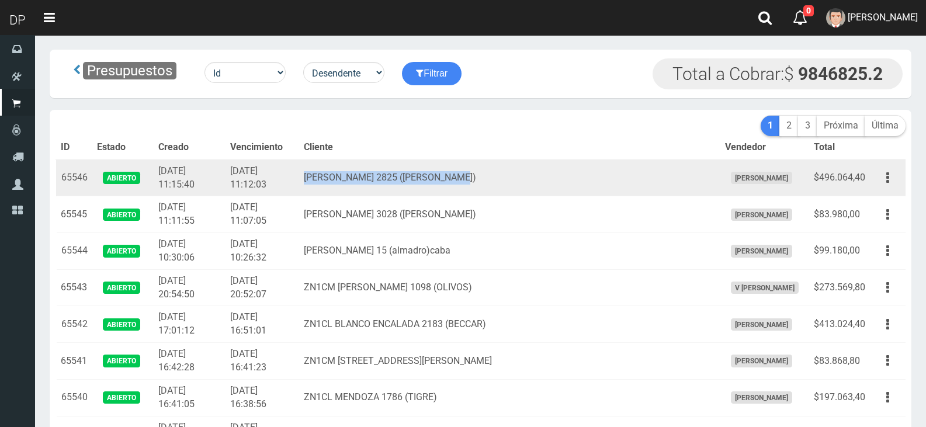
drag, startPoint x: 340, startPoint y: 177, endPoint x: 505, endPoint y: 192, distance: 164.8
click at [505, 192] on td "CRISOSTOMO ALVAREZ 2825 (FLORES)" at bounding box center [509, 177] width 420 height 37
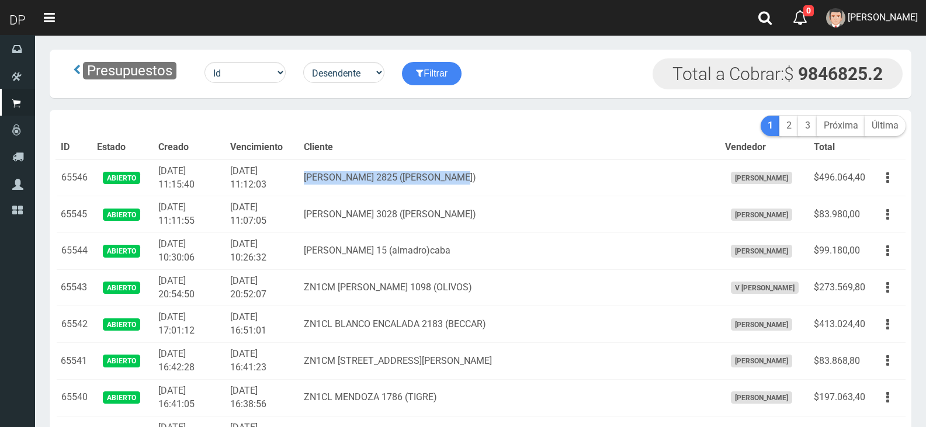
copy td "CRISOSTOMO ALVAREZ 2825 (FLORES)"
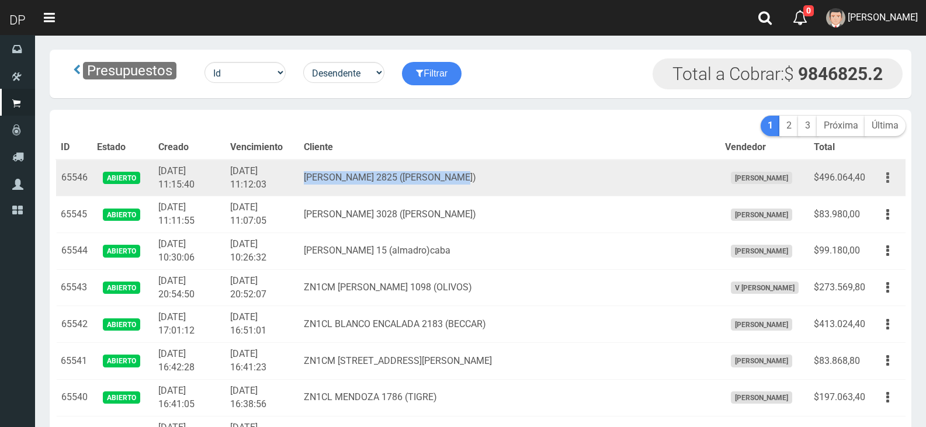
click at [879, 180] on button "button" at bounding box center [887, 178] width 26 height 20
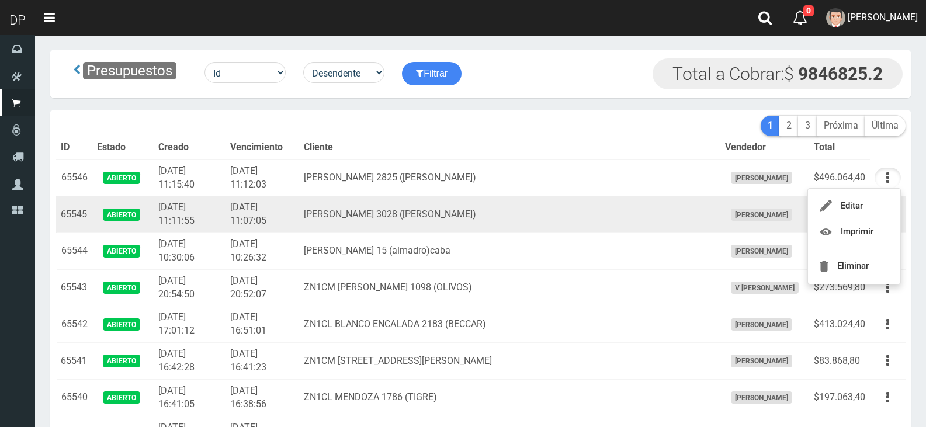
click at [764, 216] on span "[PERSON_NAME]" at bounding box center [761, 214] width 61 height 12
drag, startPoint x: 915, startPoint y: 211, endPoint x: 894, endPoint y: 216, distance: 21.5
click at [891, 216] on button "button" at bounding box center [887, 214] width 26 height 20
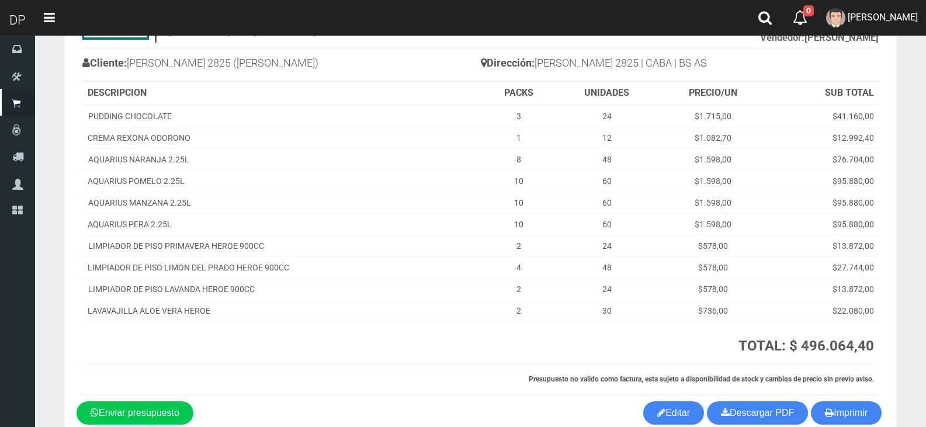
scroll to position [145, 0]
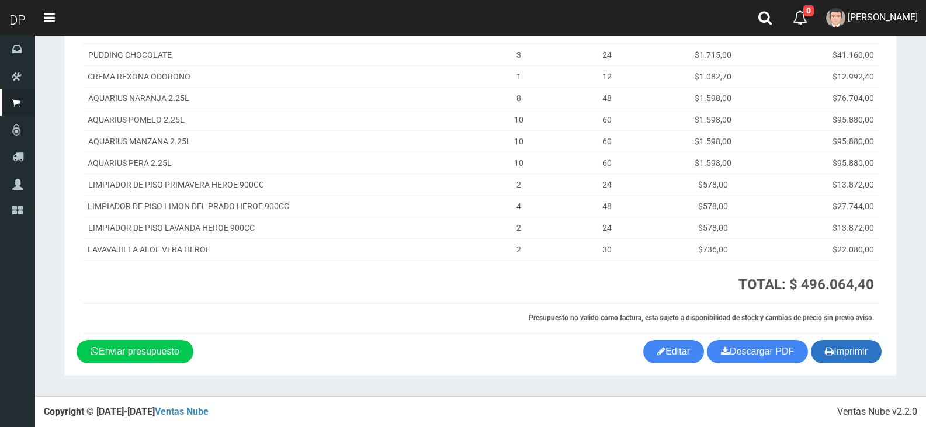
click at [860, 350] on button "Imprimir" at bounding box center [846, 351] width 71 height 23
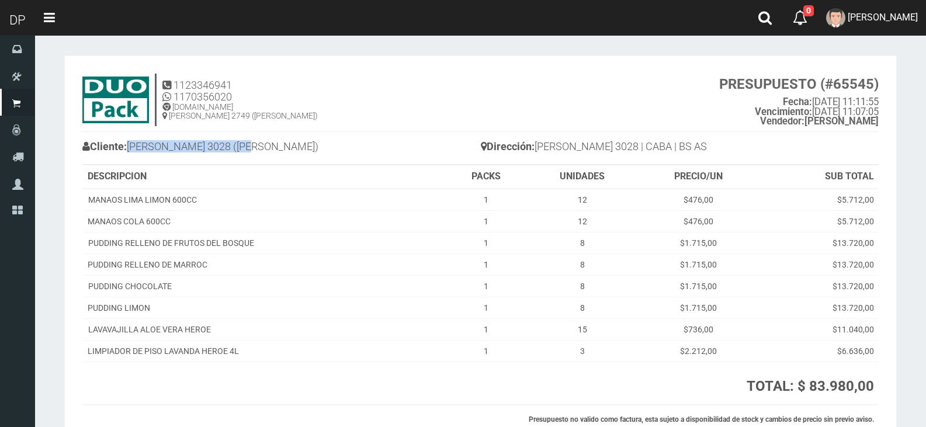
copy h4 "[PERSON_NAME] 3028 ([PERSON_NAME])"
drag, startPoint x: 130, startPoint y: 146, endPoint x: 257, endPoint y: 151, distance: 126.8
click at [257, 151] on h4 "Cliente: [PERSON_NAME] 3028 ([PERSON_NAME])" at bounding box center [281, 148] width 398 height 20
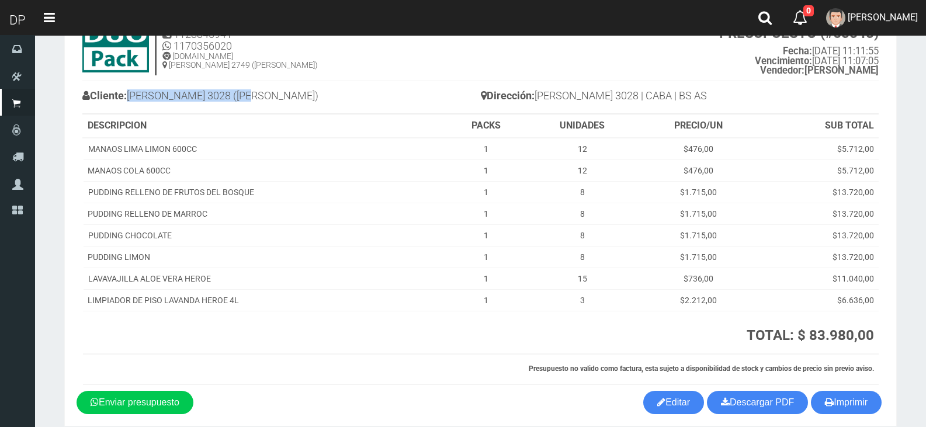
scroll to position [102, 0]
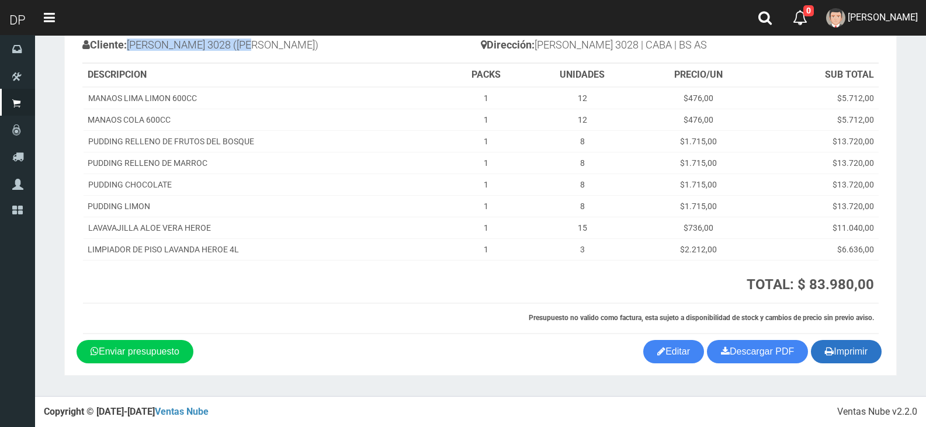
click at [825, 340] on button "Imprimir" at bounding box center [846, 351] width 71 height 23
